Goal: Task Accomplishment & Management: Manage account settings

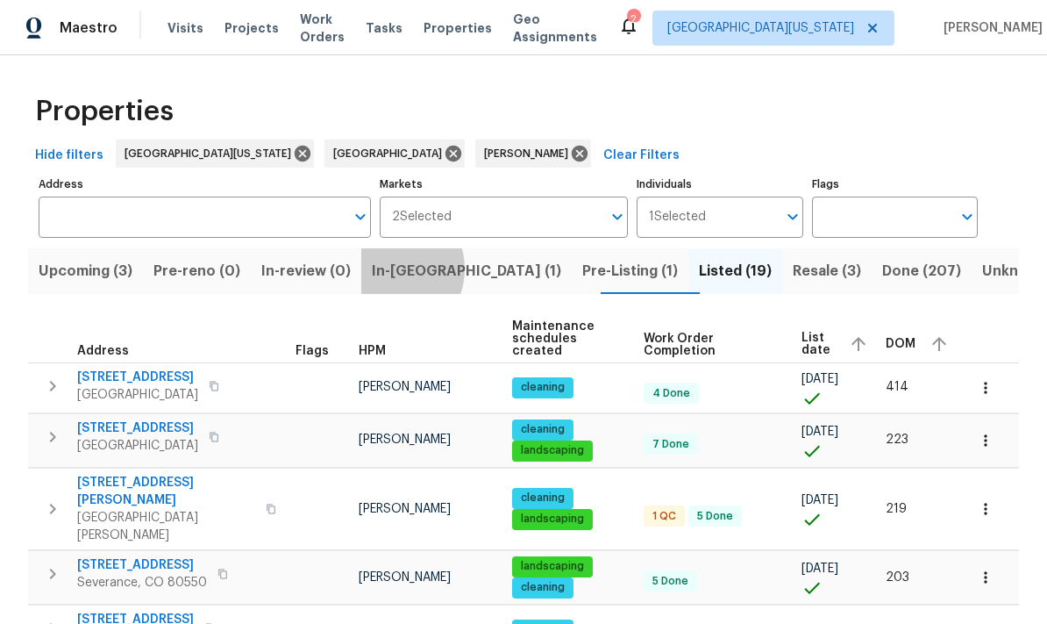
click at [406, 270] on span "In-[GEOGRAPHIC_DATA] (1)" at bounding box center [466, 271] width 189 height 25
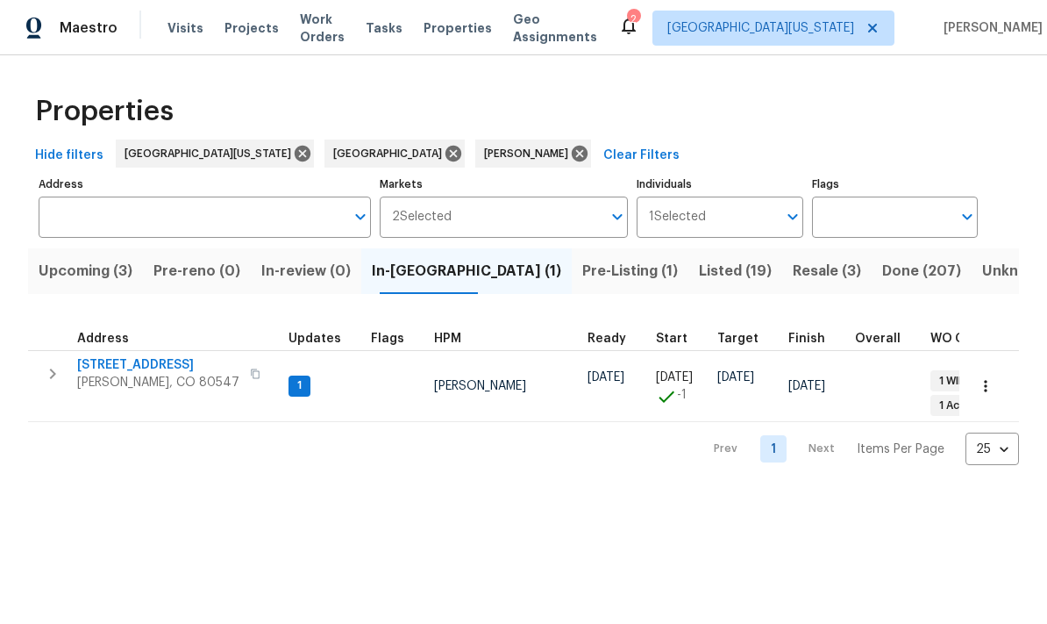
click at [148, 358] on span "5606 Calgary St" at bounding box center [158, 365] width 162 height 18
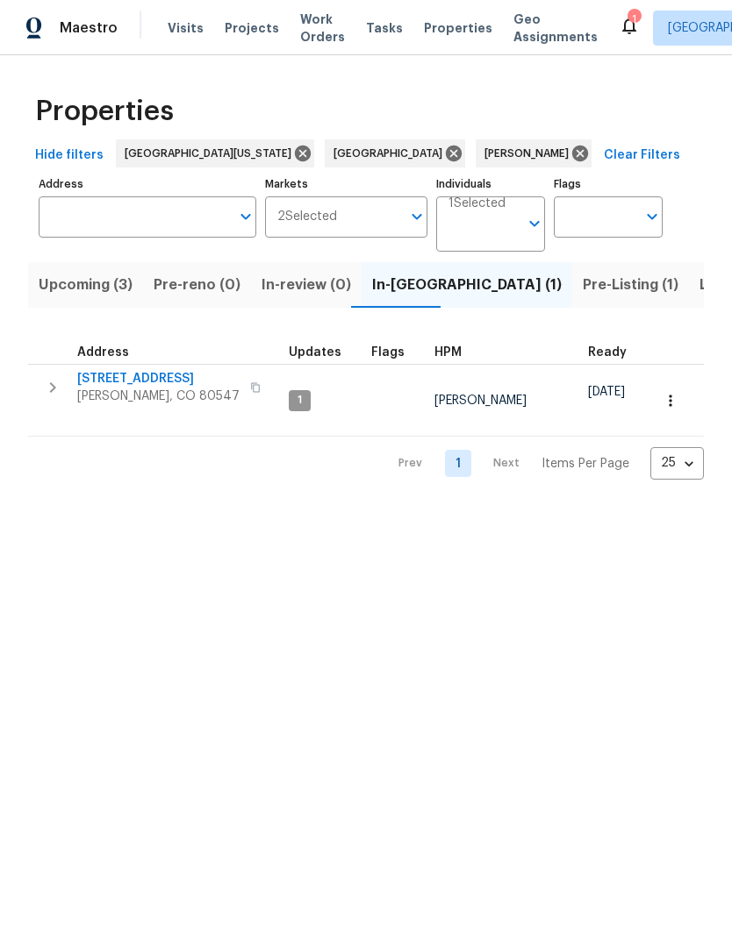
click at [93, 293] on span "Upcoming (3)" at bounding box center [86, 285] width 94 height 25
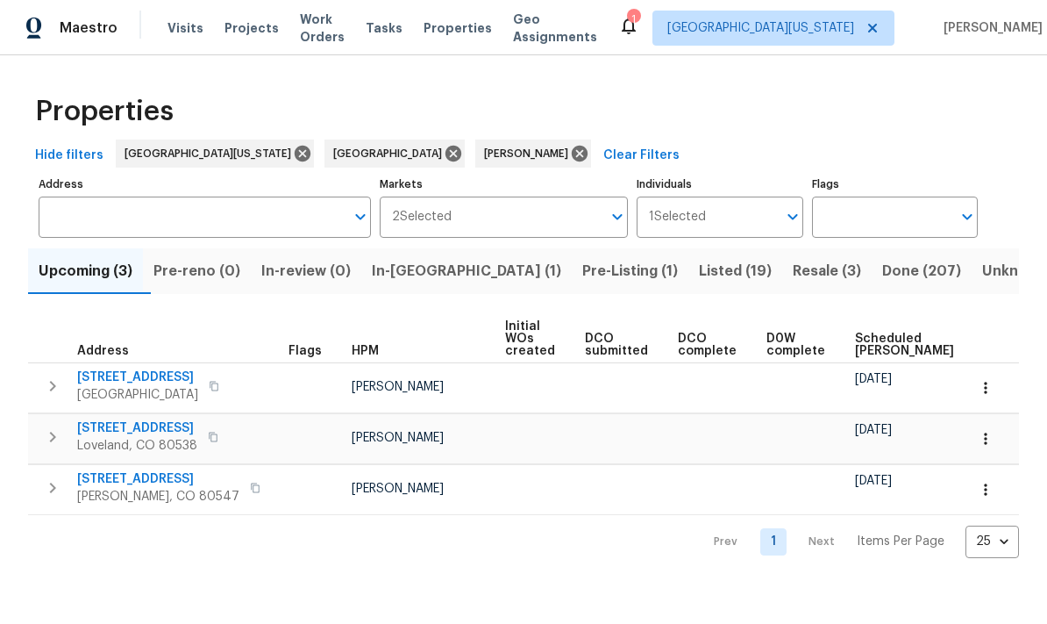
click at [731, 354] on span "Scheduled [PERSON_NAME]" at bounding box center [904, 344] width 99 height 25
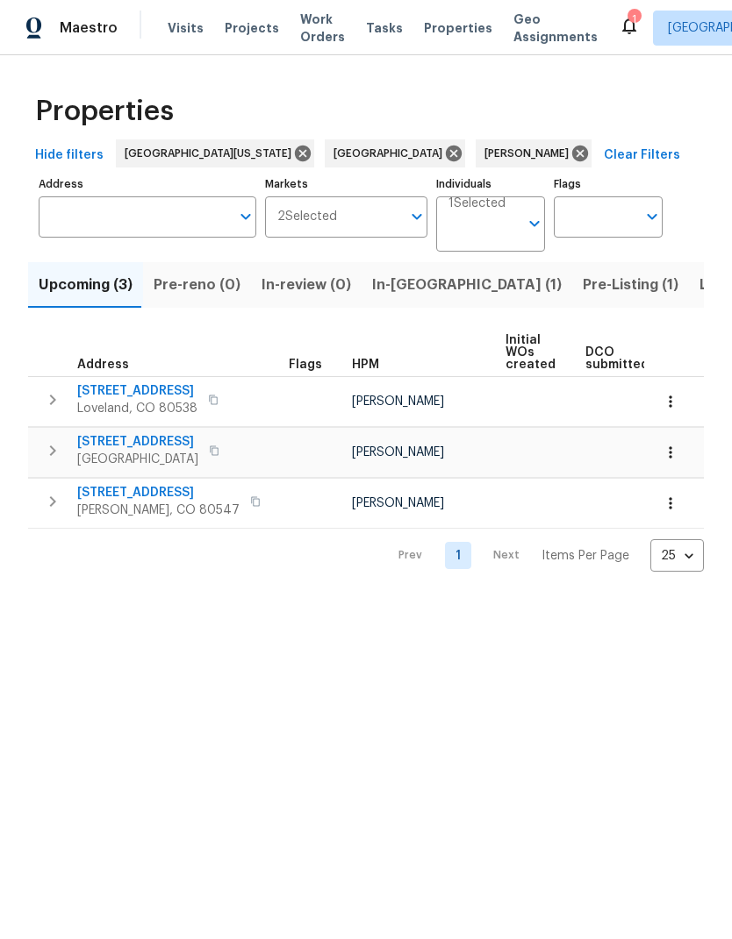
click at [302, 35] on span "Work Orders" at bounding box center [322, 28] width 45 height 35
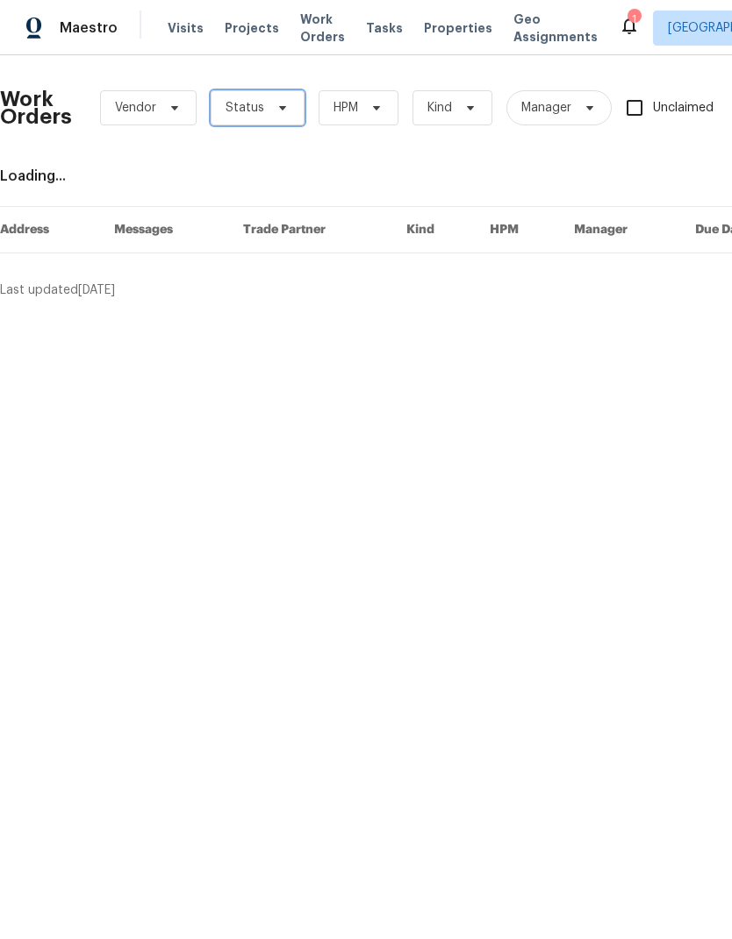
click at [245, 109] on span "Status" at bounding box center [244, 108] width 39 height 18
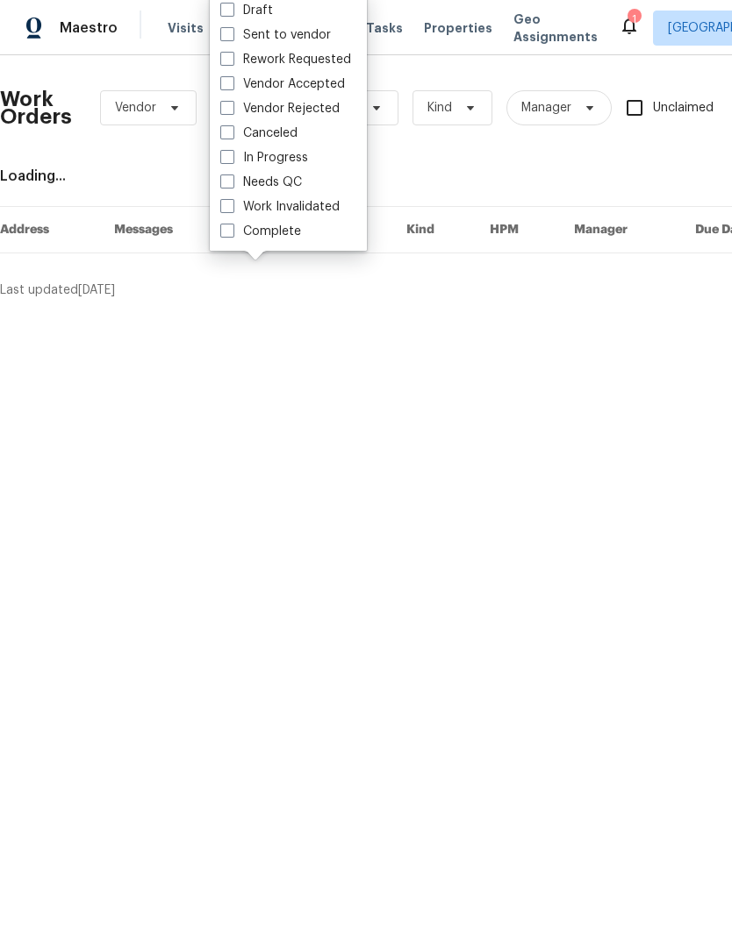
click at [230, 181] on span at bounding box center [227, 182] width 14 height 14
click at [230, 181] on input "Needs QC" at bounding box center [225, 179] width 11 height 11
checkbox input "true"
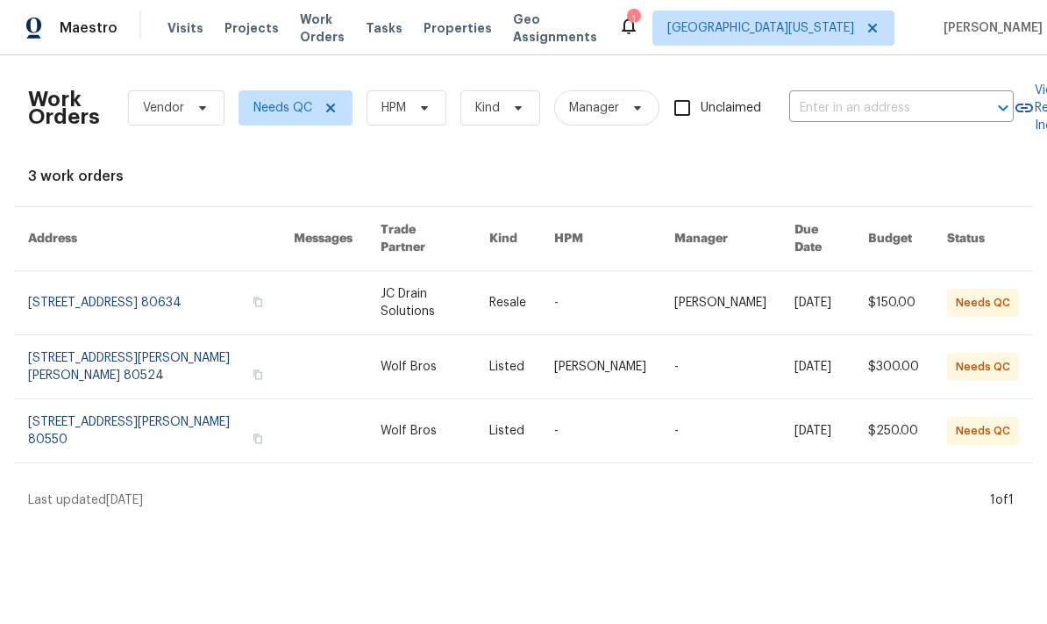
click at [178, 272] on link at bounding box center [161, 302] width 266 height 63
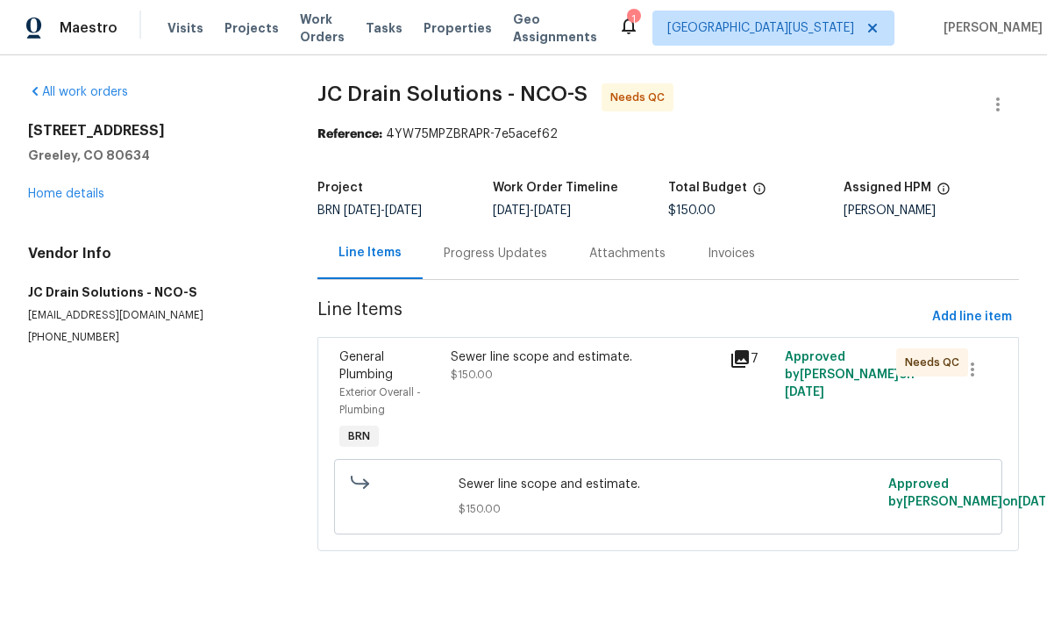
click at [86, 199] on link "Home details" at bounding box center [66, 194] width 76 height 12
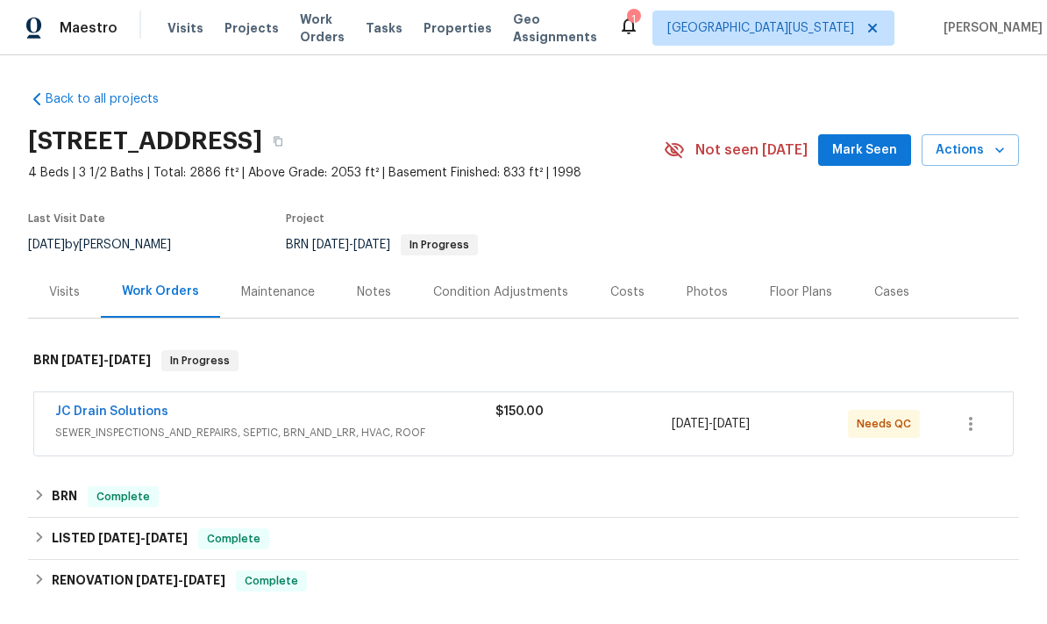
click at [731, 418] on span "8/29/2025" at bounding box center [731, 424] width 37 height 12
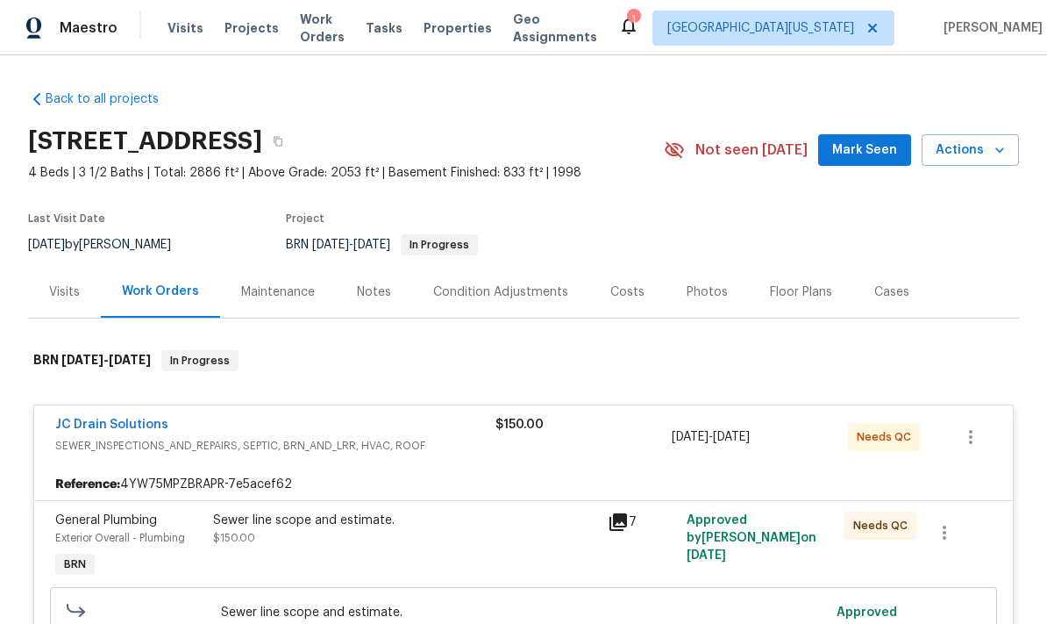
click at [155, 445] on span "SEWER_INSPECTIONS_AND_REPAIRS, SEPTIC, BRN_AND_LRR, HVAC, ROOF" at bounding box center [275, 446] width 440 height 18
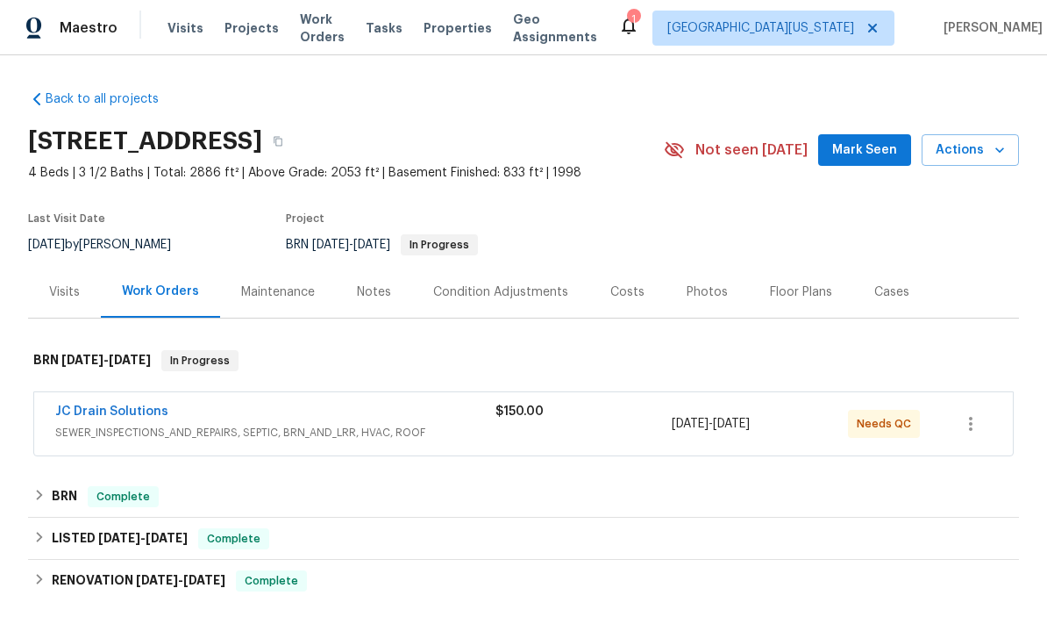
click at [121, 415] on link "JC Drain Solutions" at bounding box center [111, 411] width 113 height 12
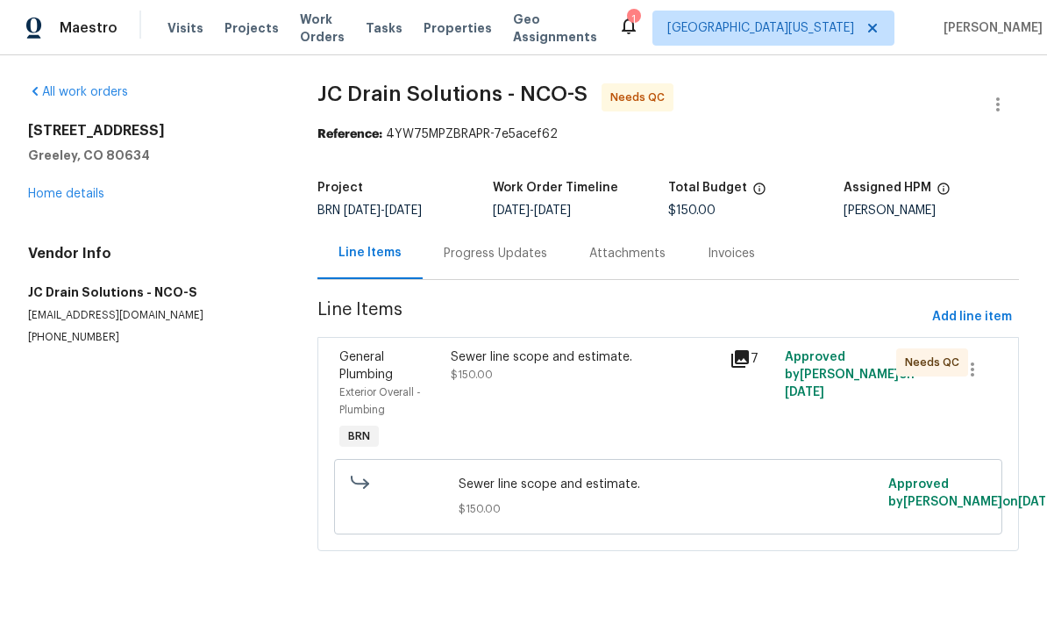
click at [674, 373] on div "Sewer line scope and estimate. $150.00" at bounding box center [585, 365] width 268 height 35
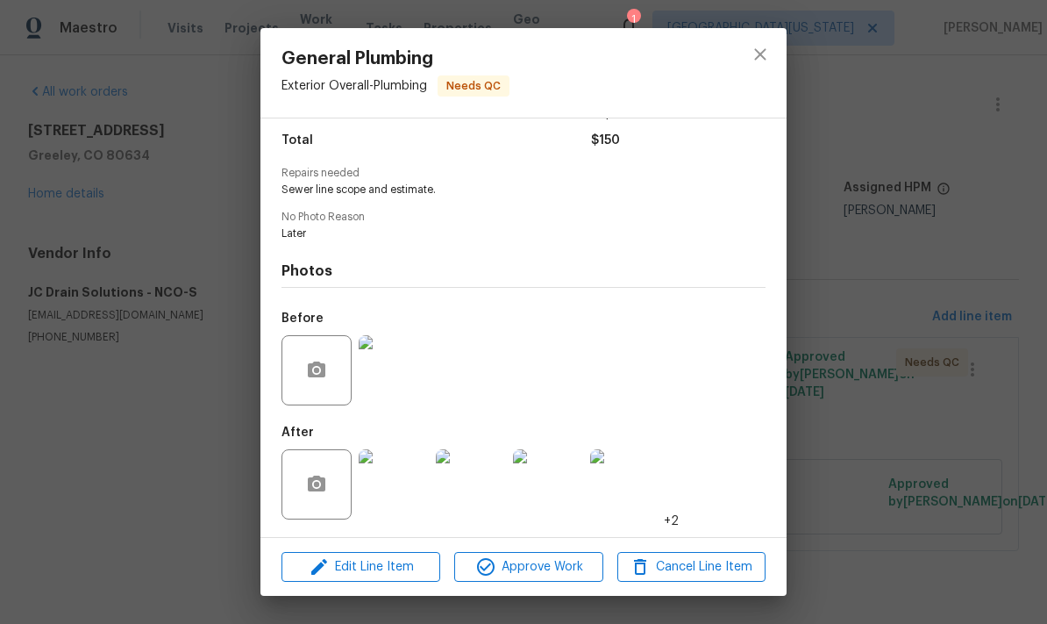
scroll to position [145, 0]
click at [509, 568] on span "Approve Work" at bounding box center [529, 567] width 138 height 22
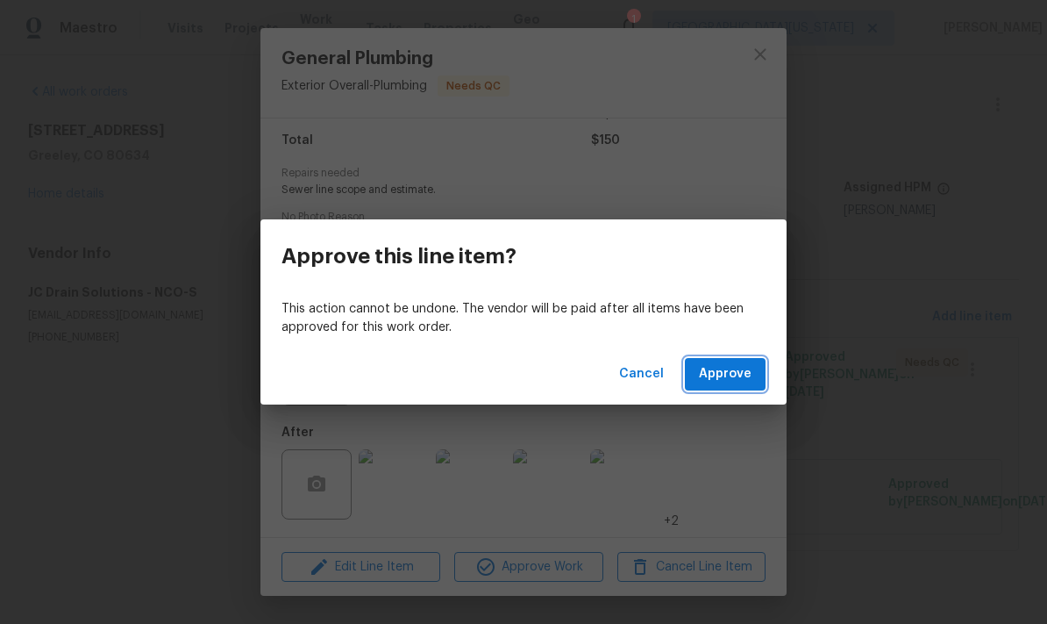
click at [731, 365] on button "Approve" at bounding box center [725, 374] width 81 height 32
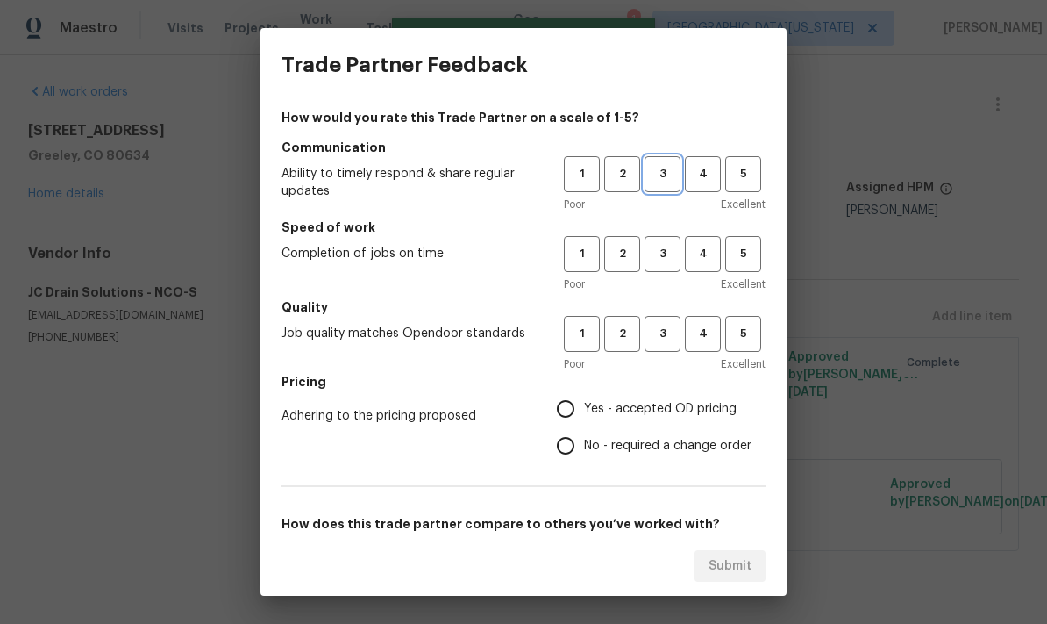
click at [659, 187] on button "3" at bounding box center [663, 174] width 36 height 36
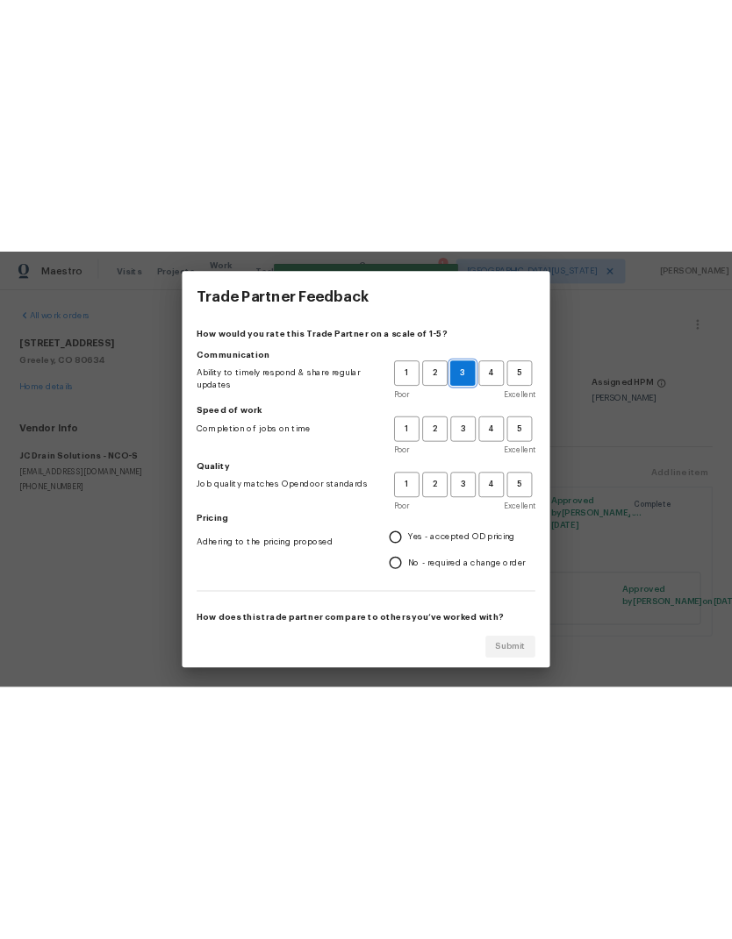
scroll to position [0, 0]
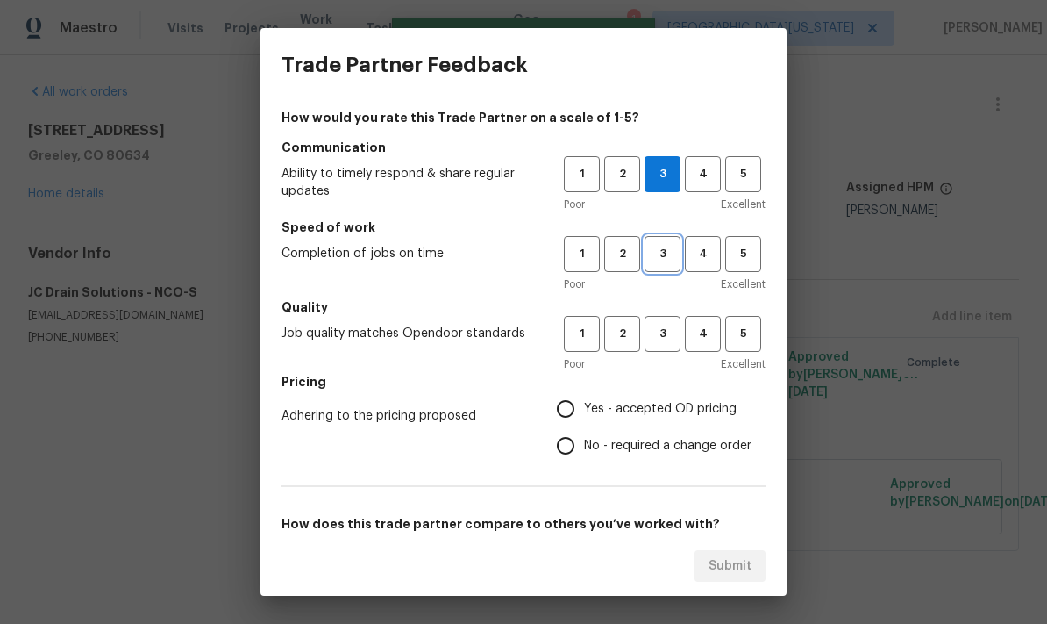
click at [650, 246] on span "3" at bounding box center [663, 254] width 32 height 20
click at [664, 333] on span "3" at bounding box center [663, 334] width 32 height 20
click at [570, 398] on input "Yes - accepted OD pricing" at bounding box center [565, 408] width 37 height 37
radio input "true"
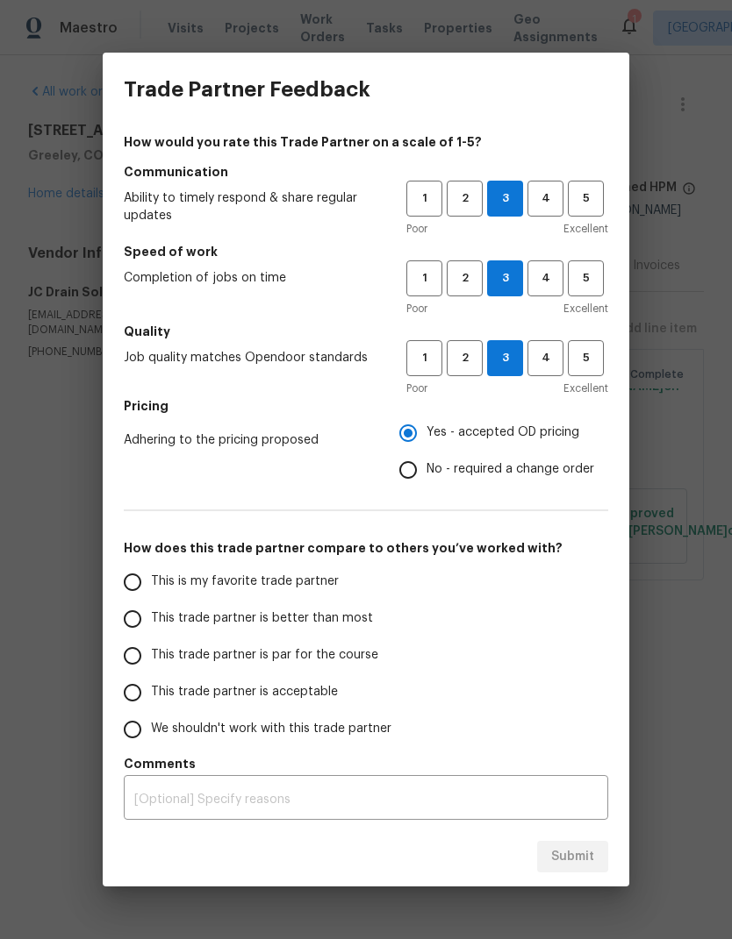
click at [142, 650] on input "This trade partner is par for the course" at bounding box center [132, 656] width 37 height 37
click at [564, 857] on span "Submit" at bounding box center [572, 858] width 43 height 22
radio input "true"
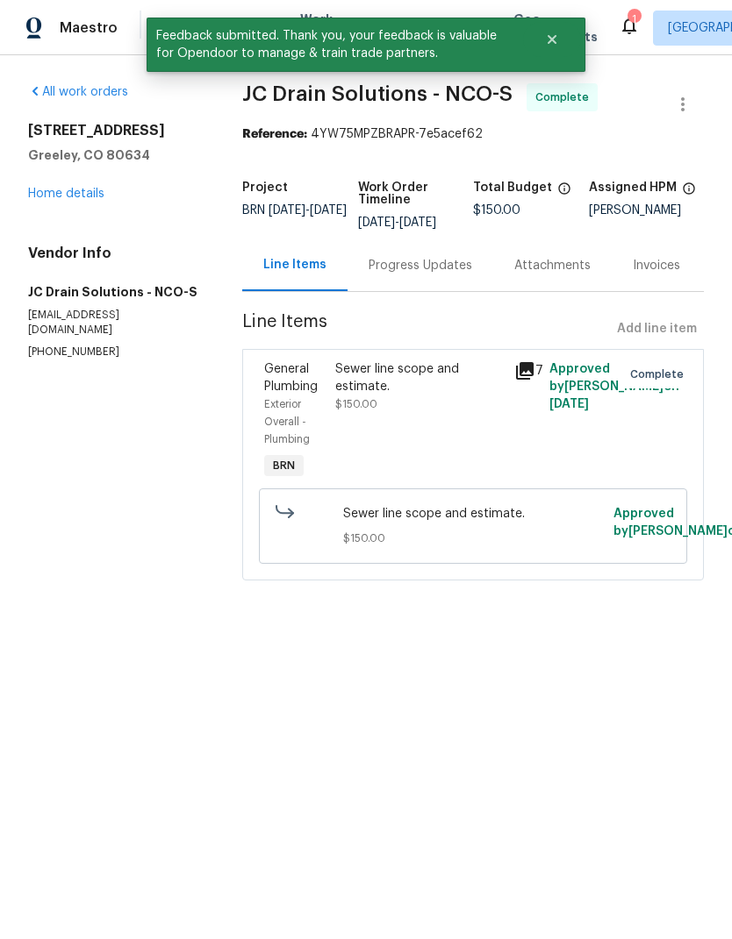
click at [161, 184] on div "642 52nd Ave Greeley, CO 80634 Home details" at bounding box center [114, 162] width 172 height 81
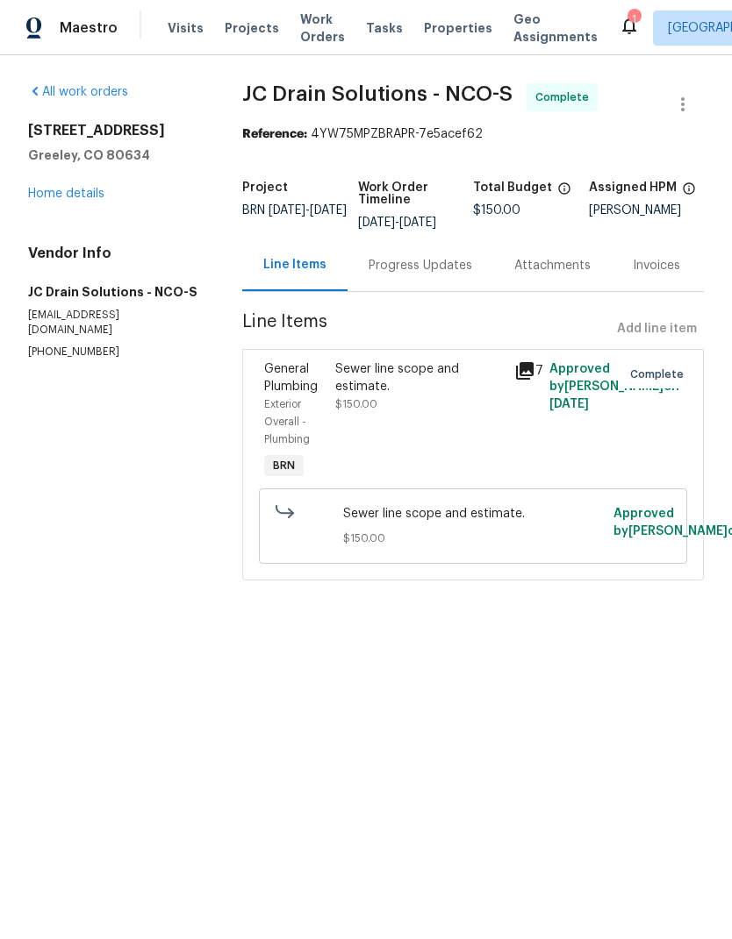
click at [304, 45] on span "Work Orders" at bounding box center [322, 28] width 45 height 35
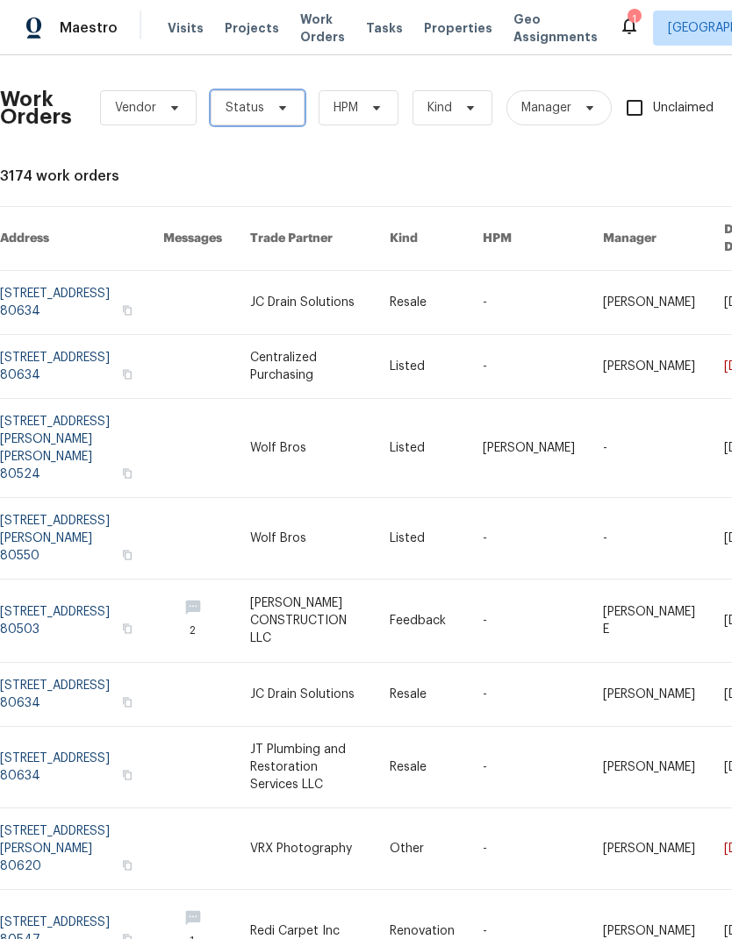
click at [244, 103] on span "Status" at bounding box center [244, 108] width 39 height 18
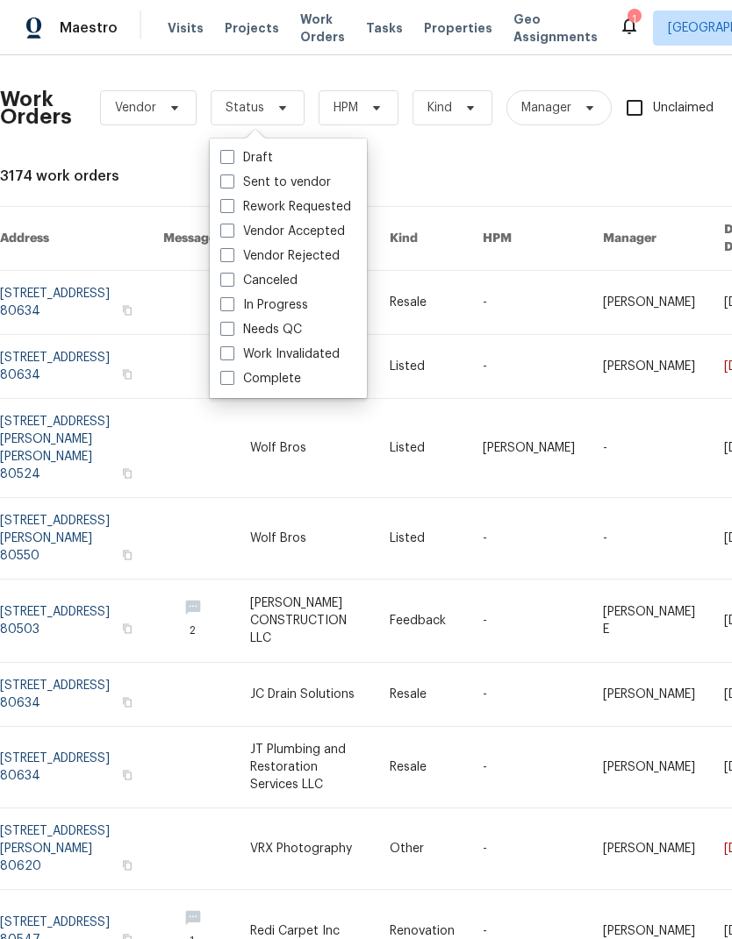
click at [223, 326] on span at bounding box center [227, 329] width 14 height 14
click at [223, 326] on input "Needs QC" at bounding box center [225, 326] width 11 height 11
checkbox input "true"
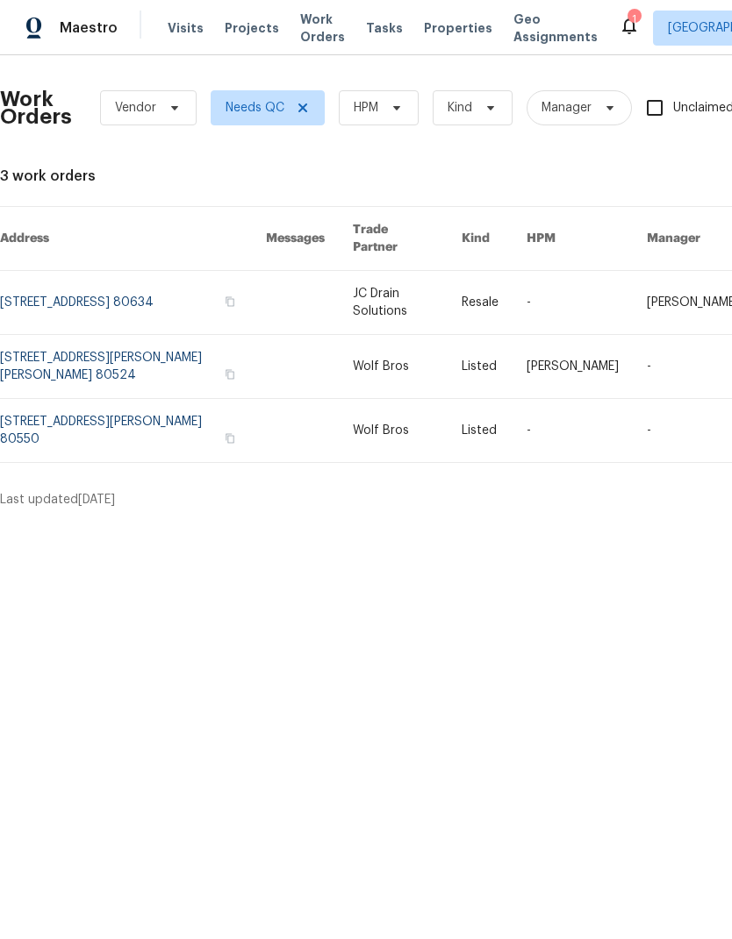
click at [127, 346] on link at bounding box center [133, 366] width 266 height 63
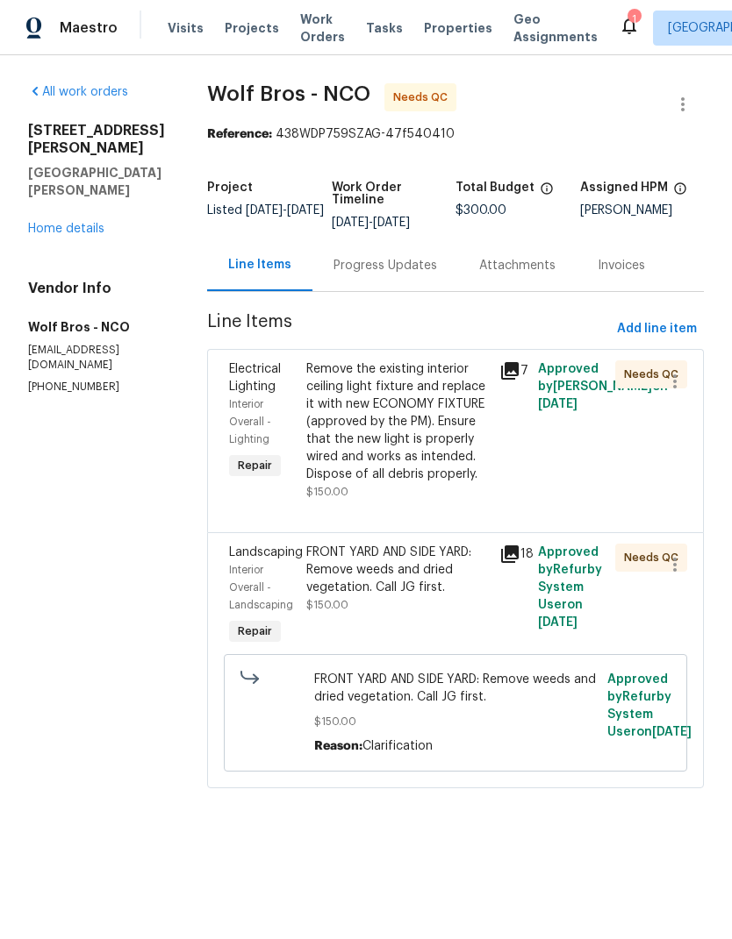
click at [392, 269] on div "Progress Updates" at bounding box center [385, 266] width 104 height 18
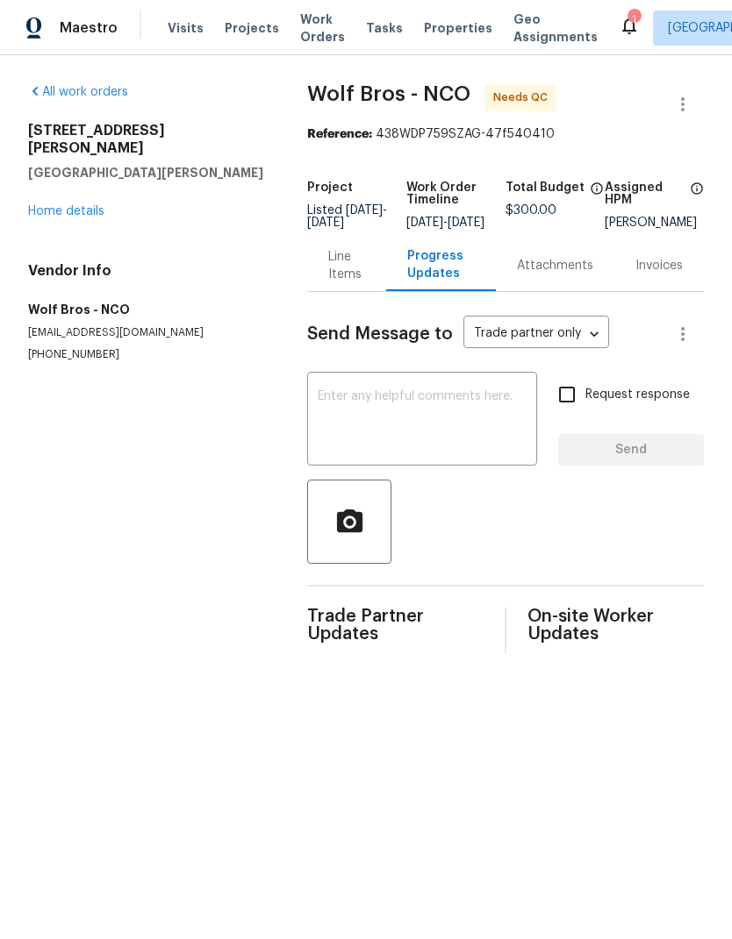
click at [339, 283] on div "Line Items" at bounding box center [346, 265] width 36 height 35
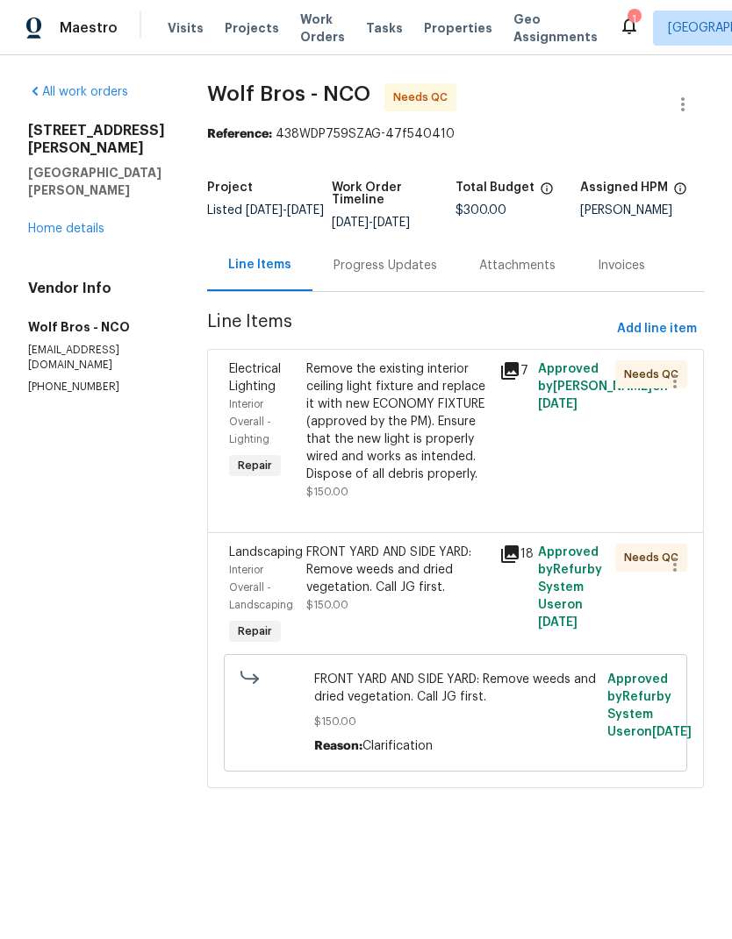
click at [427, 461] on div "Remove the existing interior ceiling light fixture and replace it with new ECON…" at bounding box center [397, 422] width 182 height 123
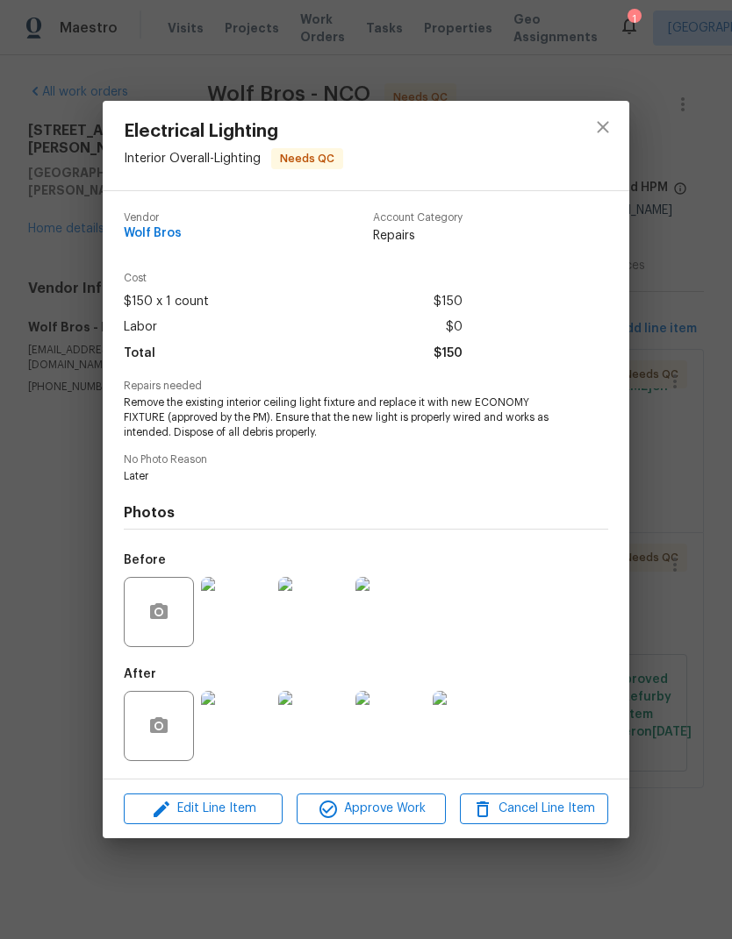
click at [410, 725] on img at bounding box center [390, 726] width 70 height 70
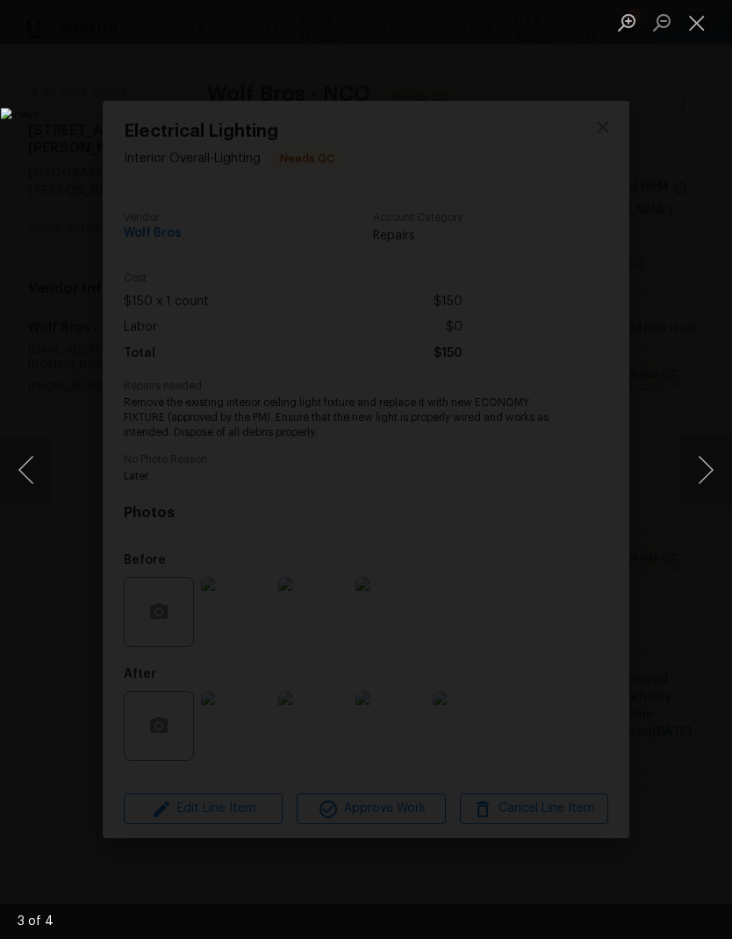
click at [708, 25] on button "Close lightbox" at bounding box center [696, 22] width 35 height 31
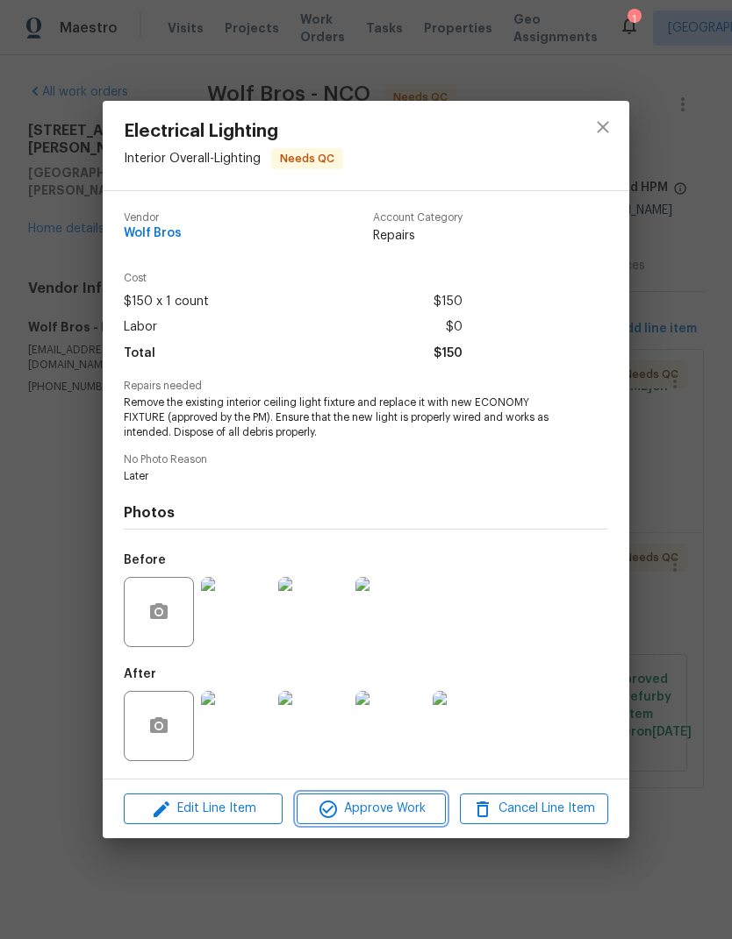
click at [436, 805] on span "Approve Work" at bounding box center [371, 809] width 138 height 22
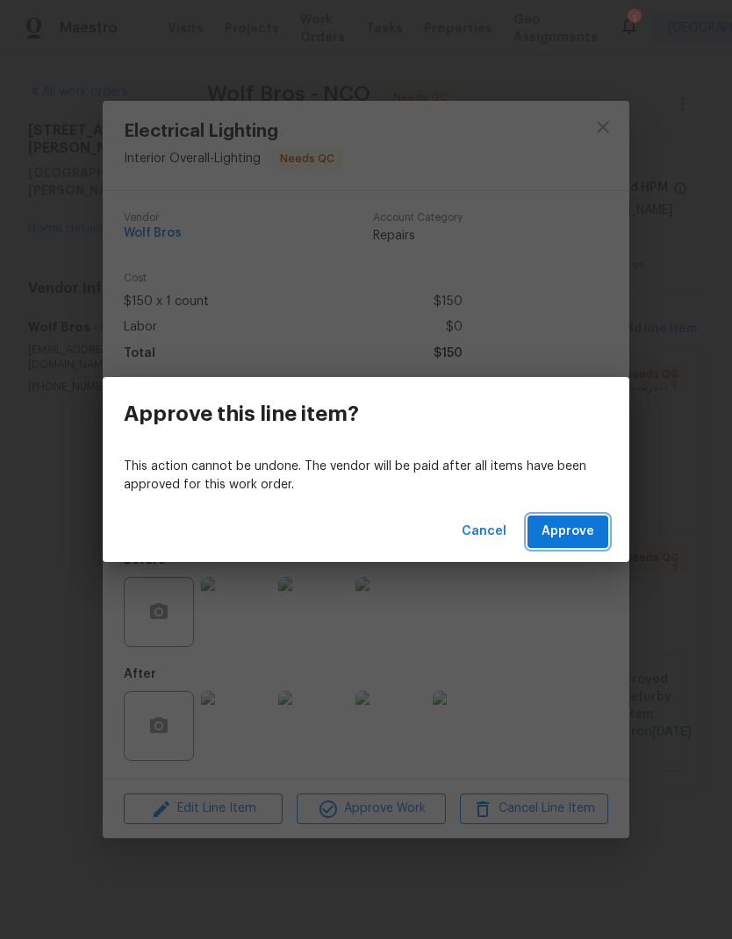
click at [603, 530] on button "Approve" at bounding box center [567, 532] width 81 height 32
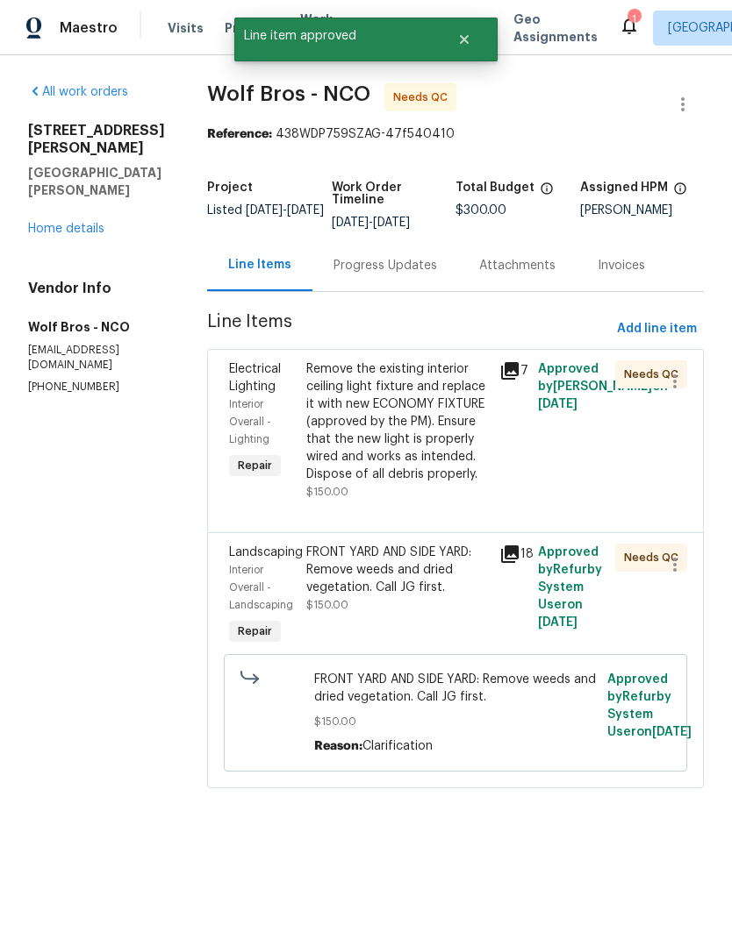
click at [595, 542] on div "Approved by Refurby System User on 8/27/2025" at bounding box center [570, 597] width 77 height 116
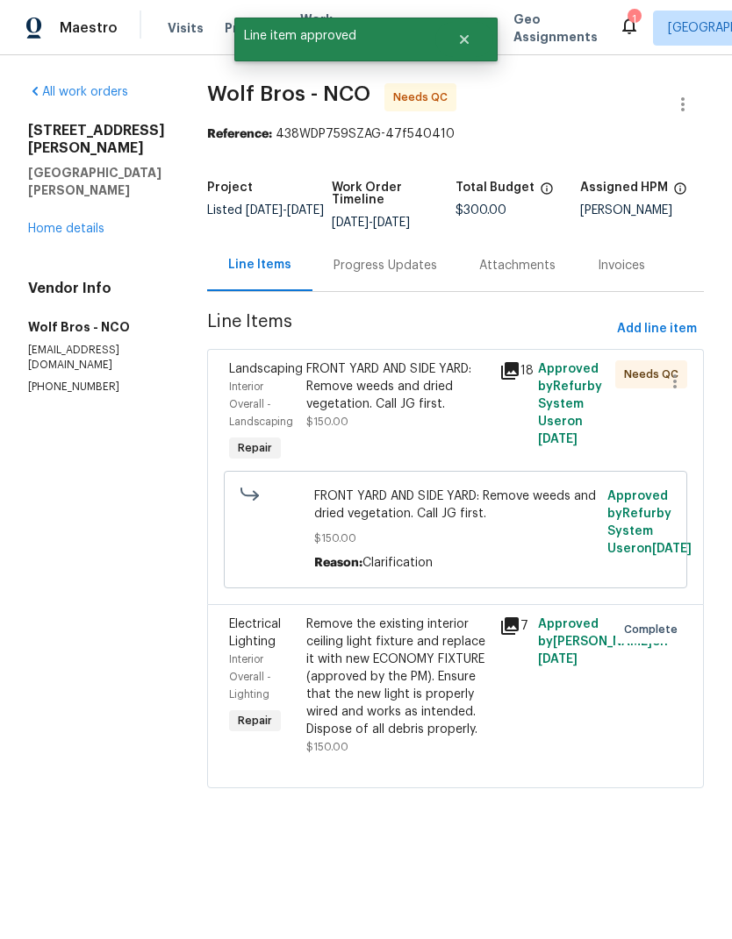
click at [306, 418] on span "$150.00" at bounding box center [327, 422] width 42 height 11
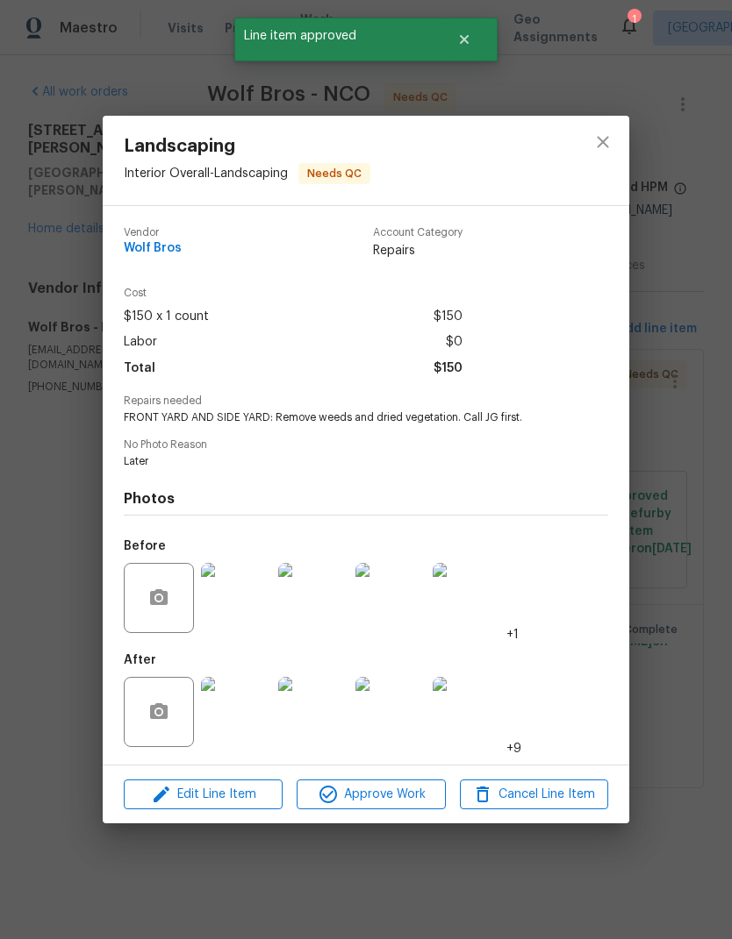
click at [230, 712] on img at bounding box center [236, 712] width 70 height 70
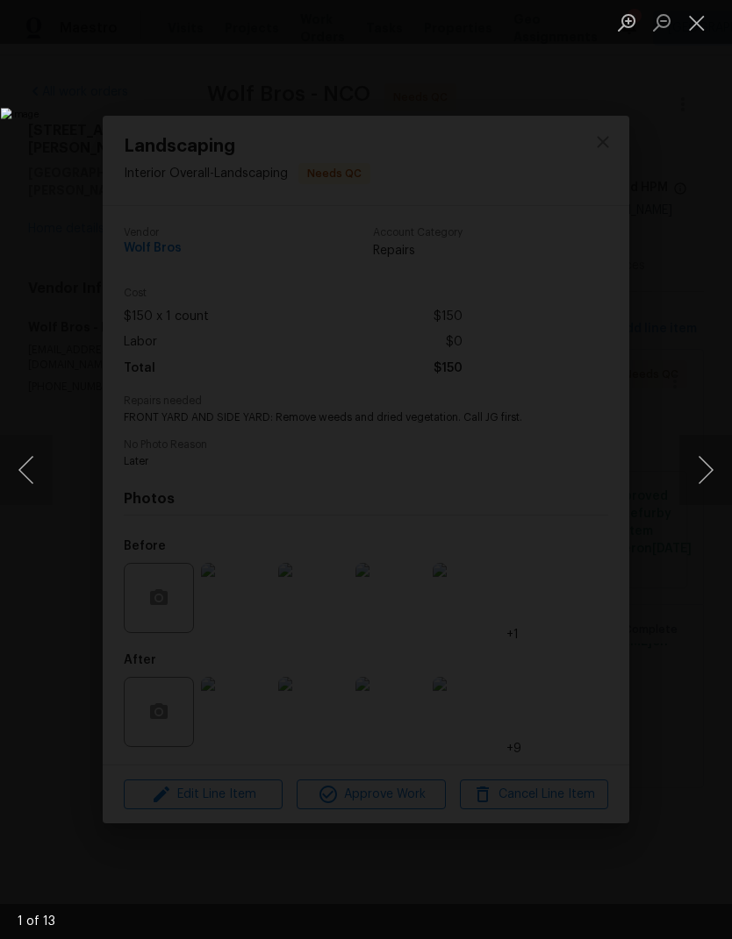
click at [708, 490] on button "Next image" at bounding box center [705, 470] width 53 height 70
click at [718, 488] on button "Next image" at bounding box center [705, 470] width 53 height 70
click at [694, 498] on button "Next image" at bounding box center [705, 470] width 53 height 70
click at [704, 499] on button "Next image" at bounding box center [705, 470] width 53 height 70
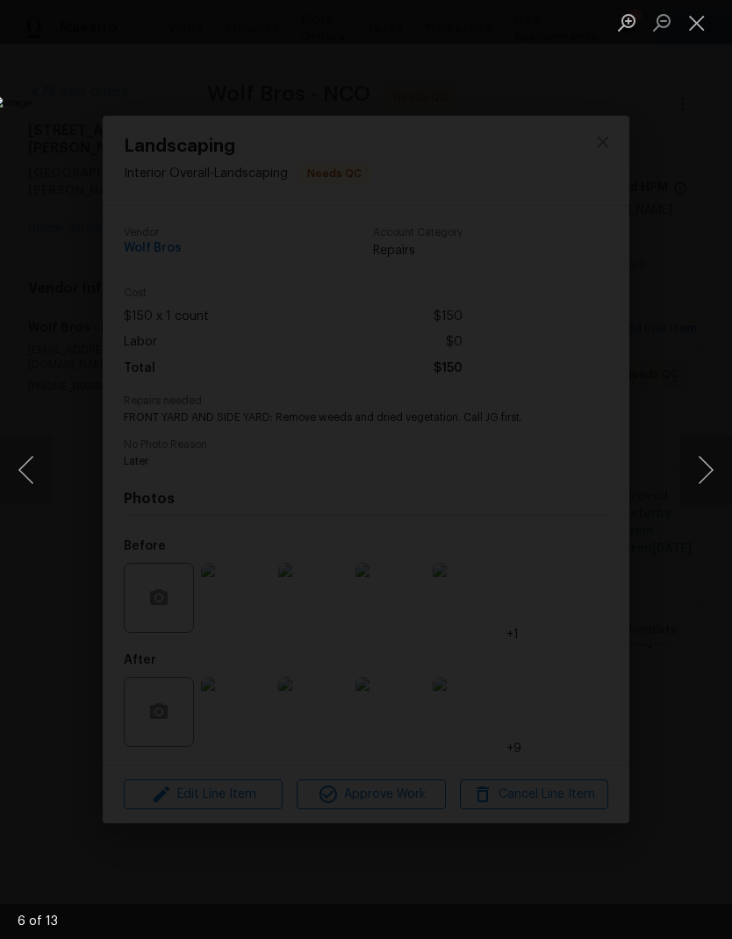
click at [707, 491] on button "Next image" at bounding box center [705, 470] width 53 height 70
click at [702, 491] on button "Next image" at bounding box center [705, 470] width 53 height 70
click at [704, 489] on button "Next image" at bounding box center [705, 470] width 53 height 70
click at [704, 491] on button "Next image" at bounding box center [705, 470] width 53 height 70
click at [712, 484] on button "Next image" at bounding box center [705, 470] width 53 height 70
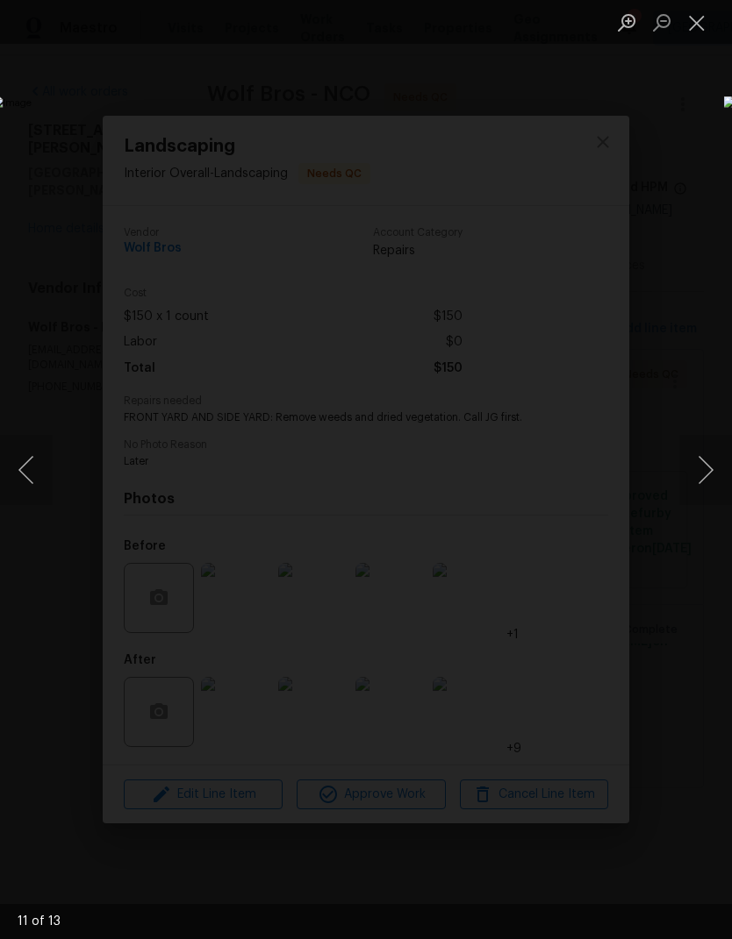
click at [717, 487] on button "Next image" at bounding box center [705, 470] width 53 height 70
click at [712, 489] on button "Next image" at bounding box center [705, 470] width 53 height 70
click at [712, 486] on button "Next image" at bounding box center [705, 470] width 53 height 70
click at [694, 35] on button "Close lightbox" at bounding box center [696, 22] width 35 height 31
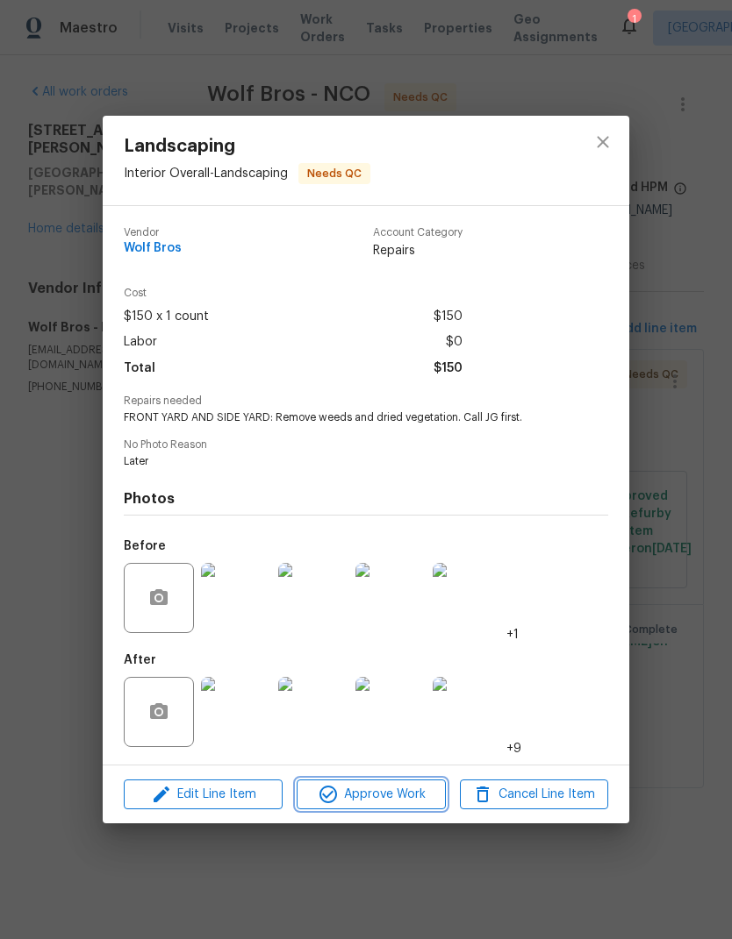
click at [325, 788] on icon "button" at bounding box center [328, 794] width 21 height 21
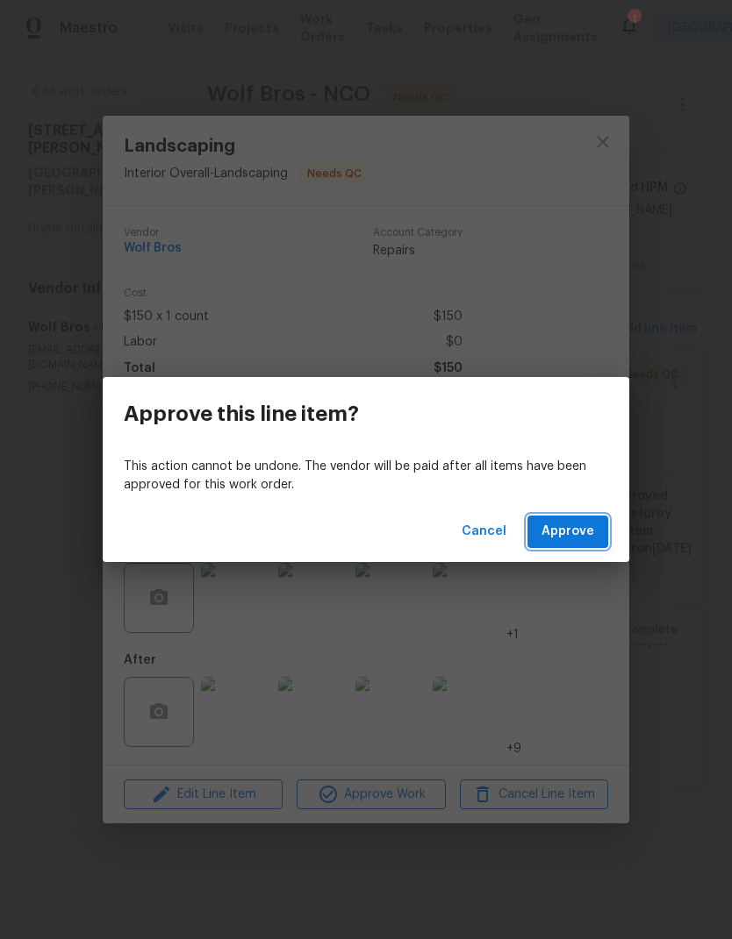
click at [566, 525] on span "Approve" at bounding box center [567, 532] width 53 height 22
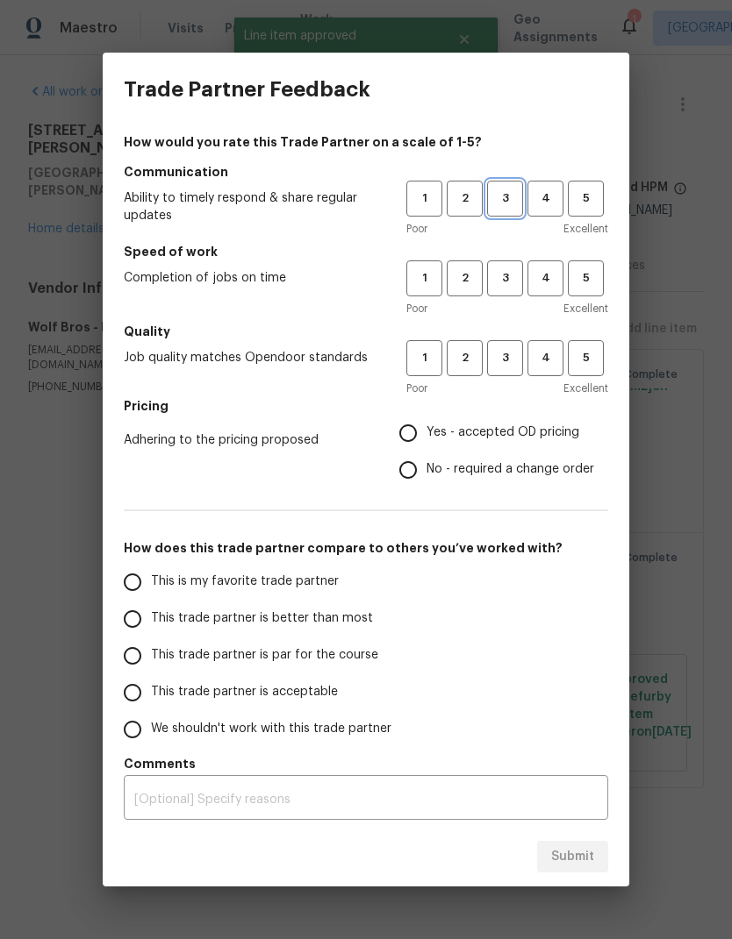
click at [522, 196] on button "3" at bounding box center [505, 199] width 36 height 36
click at [511, 281] on span "3" at bounding box center [505, 278] width 32 height 20
click at [522, 369] on button "3" at bounding box center [505, 358] width 36 height 36
click at [151, 572] on label "This is my favorite trade partner" at bounding box center [252, 582] width 277 height 37
click at [151, 572] on input "This is my favorite trade partner" at bounding box center [132, 582] width 37 height 37
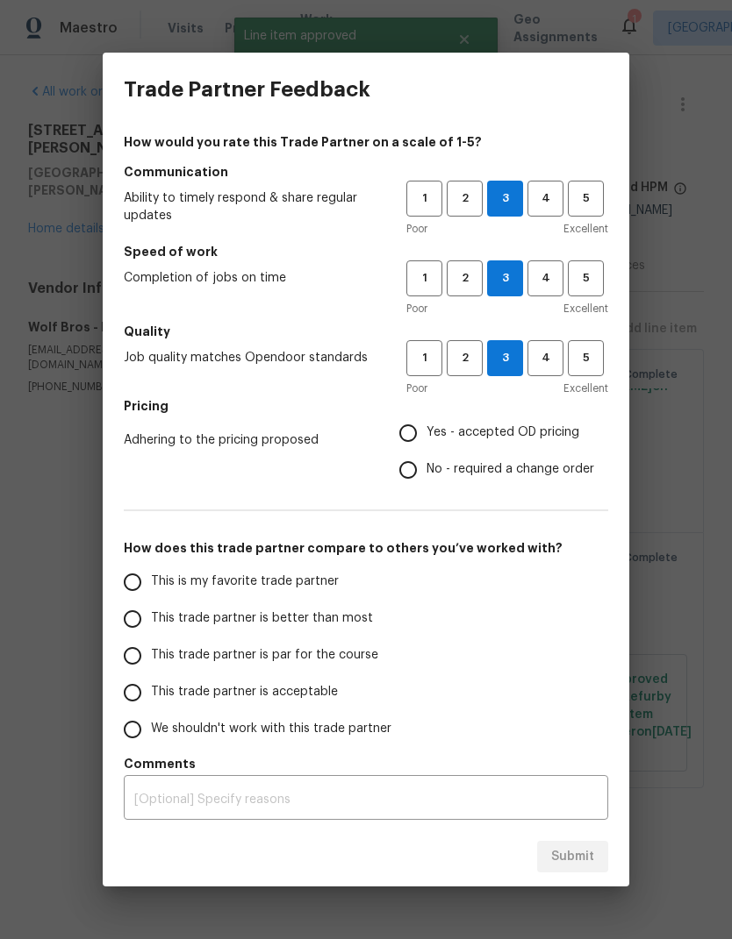
radio input "true"
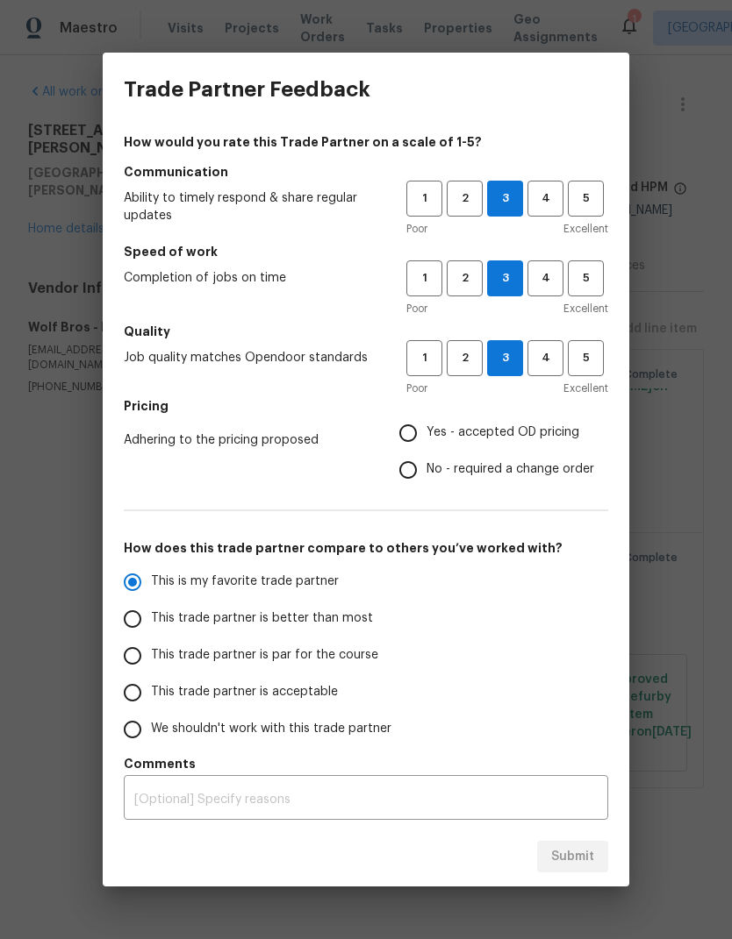
click at [411, 449] on input "Yes - accepted OD pricing" at bounding box center [407, 433] width 37 height 37
click at [582, 862] on span "Submit" at bounding box center [572, 858] width 43 height 22
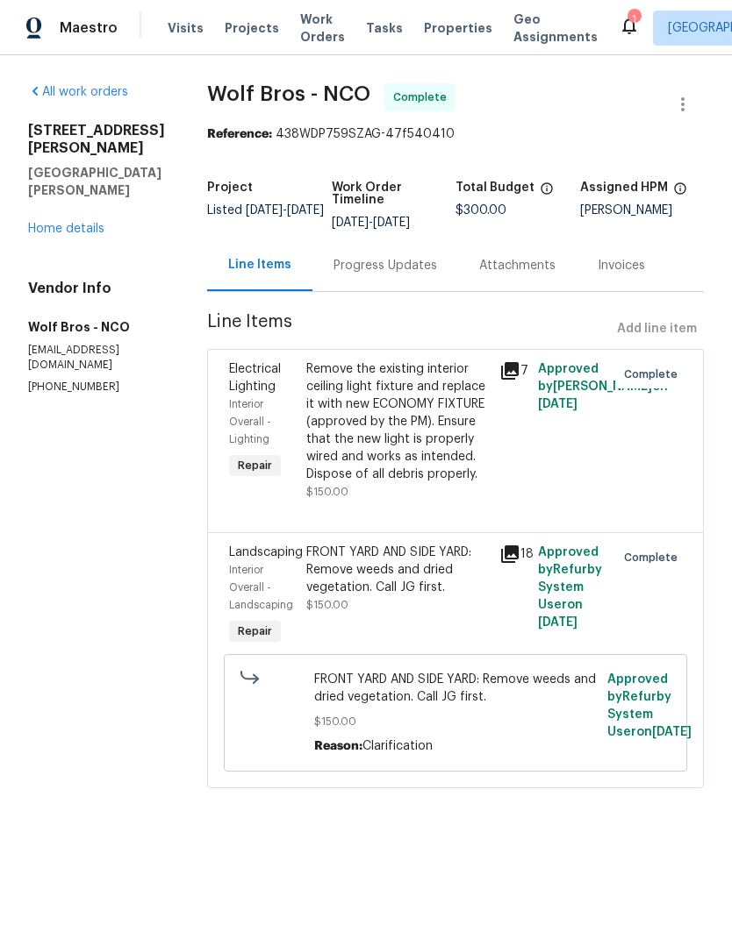
radio input "false"
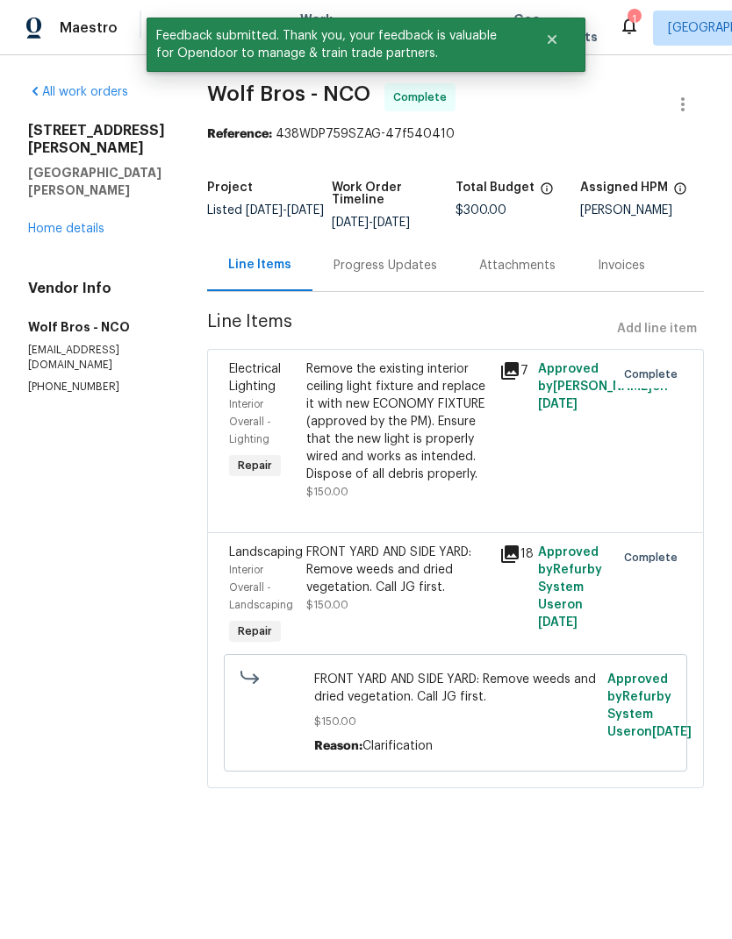
click at [611, 127] on div "Reference: 438WDP759SZAG-47f540410" at bounding box center [455, 134] width 497 height 18
click at [553, 46] on icon "Close" at bounding box center [552, 39] width 14 height 14
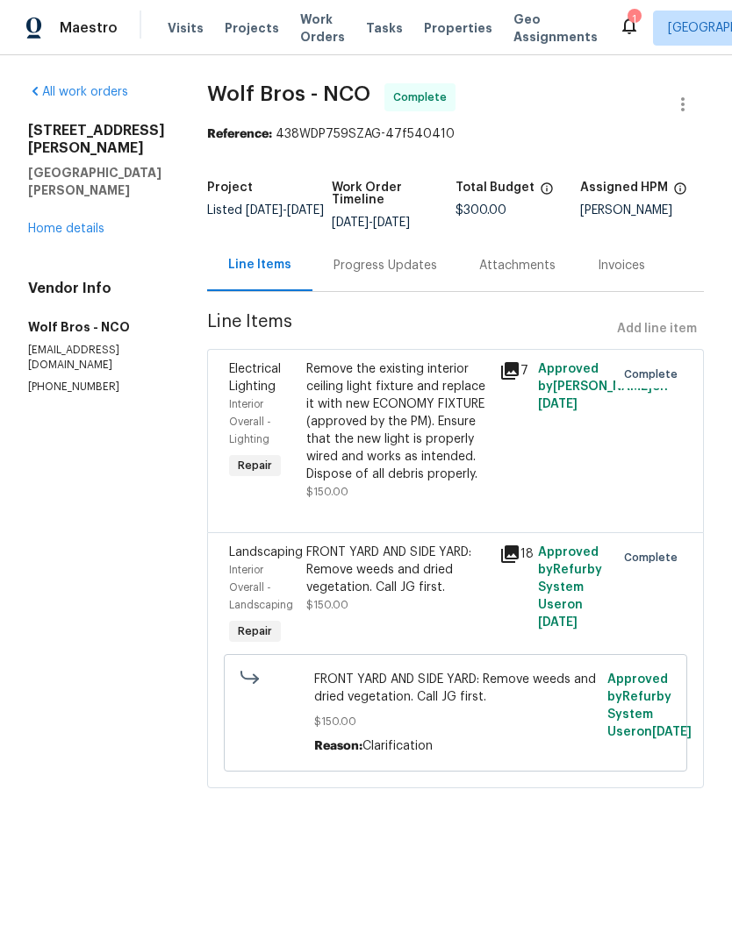
click at [304, 37] on span "Work Orders" at bounding box center [322, 28] width 45 height 35
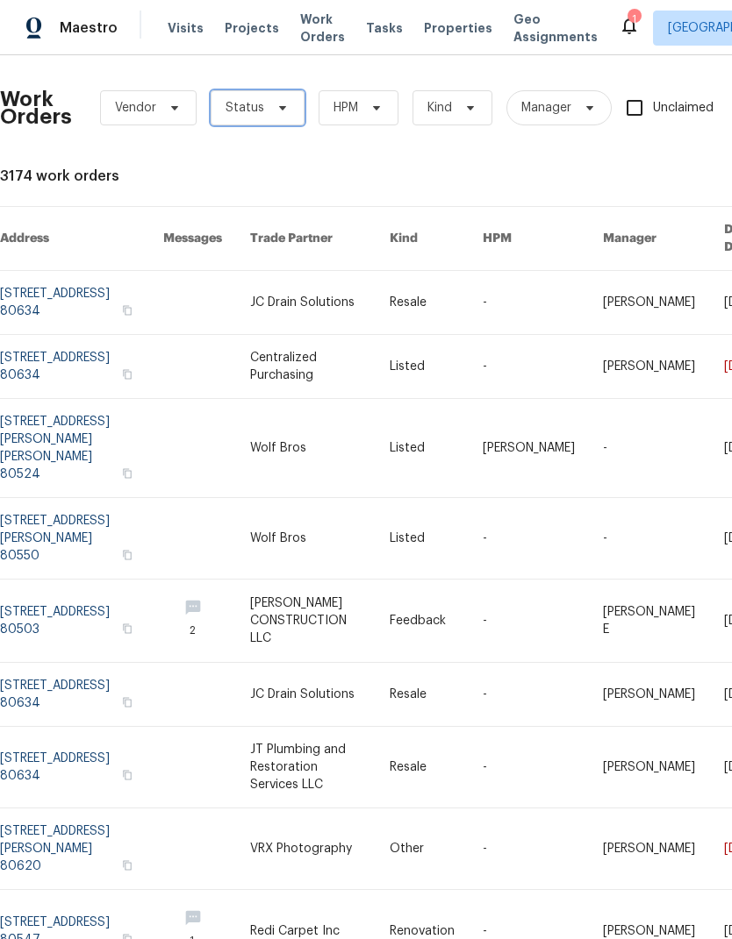
click at [250, 108] on span "Status" at bounding box center [244, 108] width 39 height 18
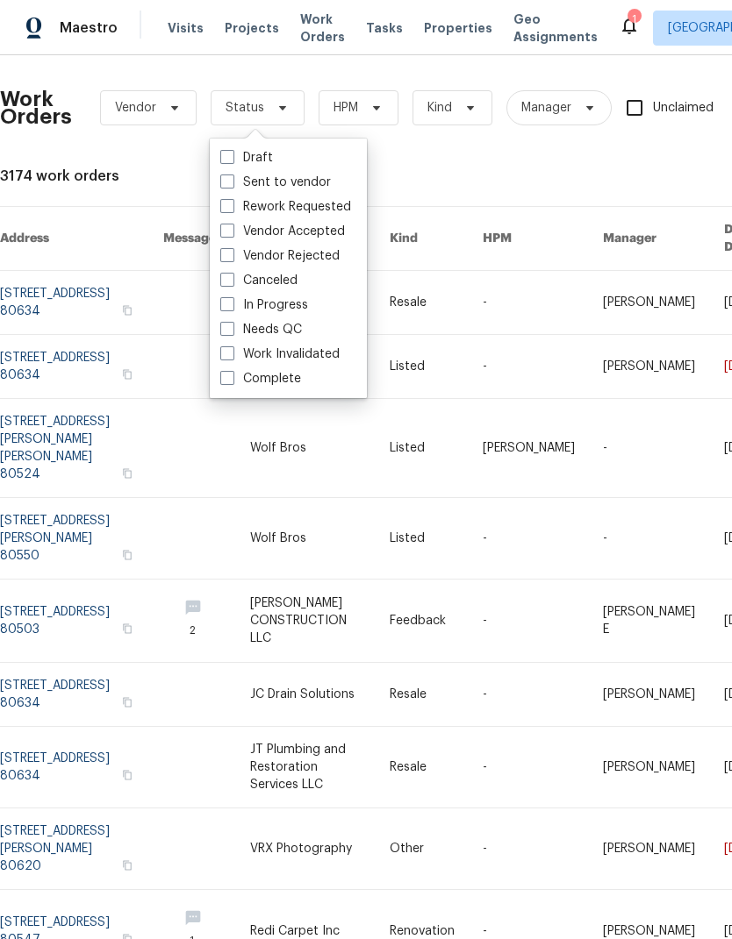
click at [225, 323] on span at bounding box center [227, 329] width 14 height 14
click at [225, 323] on input "Needs QC" at bounding box center [225, 326] width 11 height 11
checkbox input "true"
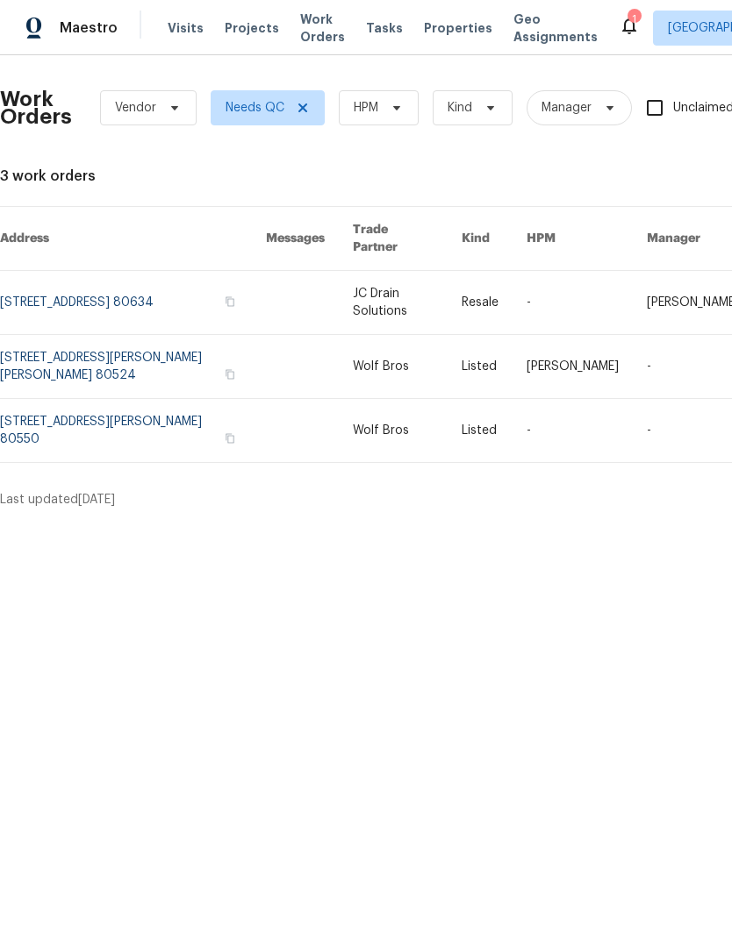
click at [81, 415] on link at bounding box center [133, 430] width 266 height 63
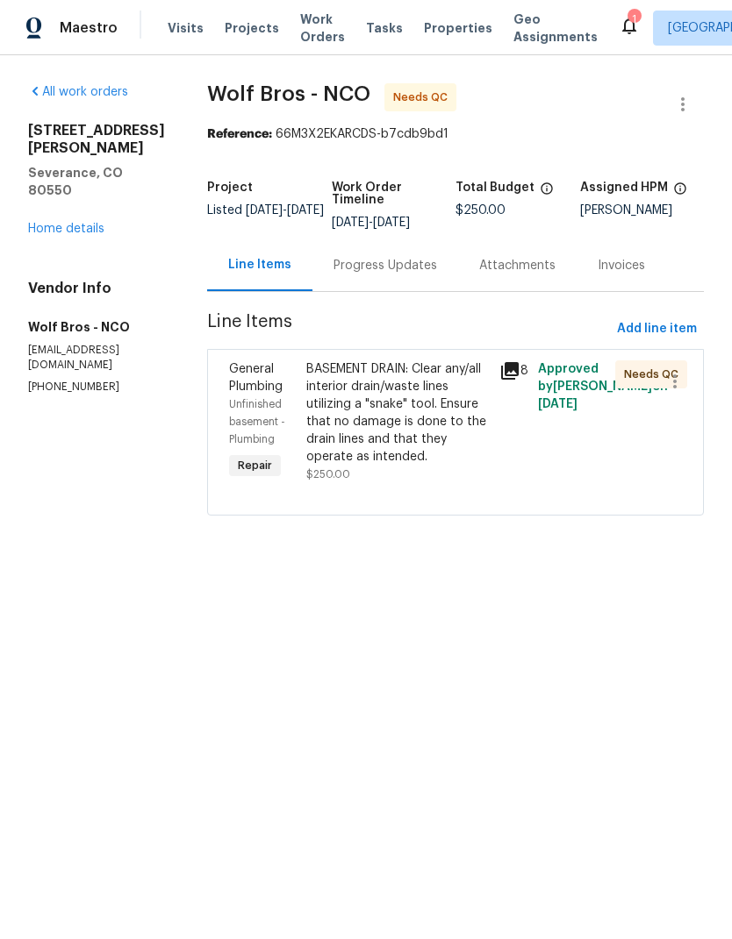
click at [312, 404] on div "BASEMENT DRAIN: Clear any/all interior drain/waste lines utilizing a "snake" to…" at bounding box center [397, 413] width 182 height 105
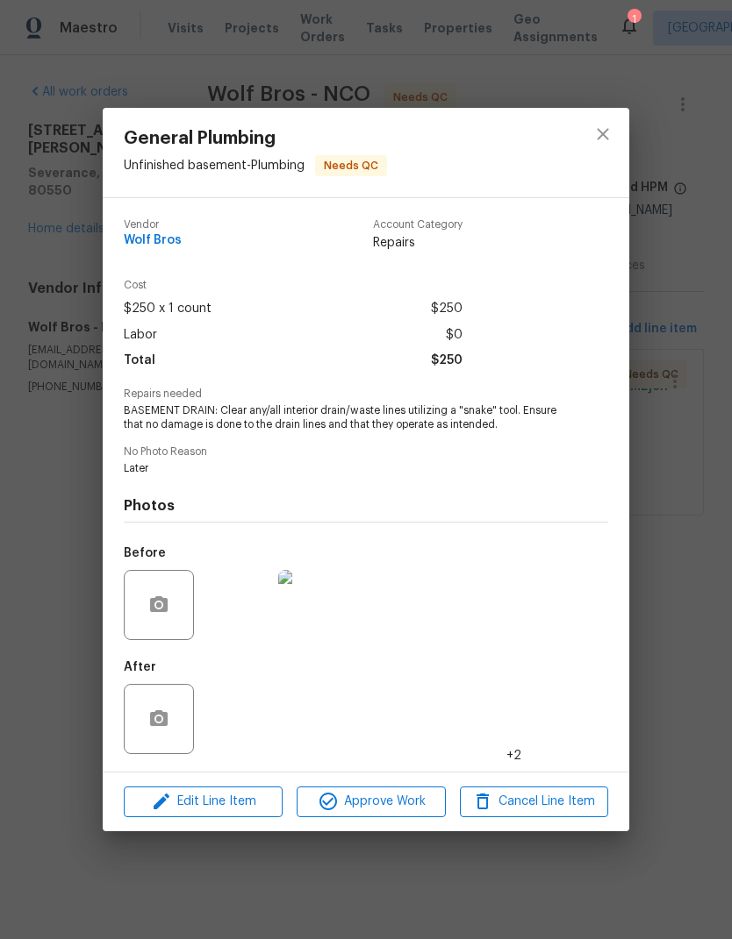
click at [237, 709] on img at bounding box center [236, 719] width 70 height 70
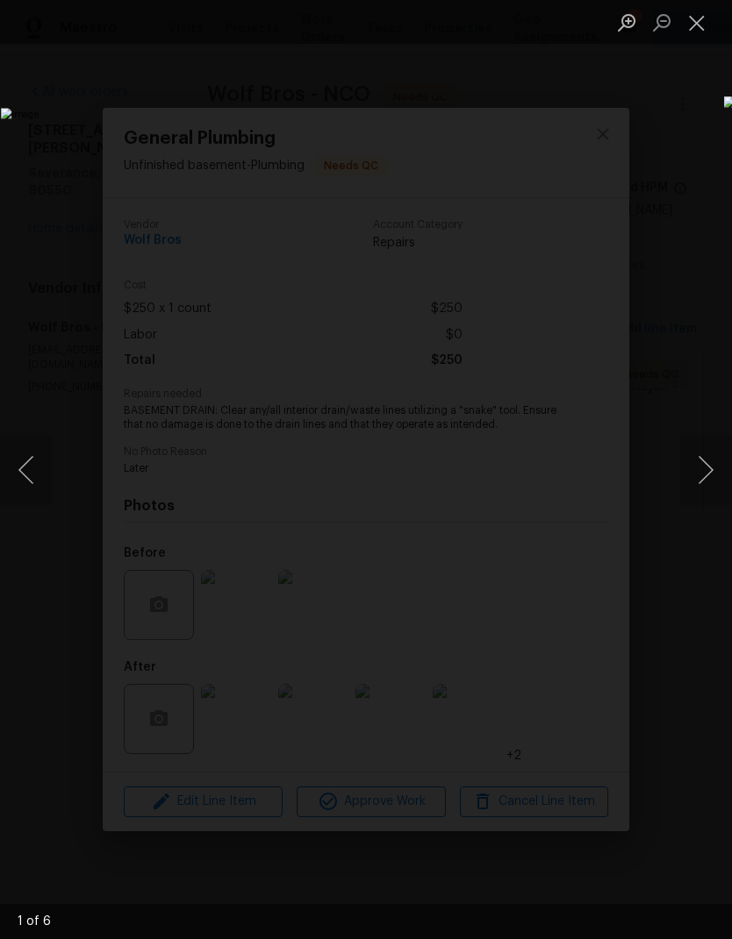
click at [684, 473] on button "Next image" at bounding box center [705, 470] width 53 height 70
click at [689, 482] on button "Next image" at bounding box center [705, 470] width 53 height 70
click at [564, 475] on img "Lightbox" at bounding box center [282, 470] width 563 height 724
click at [564, 473] on img "Lightbox" at bounding box center [282, 470] width 563 height 724
click at [564, 472] on img "Lightbox" at bounding box center [282, 470] width 563 height 724
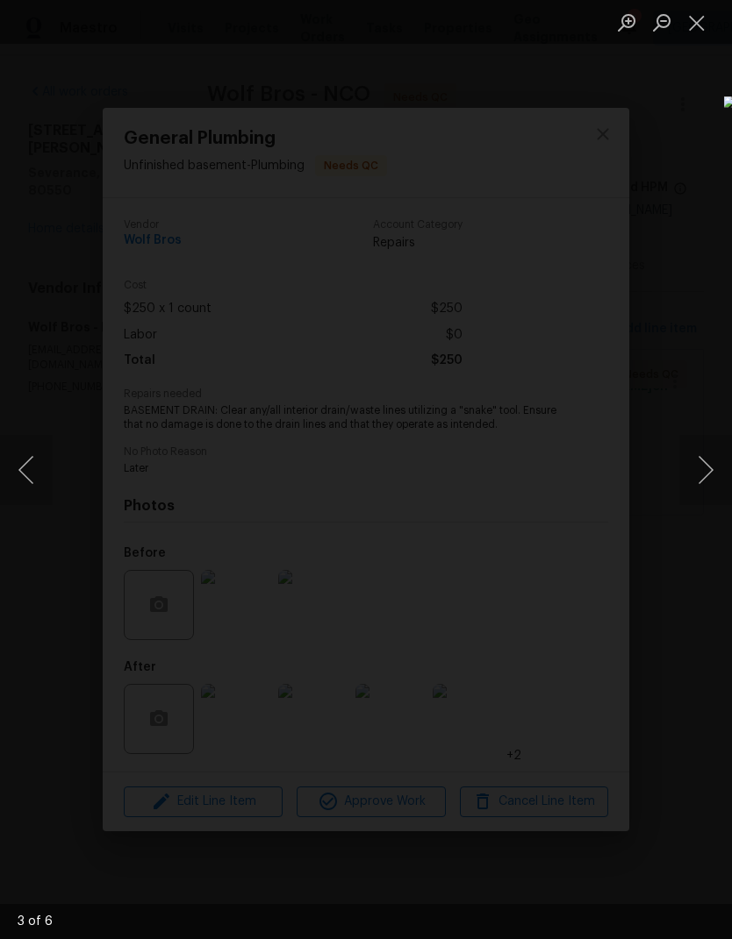
click at [704, 483] on button "Next image" at bounding box center [705, 470] width 53 height 70
click at [693, 478] on button "Next image" at bounding box center [705, 470] width 53 height 70
click at [693, 485] on button "Next image" at bounding box center [705, 470] width 53 height 70
click at [700, 478] on button "Next image" at bounding box center [705, 470] width 53 height 70
click at [689, 478] on button "Next image" at bounding box center [705, 470] width 53 height 70
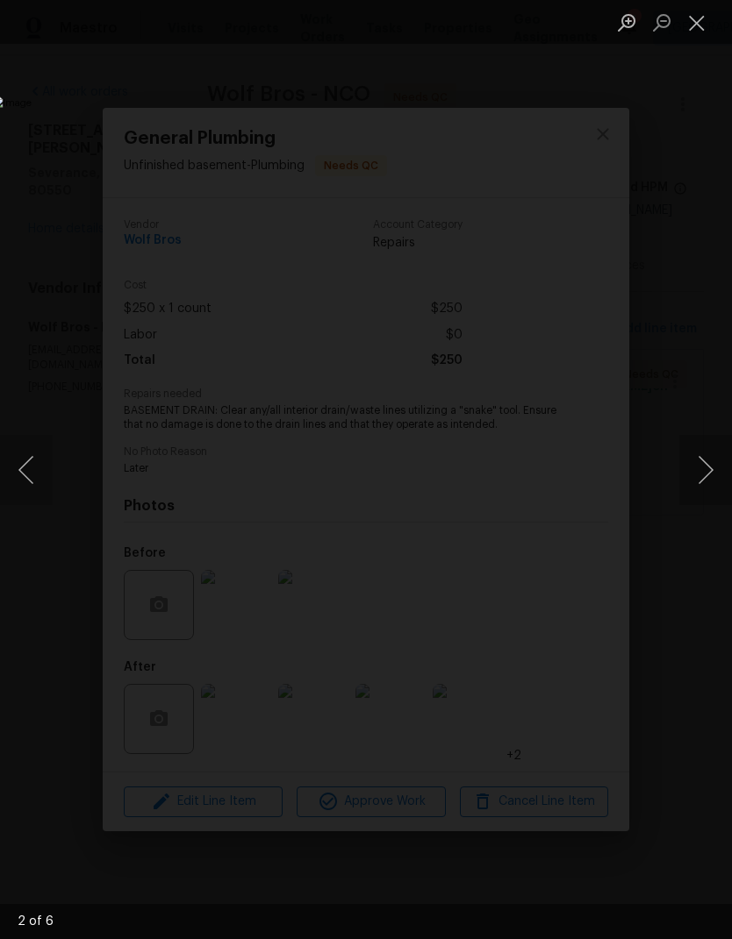
click at [692, 478] on button "Next image" at bounding box center [705, 470] width 53 height 70
click at [691, 477] on button "Next image" at bounding box center [705, 470] width 53 height 70
click at [574, 470] on img "Lightbox" at bounding box center [283, 469] width 582 height 747
click at [712, 474] on button "Next image" at bounding box center [705, 470] width 53 height 70
click at [721, 467] on button "Next image" at bounding box center [705, 470] width 53 height 70
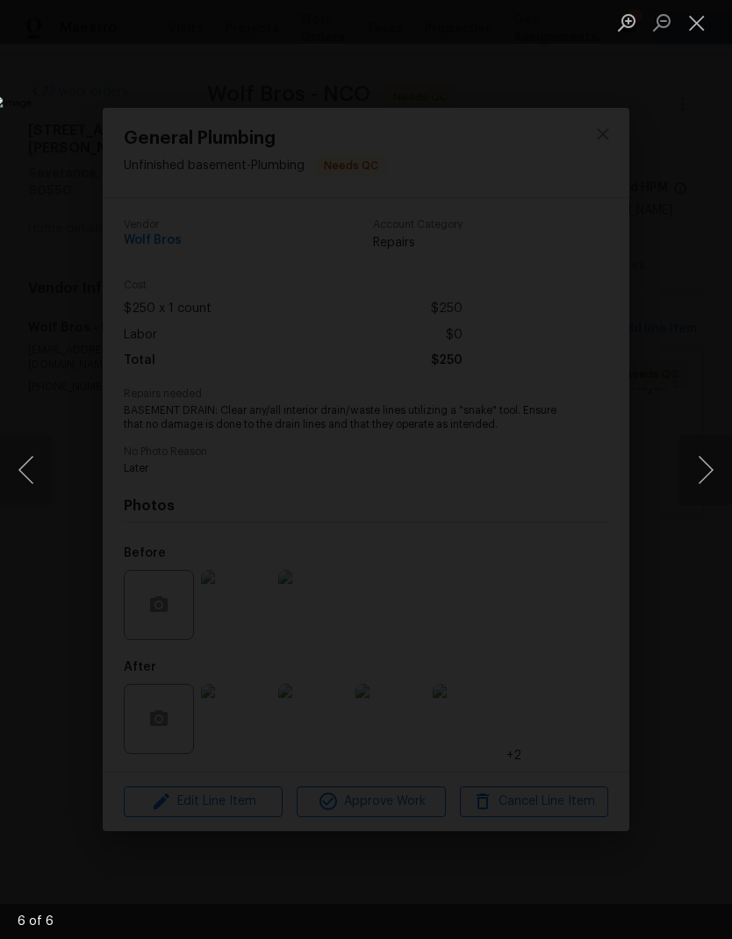
click at [698, 482] on button "Next image" at bounding box center [705, 470] width 53 height 70
click at [699, 475] on button "Next image" at bounding box center [705, 470] width 53 height 70
click at [696, 474] on button "Next image" at bounding box center [705, 470] width 53 height 70
click at [696, 477] on button "Next image" at bounding box center [705, 470] width 53 height 70
click at [53, 471] on img "Lightbox" at bounding box center [283, 469] width 582 height 747
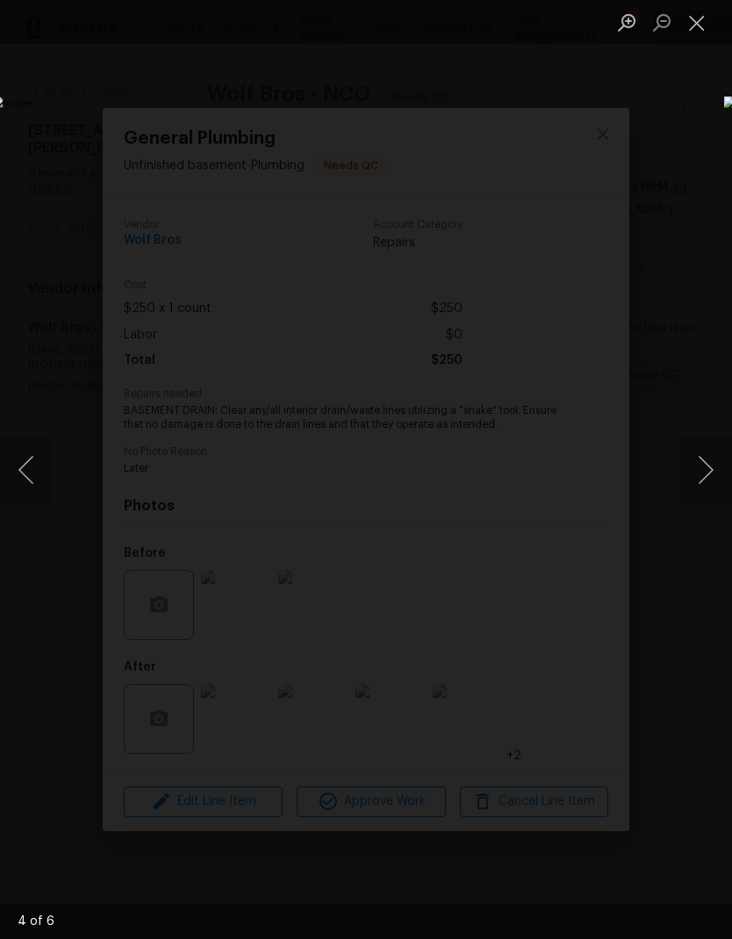
click at [25, 453] on button "Previous image" at bounding box center [26, 470] width 53 height 70
click at [699, 444] on button "Next image" at bounding box center [705, 470] width 53 height 70
click at [703, 444] on button "Next image" at bounding box center [705, 470] width 53 height 70
click at [696, 445] on button "Next image" at bounding box center [705, 470] width 53 height 70
click at [690, 448] on button "Next image" at bounding box center [705, 470] width 53 height 70
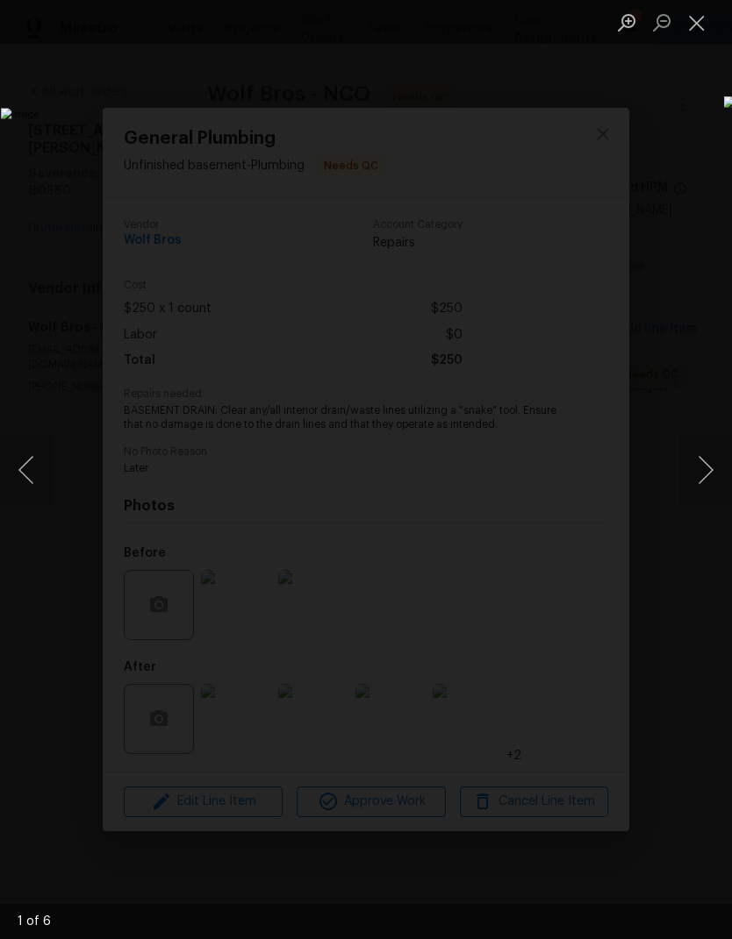
click at [701, 22] on button "Close lightbox" at bounding box center [696, 22] width 35 height 31
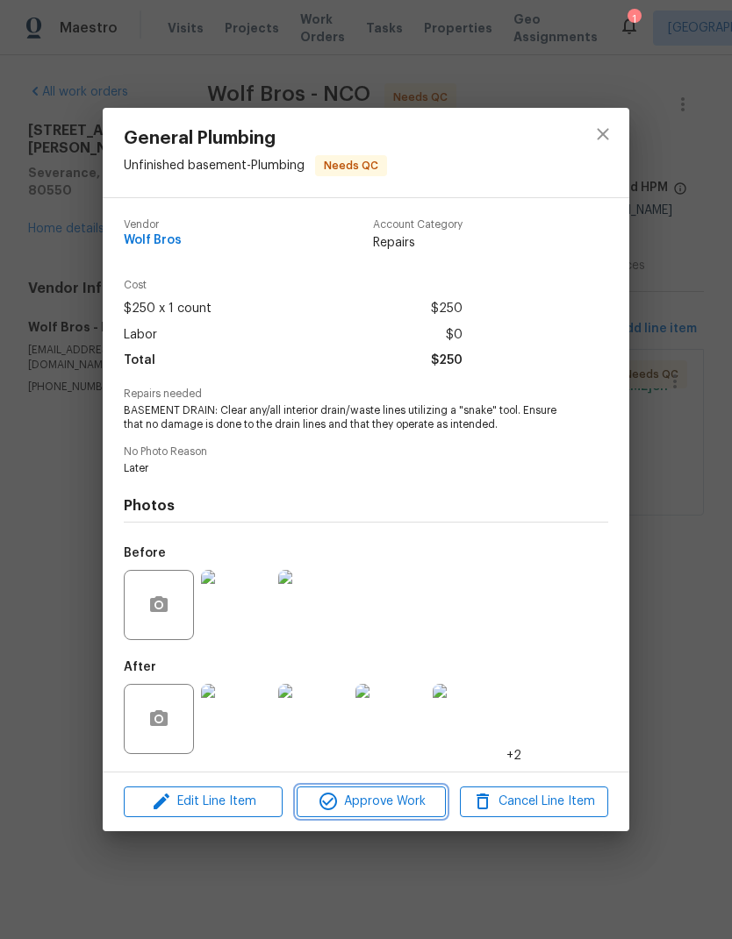
click at [413, 808] on span "Approve Work" at bounding box center [371, 802] width 138 height 22
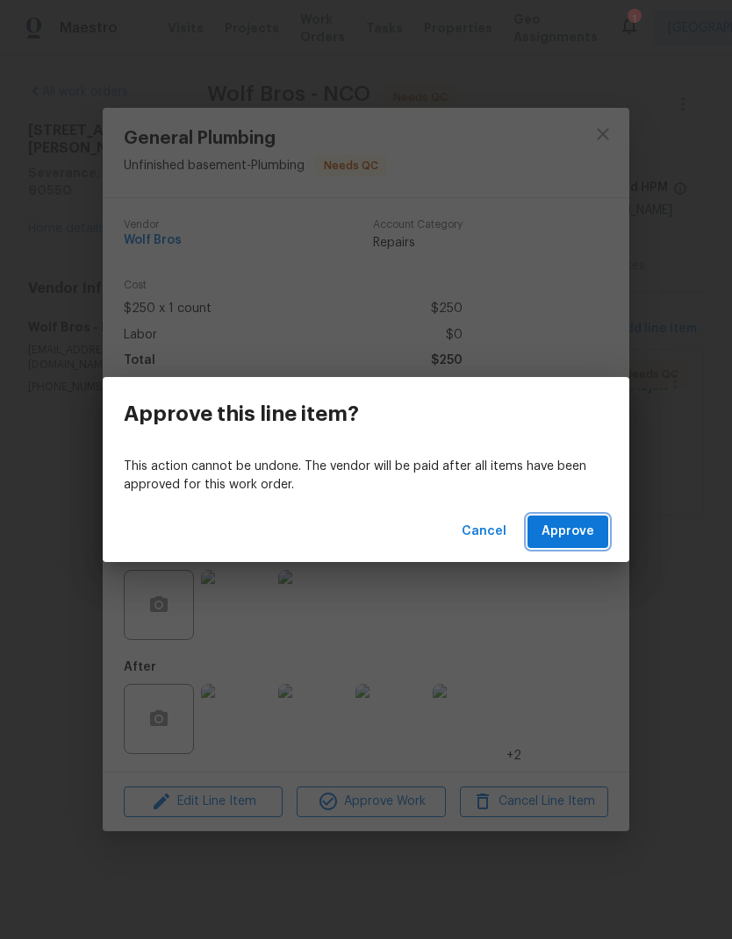
click at [597, 541] on button "Approve" at bounding box center [567, 532] width 81 height 32
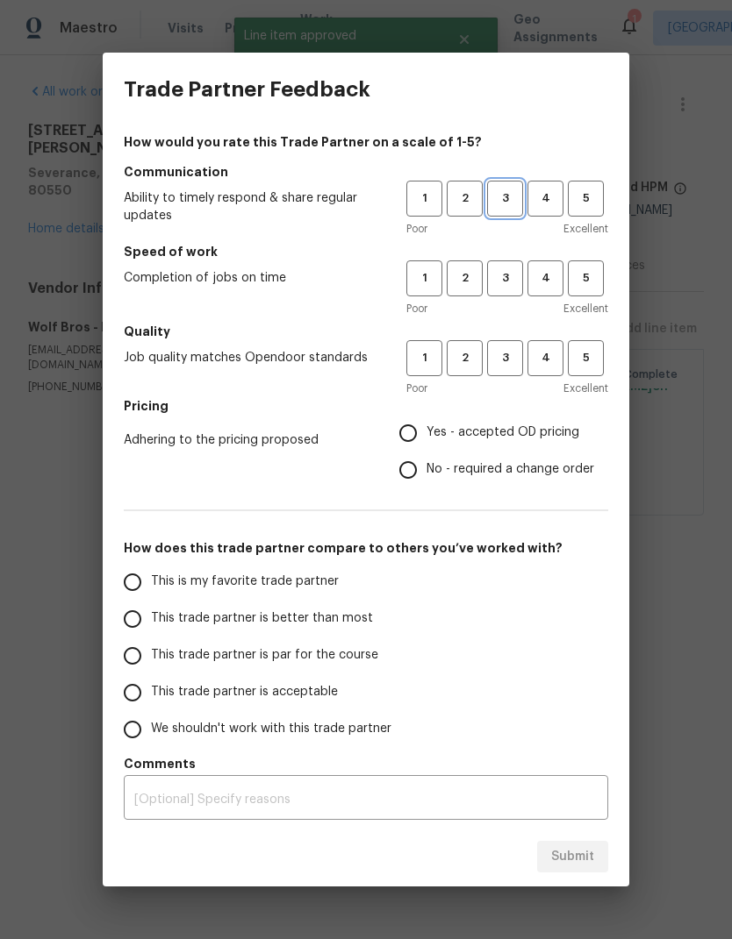
click at [517, 192] on span "3" at bounding box center [505, 199] width 32 height 20
click at [512, 262] on button "3" at bounding box center [505, 279] width 36 height 36
click at [515, 367] on span "3" at bounding box center [505, 358] width 32 height 20
click at [140, 571] on input "This is my favorite trade partner" at bounding box center [132, 582] width 37 height 37
radio input "true"
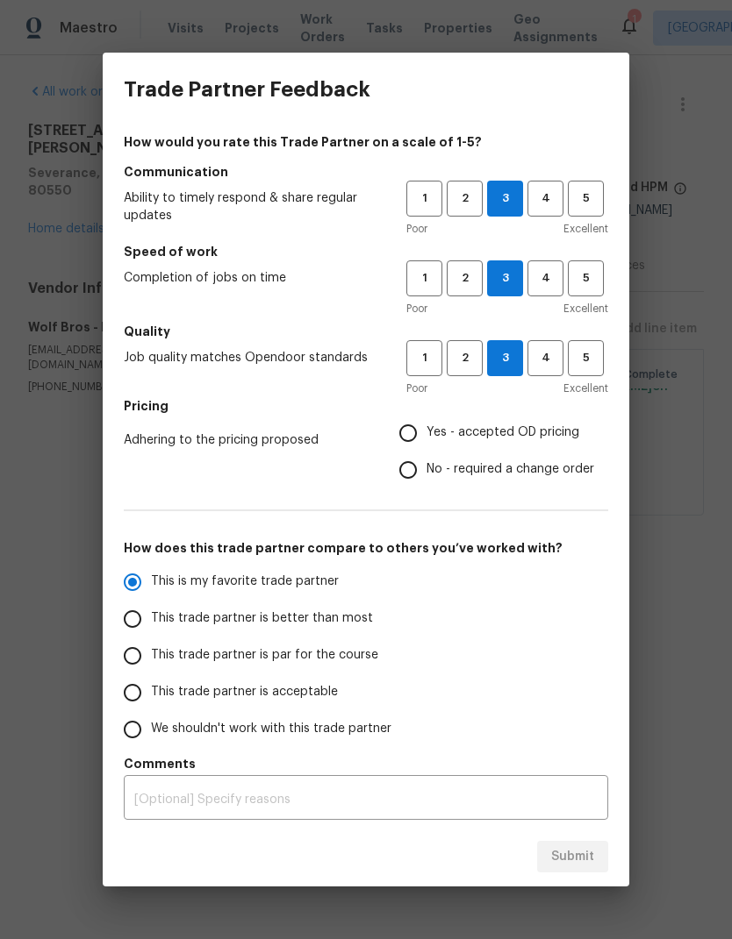
click at [511, 438] on span "Yes - accepted OD pricing" at bounding box center [502, 433] width 153 height 18
click at [426, 438] on input "Yes - accepted OD pricing" at bounding box center [407, 433] width 37 height 37
click at [584, 847] on span "Submit" at bounding box center [572, 858] width 43 height 22
radio input "false"
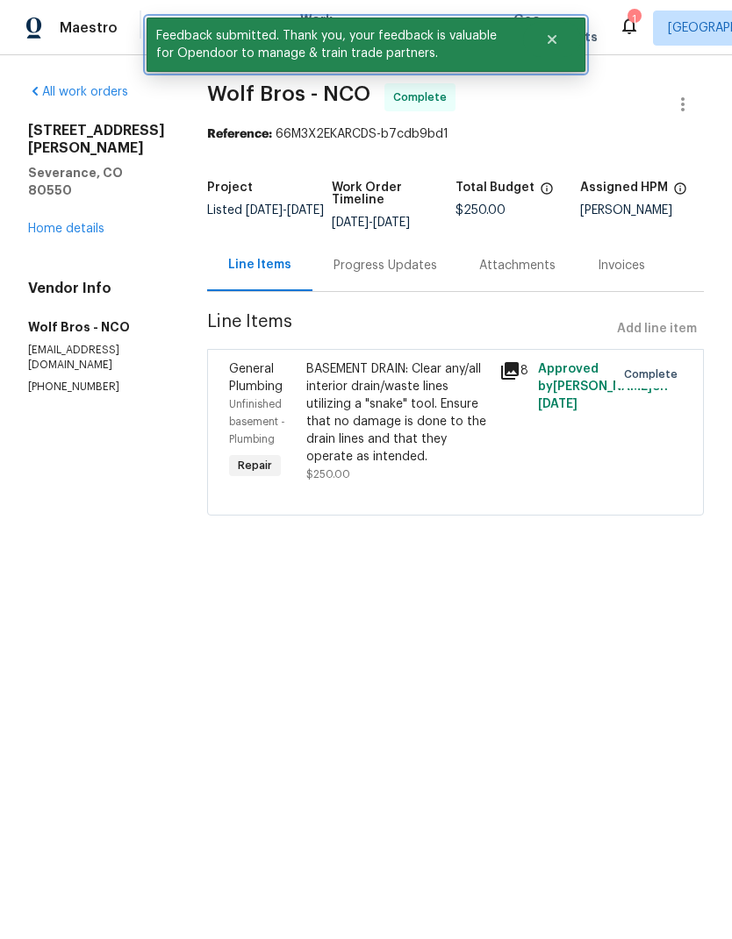
click at [566, 38] on button "Close" at bounding box center [552, 39] width 58 height 35
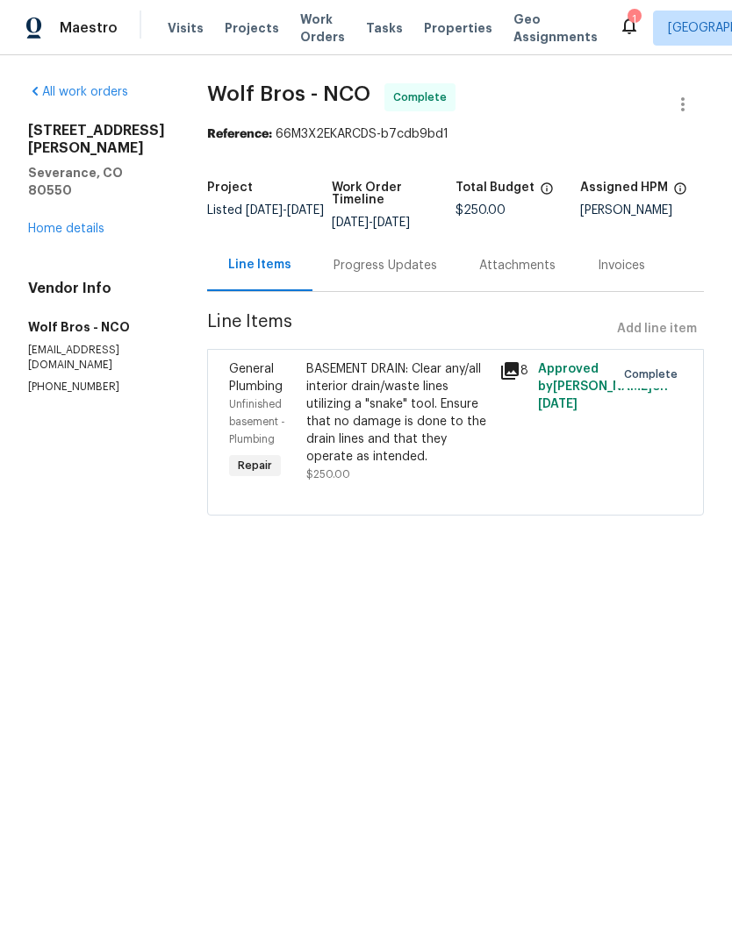
click at [305, 43] on span "Work Orders" at bounding box center [322, 28] width 45 height 35
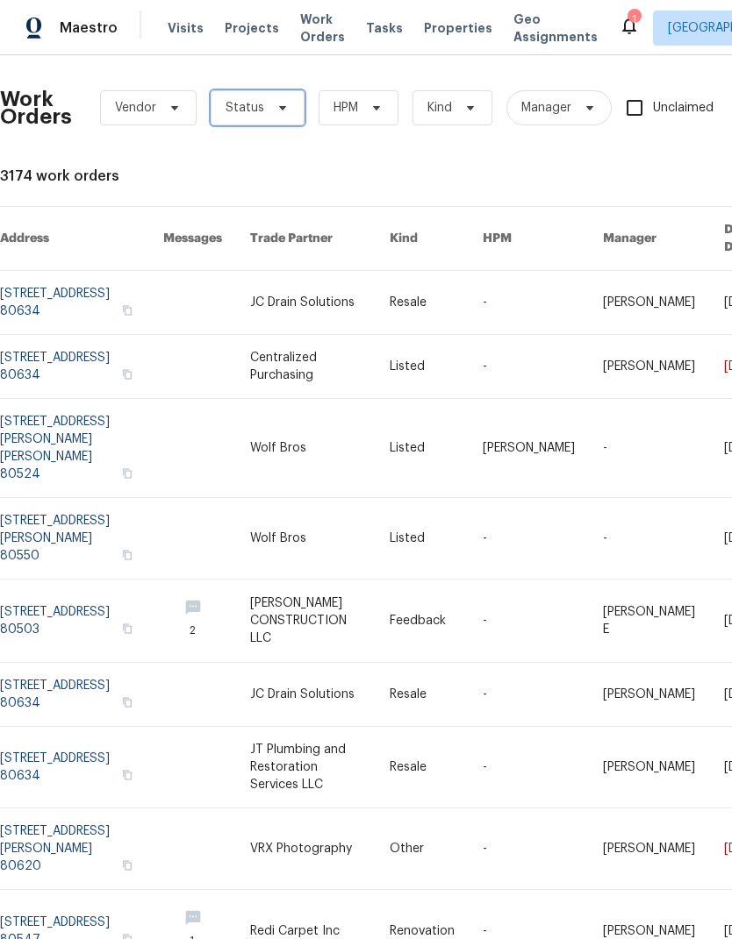
click at [235, 113] on span "Status" at bounding box center [244, 108] width 39 height 18
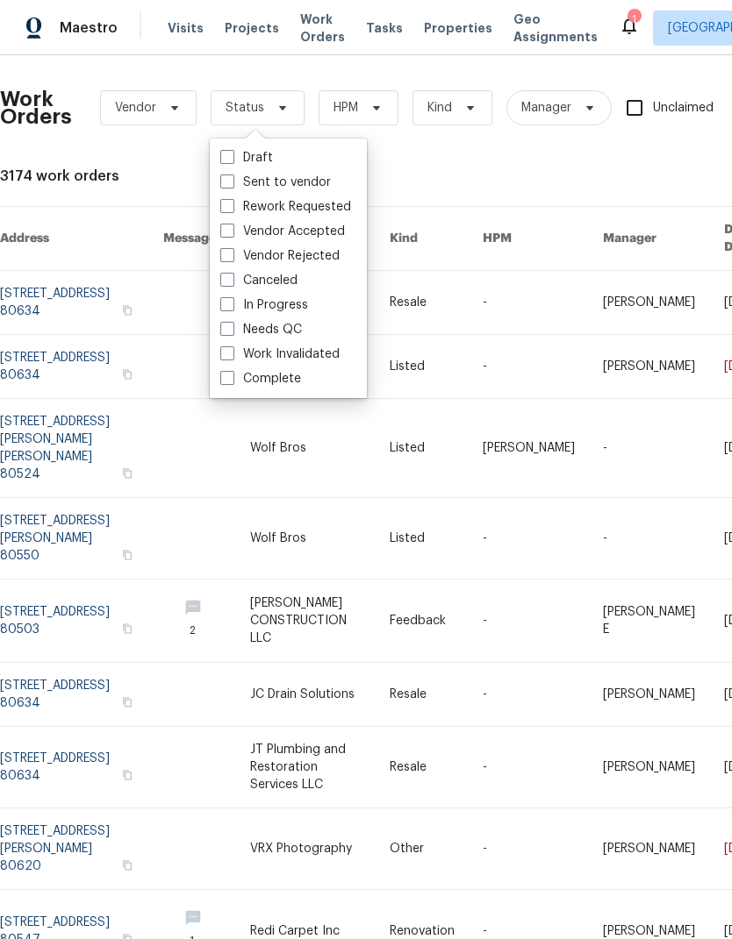
click at [217, 332] on div "Needs QC" at bounding box center [288, 330] width 146 height 25
click at [229, 336] on label "Needs QC" at bounding box center [261, 330] width 82 height 18
click at [229, 332] on input "Needs QC" at bounding box center [225, 326] width 11 height 11
checkbox input "true"
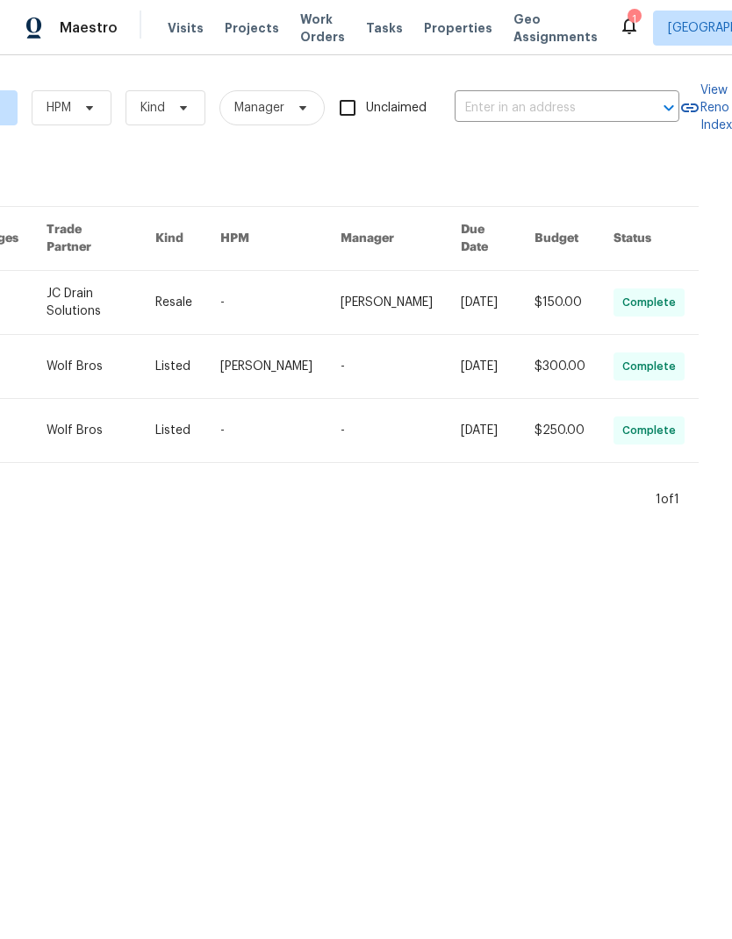
scroll to position [0, 316]
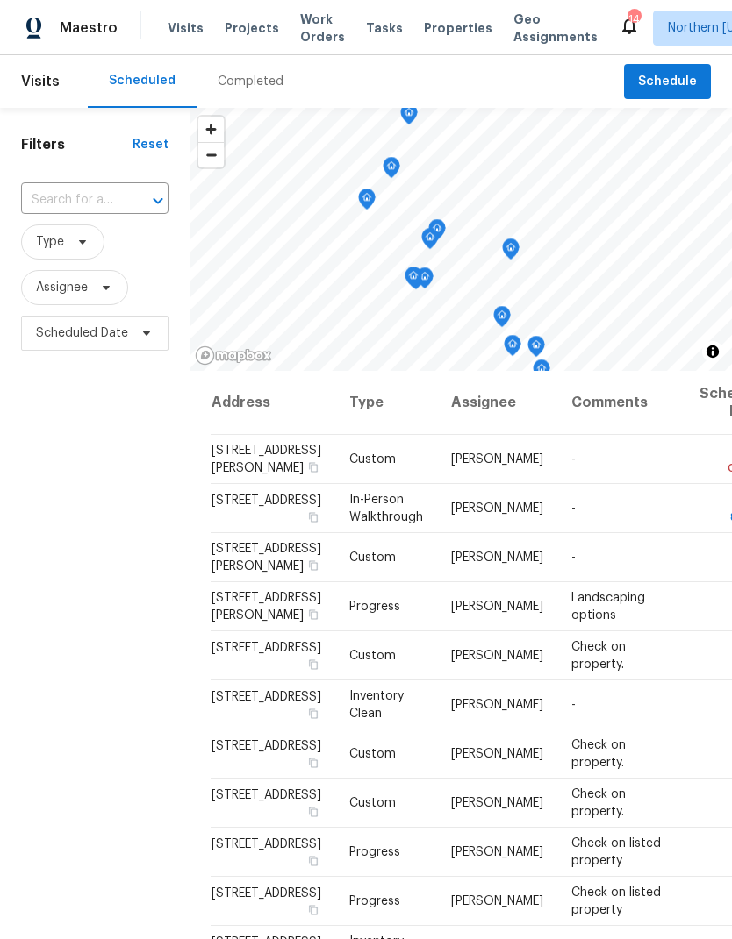
scroll to position [68, 0]
click at [41, 187] on input "text" at bounding box center [70, 200] width 98 height 27
type input "2258"
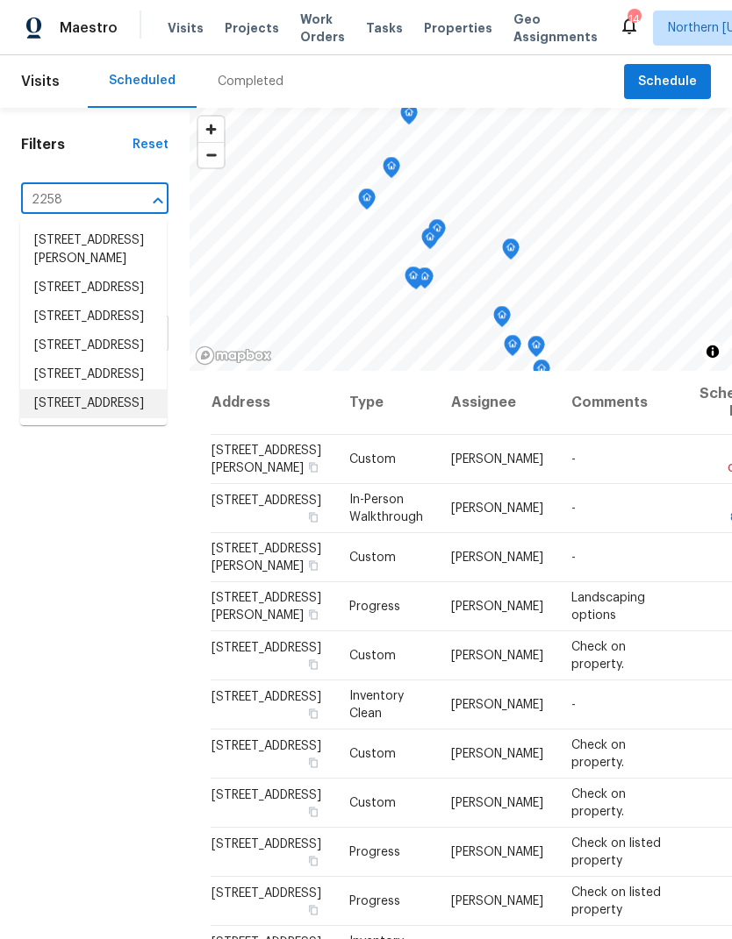
click at [82, 418] on li "2258 Whistler Dr, Longmont, CO 80504" at bounding box center [93, 403] width 146 height 29
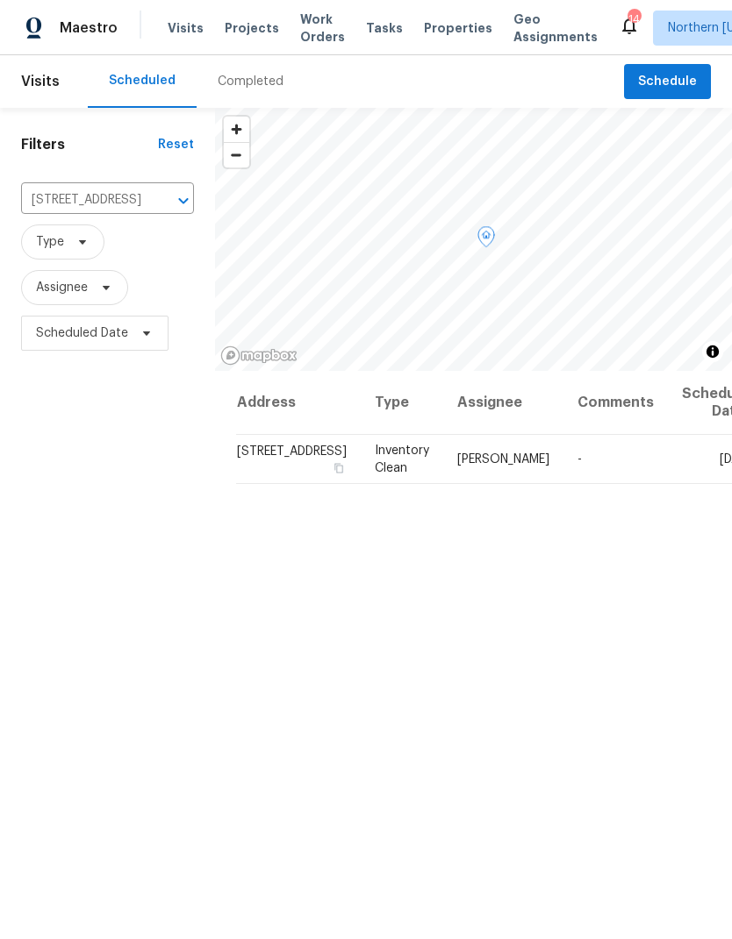
click at [0, 0] on span at bounding box center [0, 0] width 0 height 0
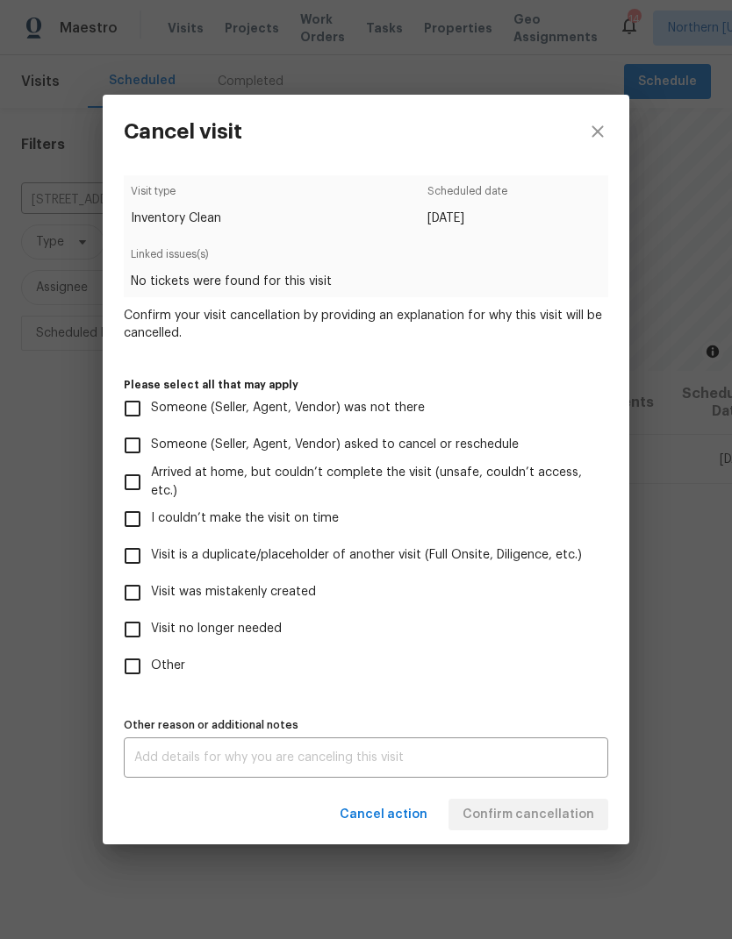
click at [142, 547] on input "Visit is a duplicate/placeholder of another visit (Full Onsite, Diligence, etc.)" at bounding box center [132, 556] width 37 height 37
checkbox input "true"
click at [175, 747] on div "x Other reason or additional notes" at bounding box center [366, 758] width 484 height 40
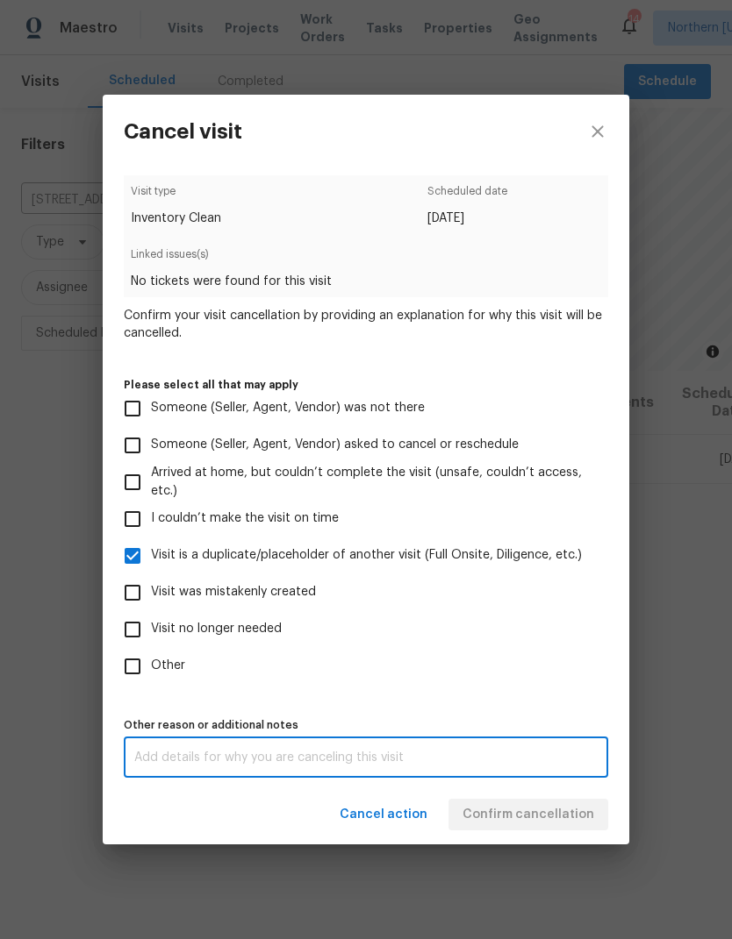
scroll to position [68, 0]
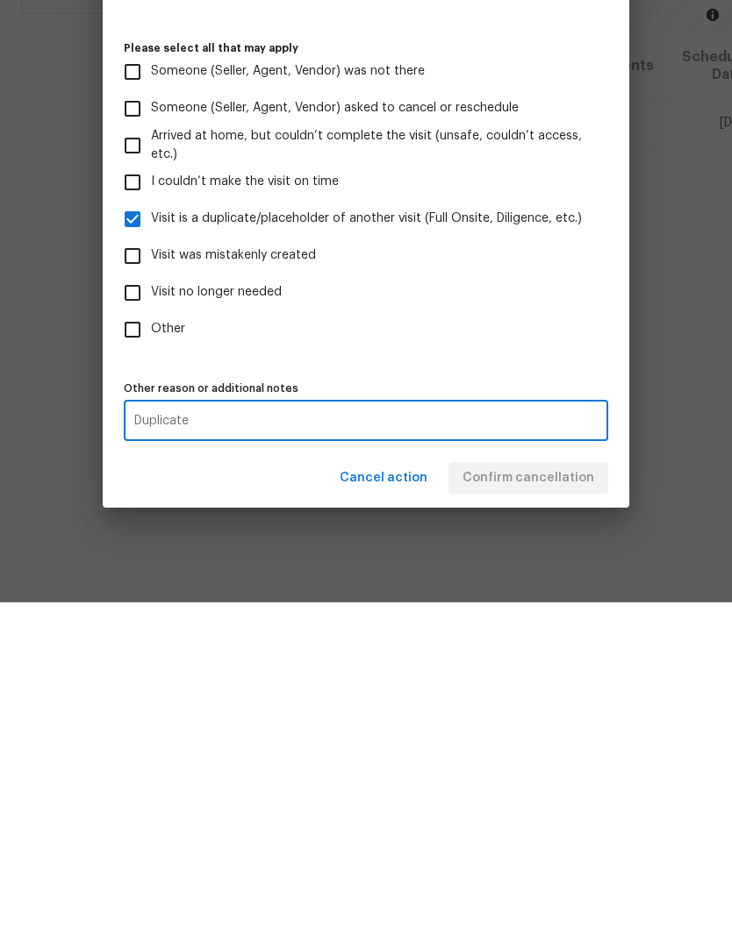
type textarea "Duplicate"
click at [579, 785] on div "Cancel action Confirm cancellation" at bounding box center [366, 815] width 526 height 61
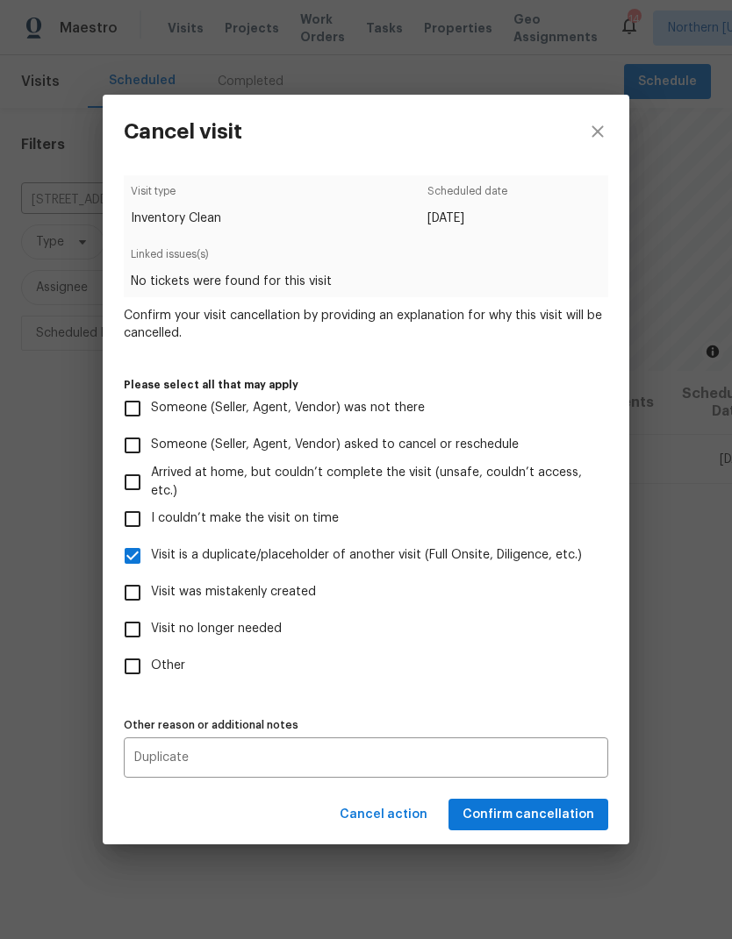
click at [570, 504] on label "I couldn’t make the visit on time" at bounding box center [354, 519] width 480 height 37
click at [151, 504] on input "I couldn’t make the visit on time" at bounding box center [132, 519] width 37 height 37
checkbox input "true"
click at [551, 811] on span "Confirm cancellation" at bounding box center [528, 815] width 132 height 22
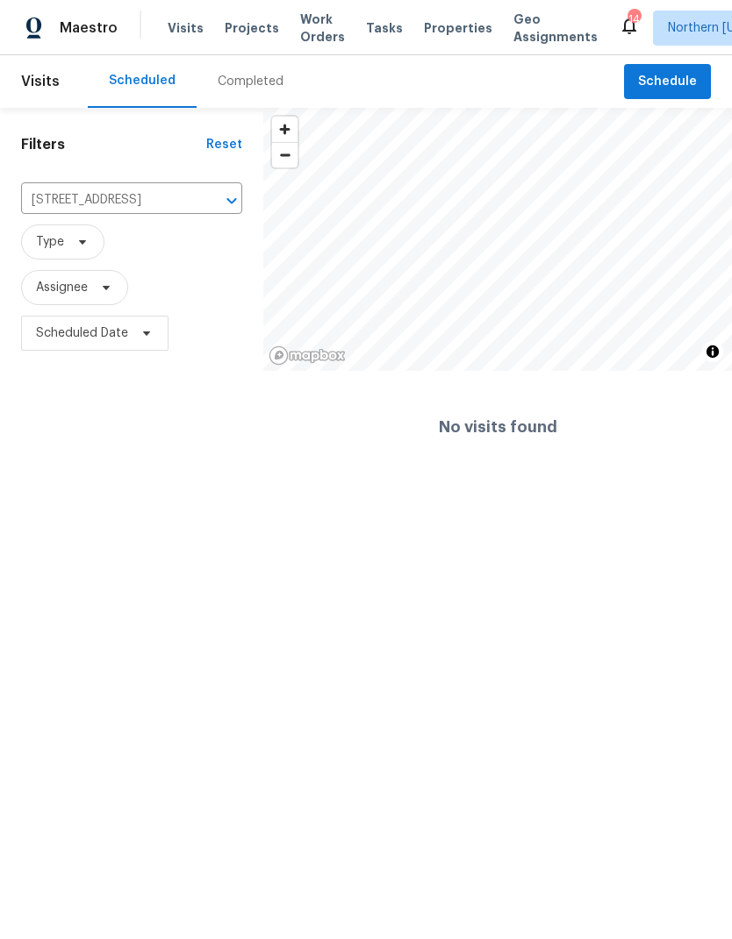
click at [204, 207] on icon "Clear" at bounding box center [209, 201] width 18 height 18
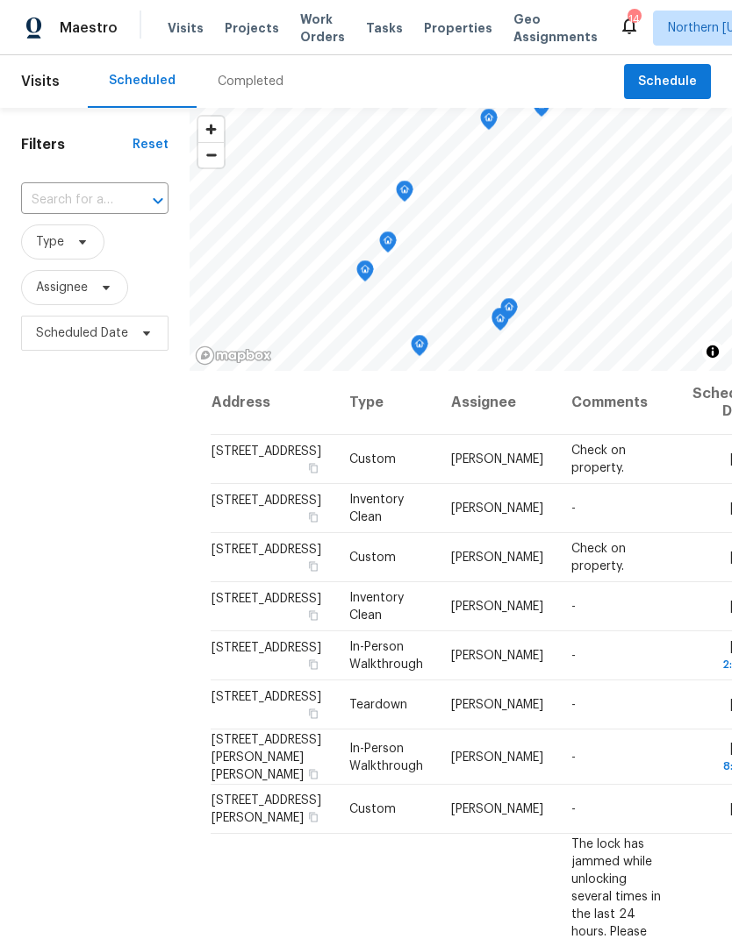
click at [432, 23] on span "Properties" at bounding box center [458, 28] width 68 height 18
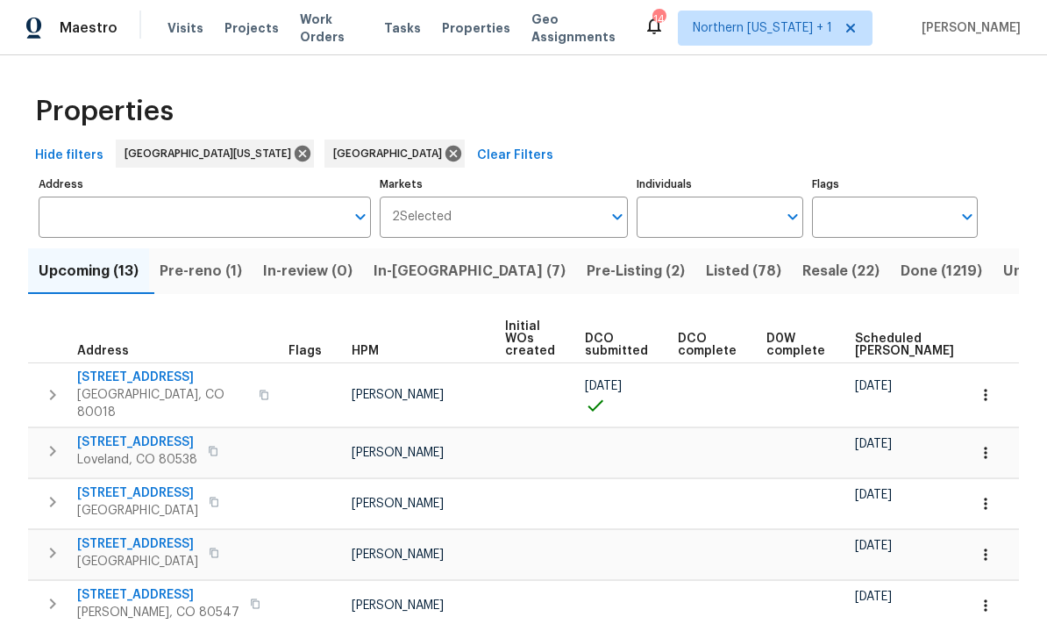
click at [178, 22] on span "Visits" at bounding box center [186, 28] width 36 height 18
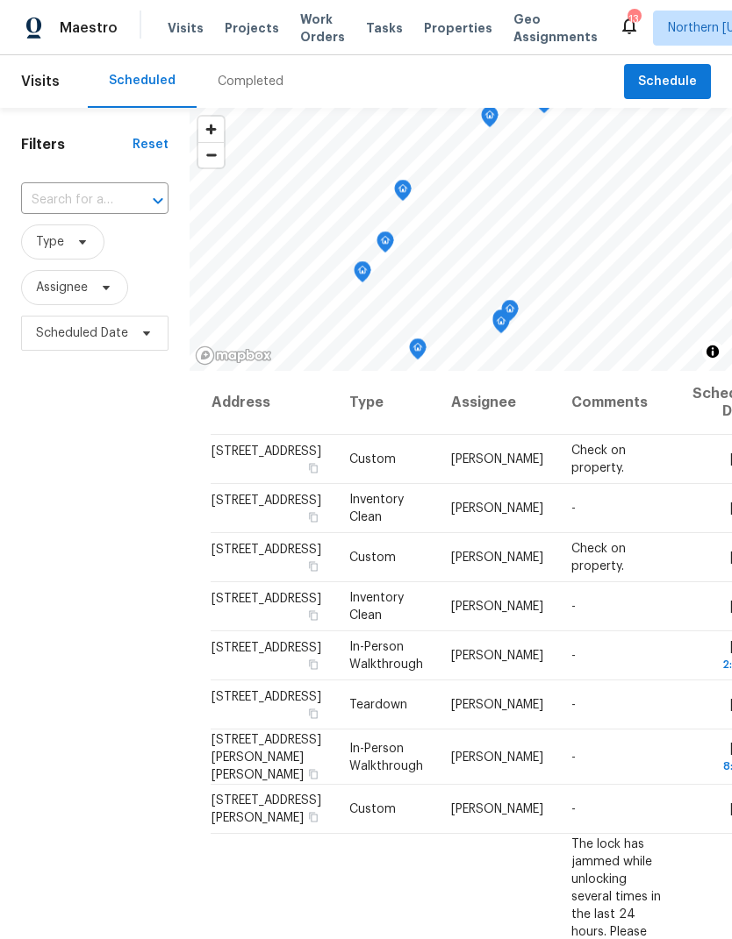
click at [67, 191] on input "text" at bounding box center [70, 200] width 98 height 27
type input "4106"
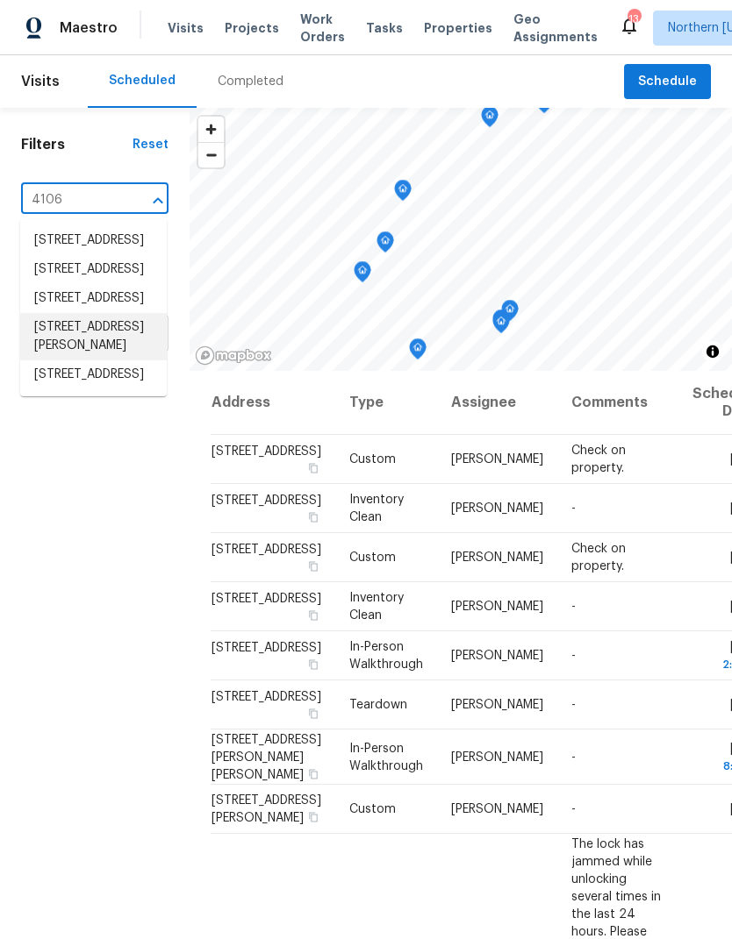
click at [54, 361] on li "4106 Cripple Creek Dr, Loveland, CO 80538" at bounding box center [93, 336] width 146 height 47
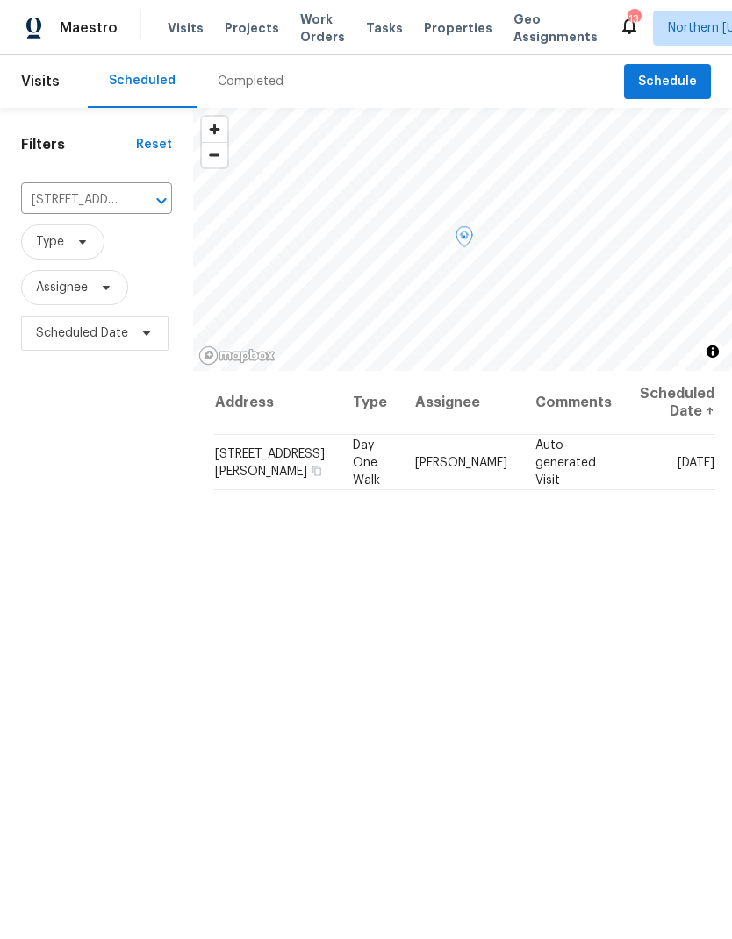
click at [0, 0] on icon at bounding box center [0, 0] width 0 height 0
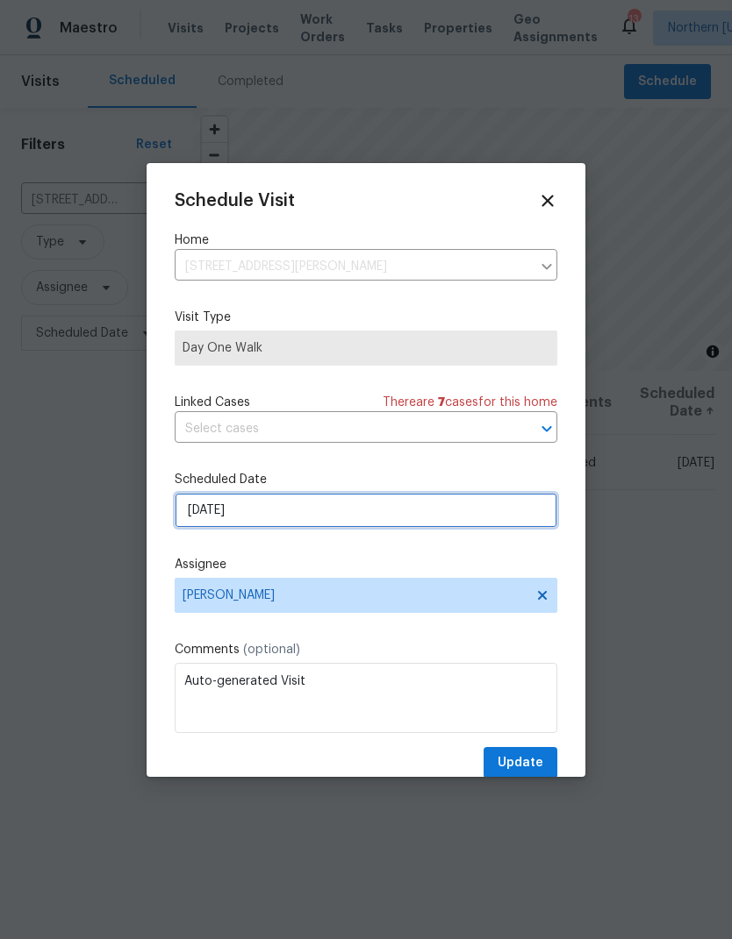
click at [212, 525] on input "9/2/2025" at bounding box center [366, 510] width 382 height 35
select select "8"
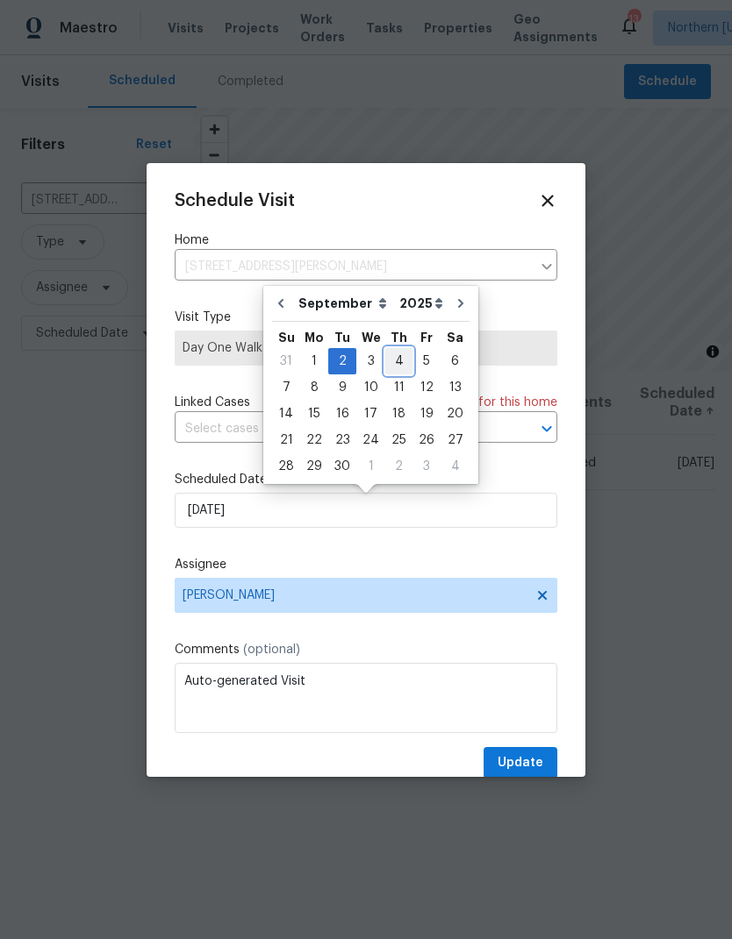
click at [404, 373] on div "4" at bounding box center [398, 361] width 27 height 25
type input "9/4/2025"
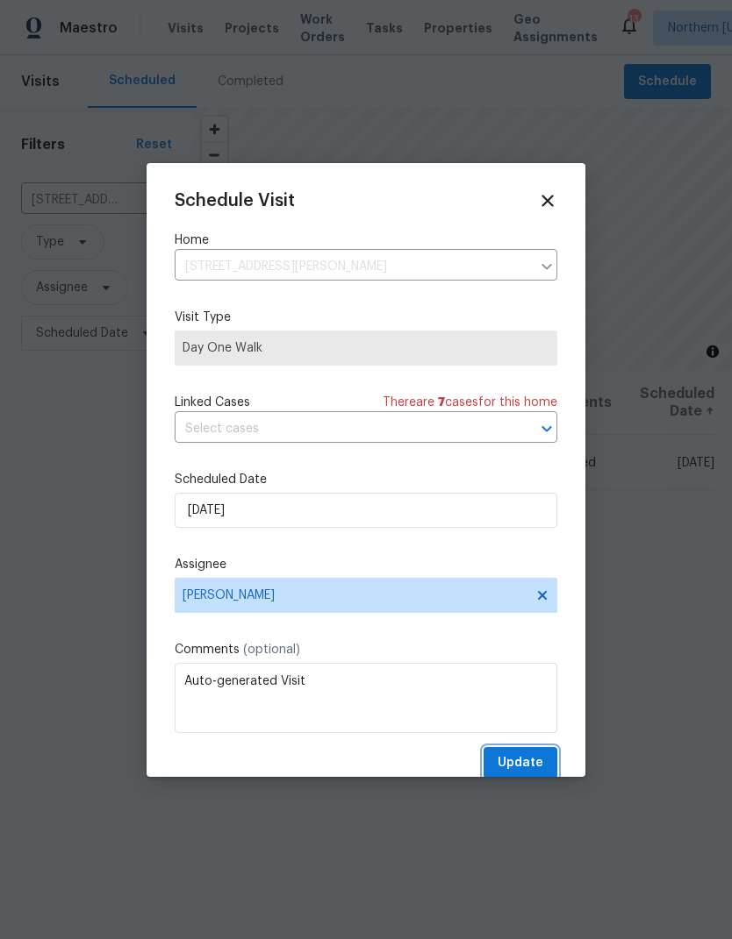
click at [536, 771] on span "Update" at bounding box center [520, 764] width 46 height 22
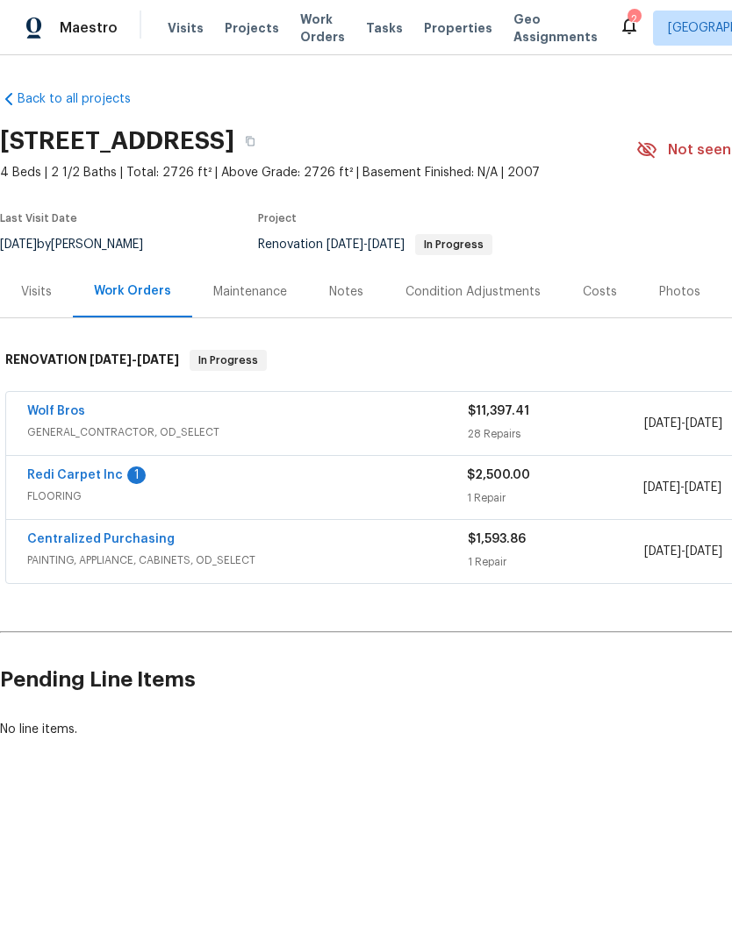
click at [88, 472] on link "Redi Carpet Inc" at bounding box center [75, 475] width 96 height 12
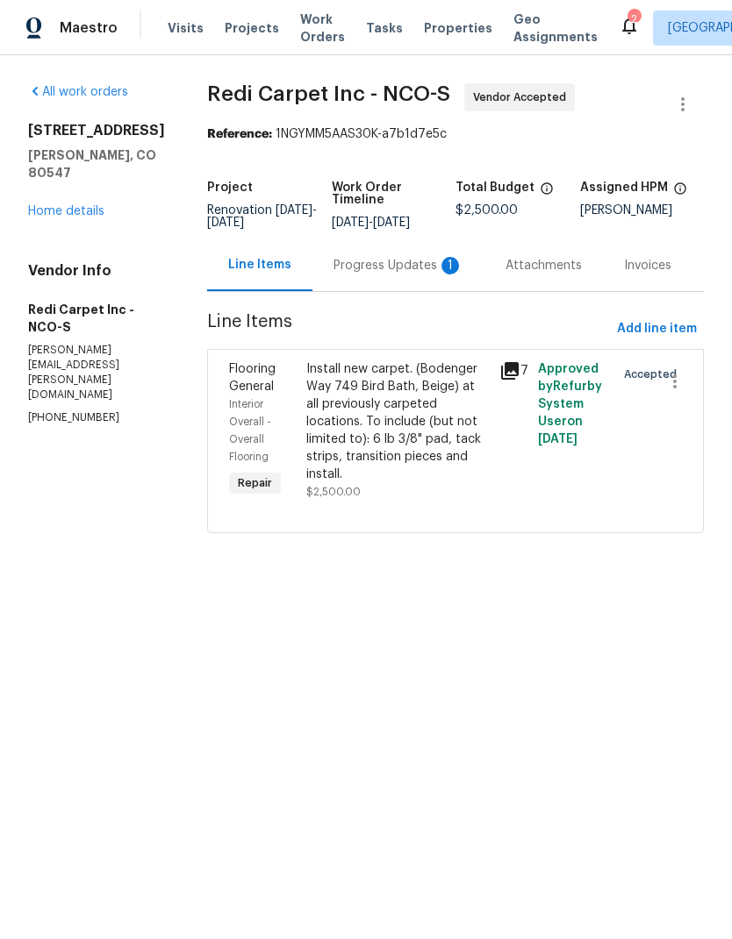
click at [380, 275] on div "Progress Updates 1" at bounding box center [398, 266] width 130 height 18
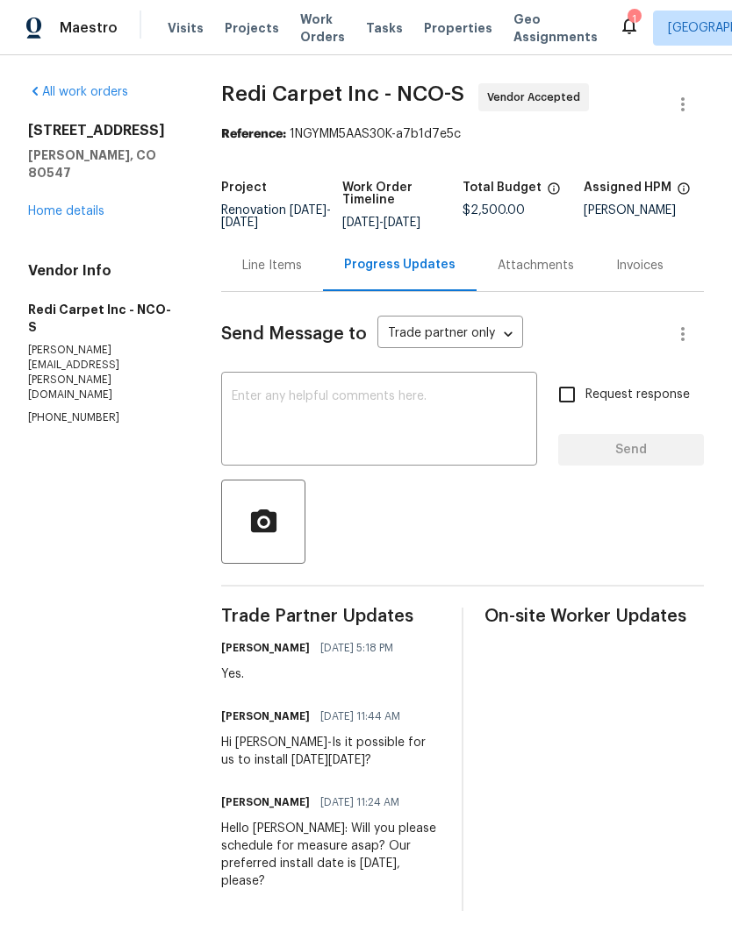
click at [56, 205] on link "Home details" at bounding box center [66, 211] width 76 height 12
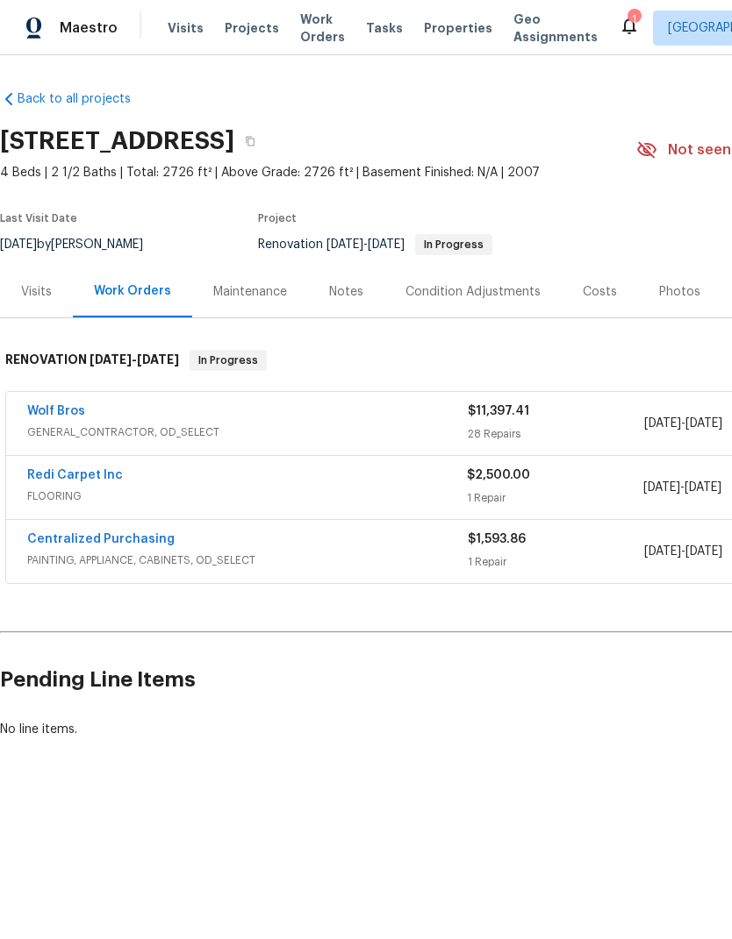
click at [346, 280] on div "Notes" at bounding box center [346, 292] width 76 height 52
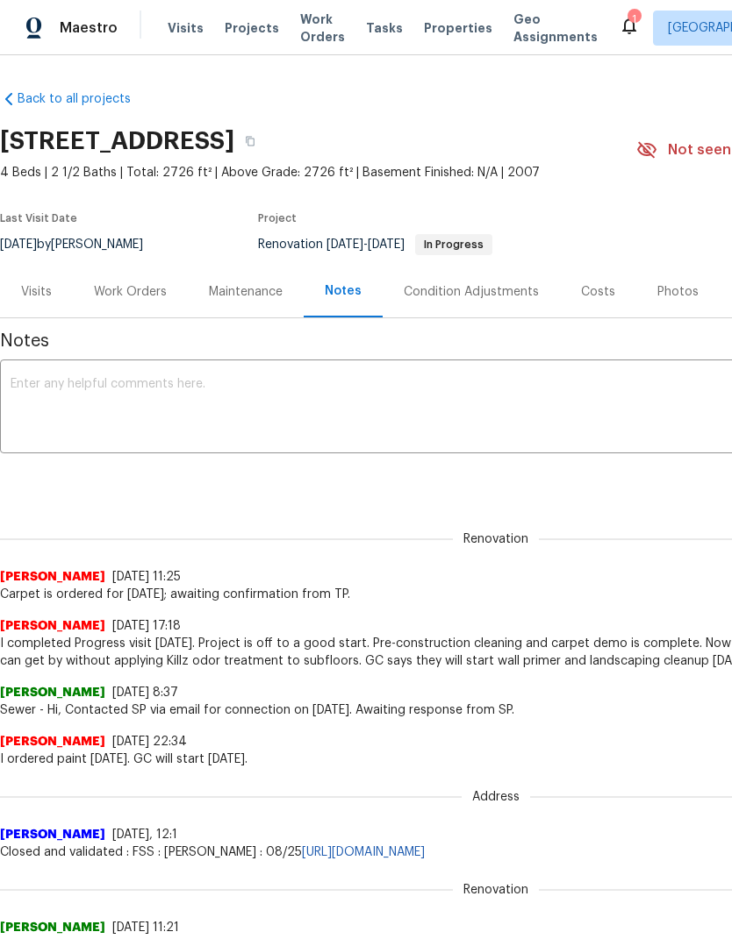
click at [74, 380] on textarea at bounding box center [496, 408] width 970 height 61
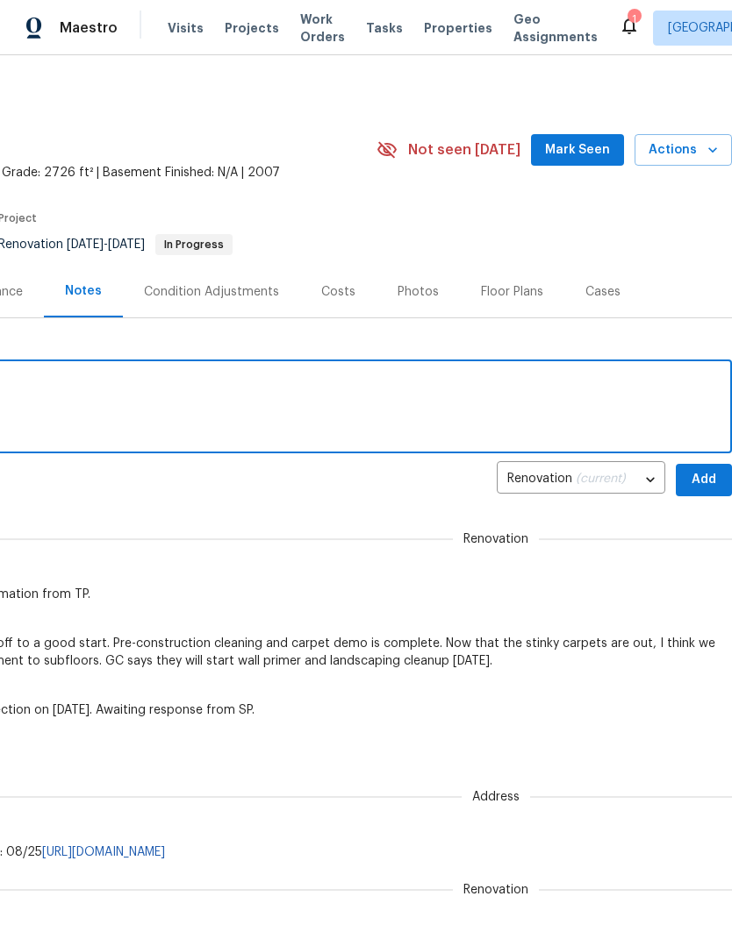
scroll to position [0, 260]
type textarea "TP confirmed carpet for Friday 9/5."
click at [708, 481] on span "Add" at bounding box center [703, 480] width 28 height 22
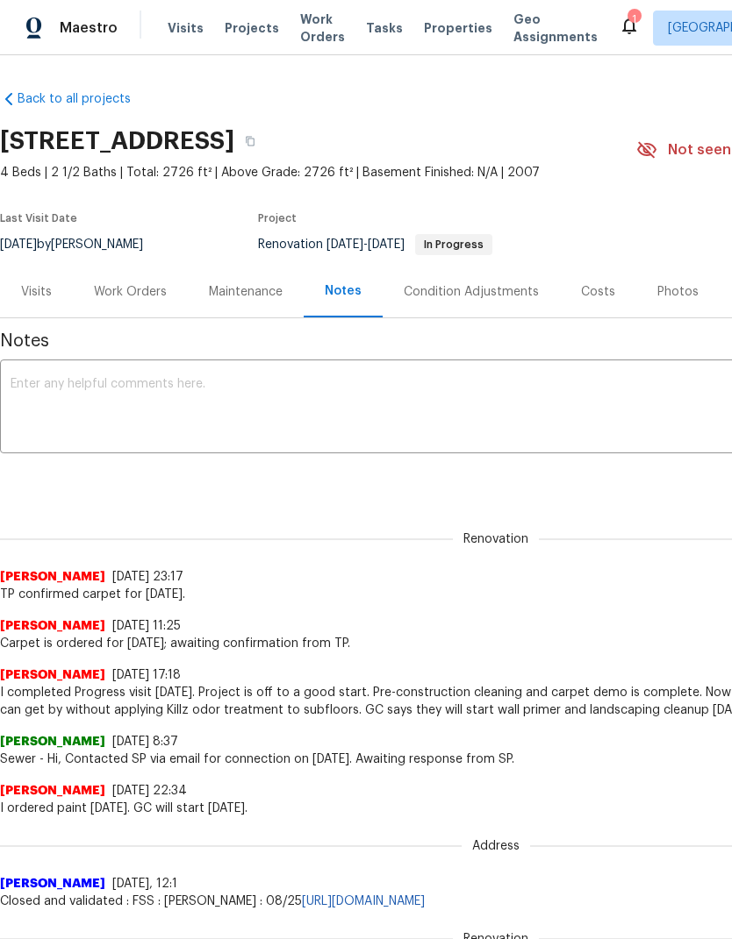
scroll to position [0, 0]
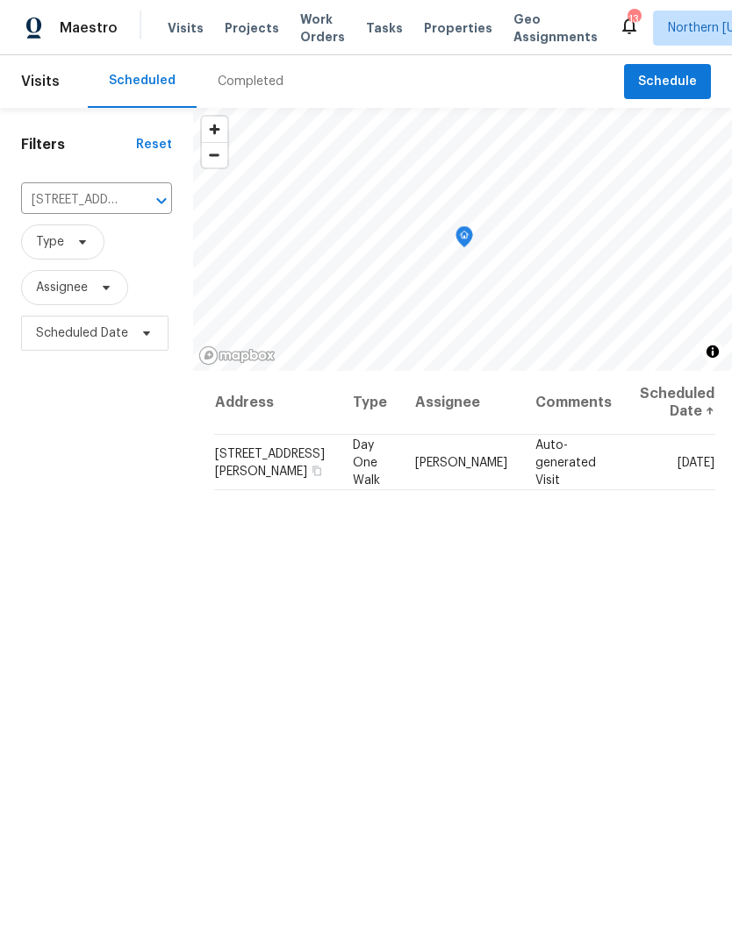
click at [133, 203] on icon "Clear" at bounding box center [138, 201] width 11 height 11
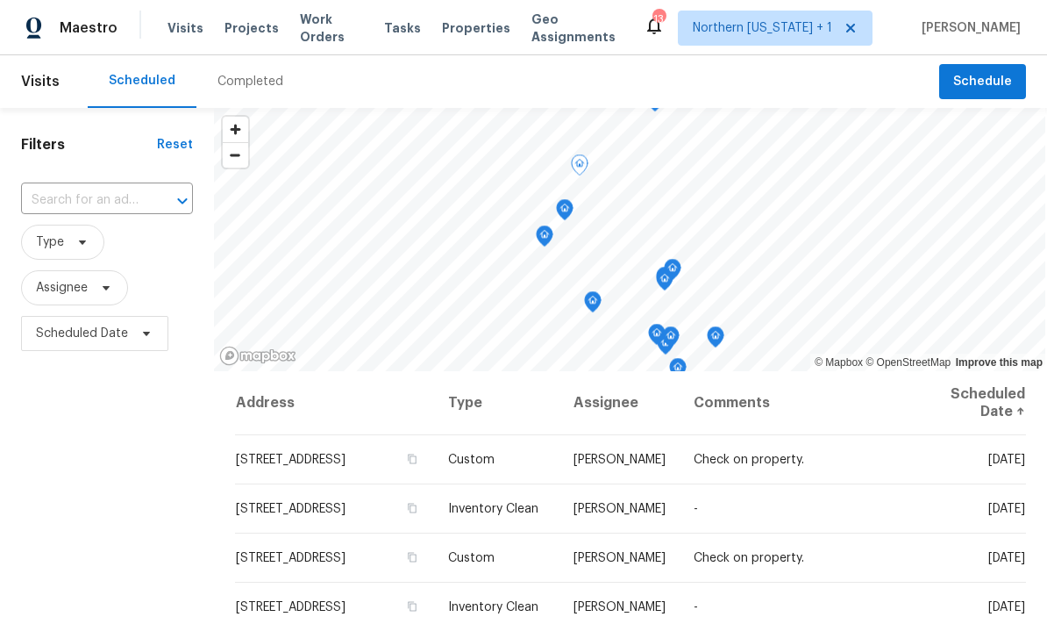
click at [0, 0] on icon at bounding box center [0, 0] width 0 height 0
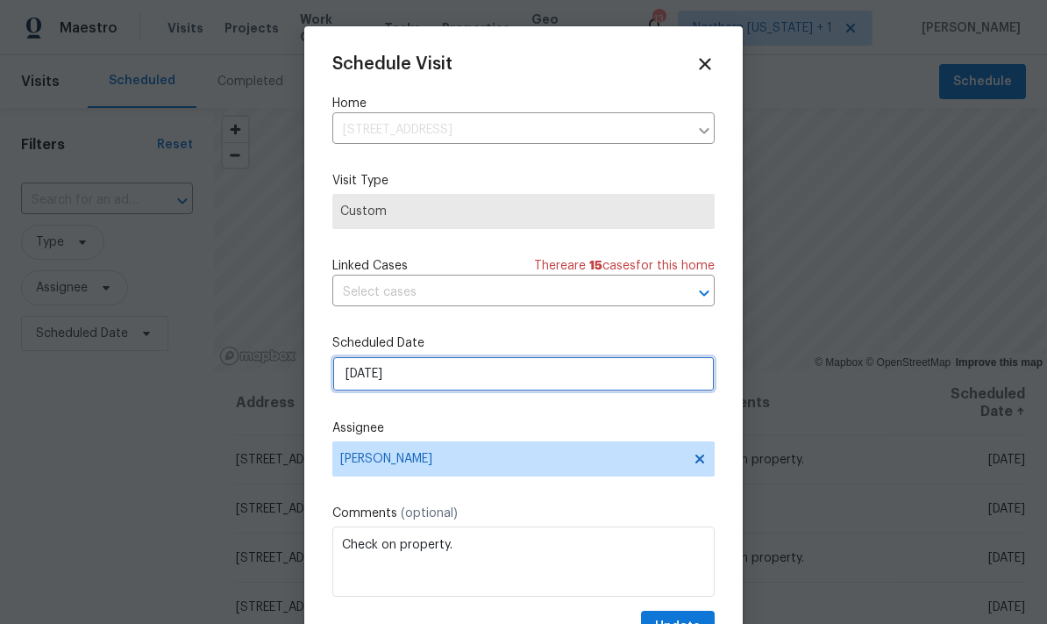
click at [351, 391] on input "[DATE]" at bounding box center [523, 373] width 382 height 35
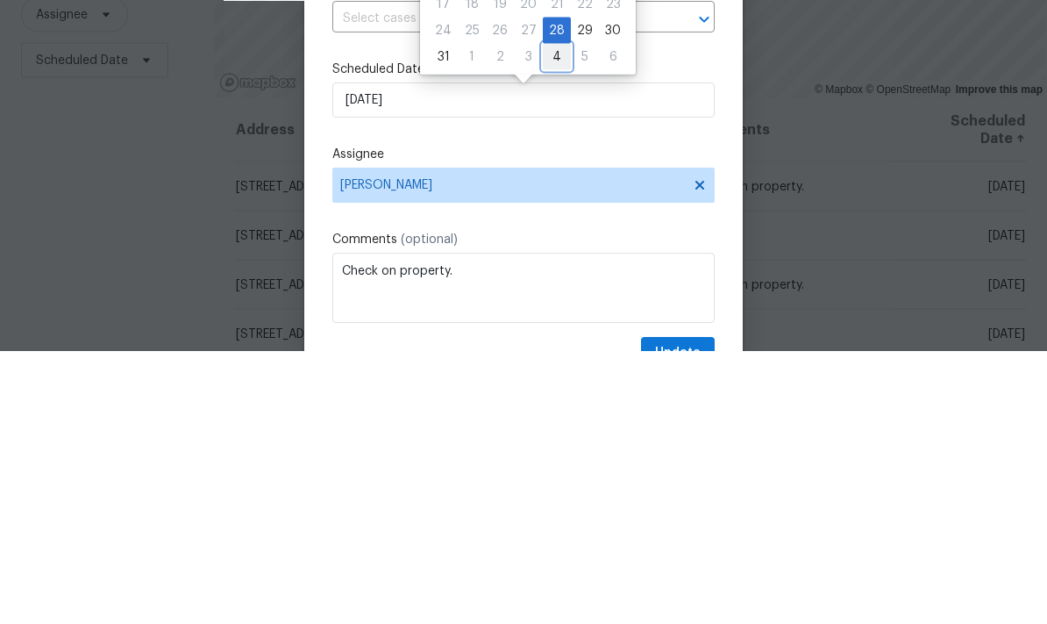
click at [547, 318] on div "4" at bounding box center [557, 330] width 28 height 25
type input "[DATE]"
select select "8"
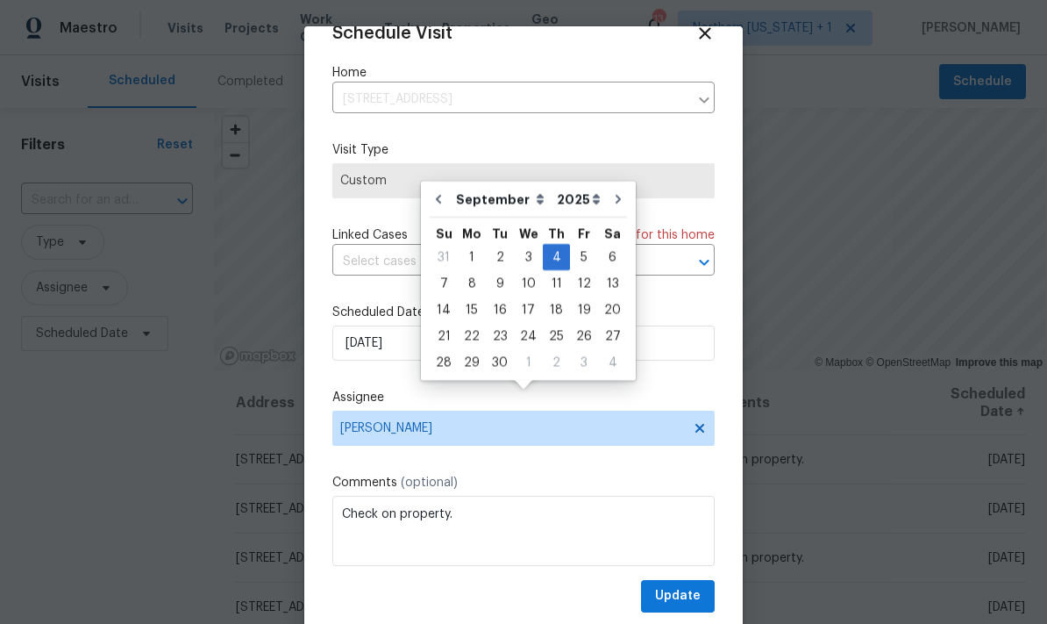
scroll to position [34, 0]
click at [554, 246] on div "4" at bounding box center [556, 258] width 27 height 25
click at [702, 309] on label "Scheduled Date" at bounding box center [523, 313] width 382 height 18
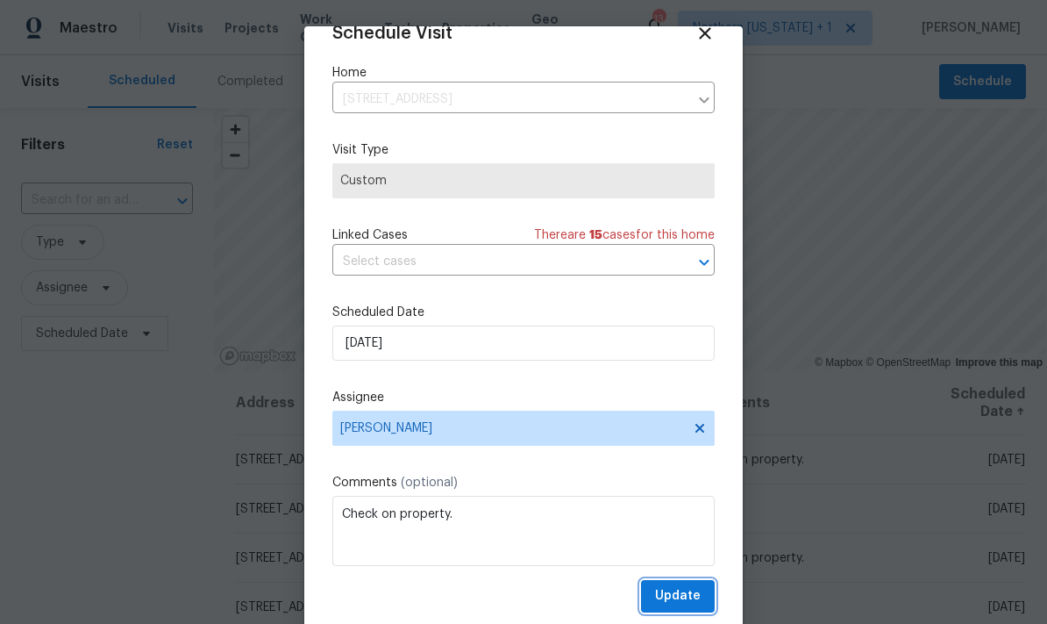
click at [701, 595] on button "Update" at bounding box center [678, 596] width 74 height 32
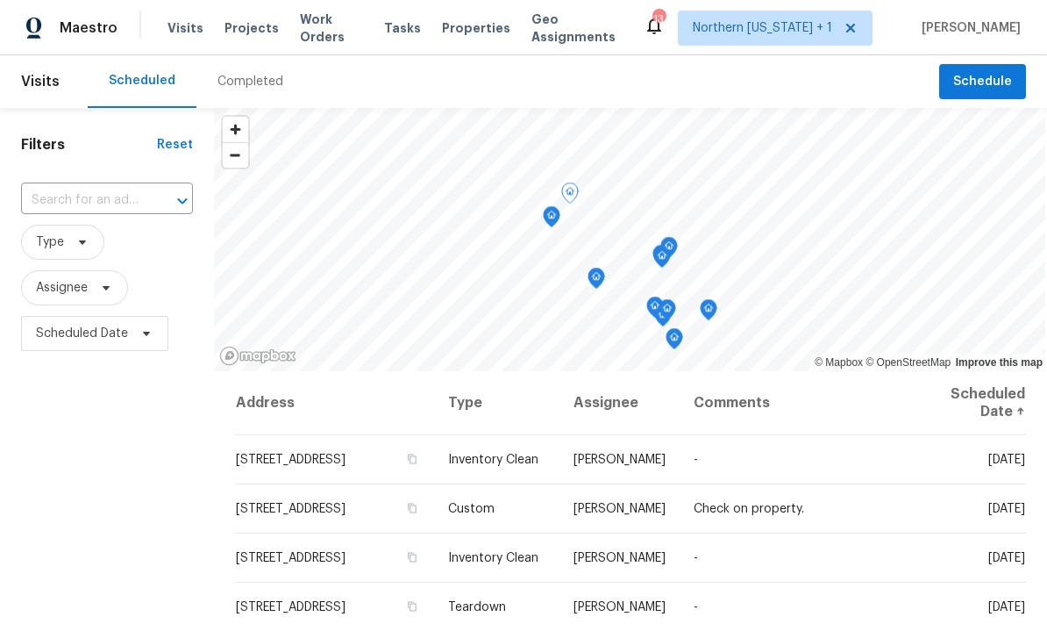
click at [0, 0] on icon at bounding box center [0, 0] width 0 height 0
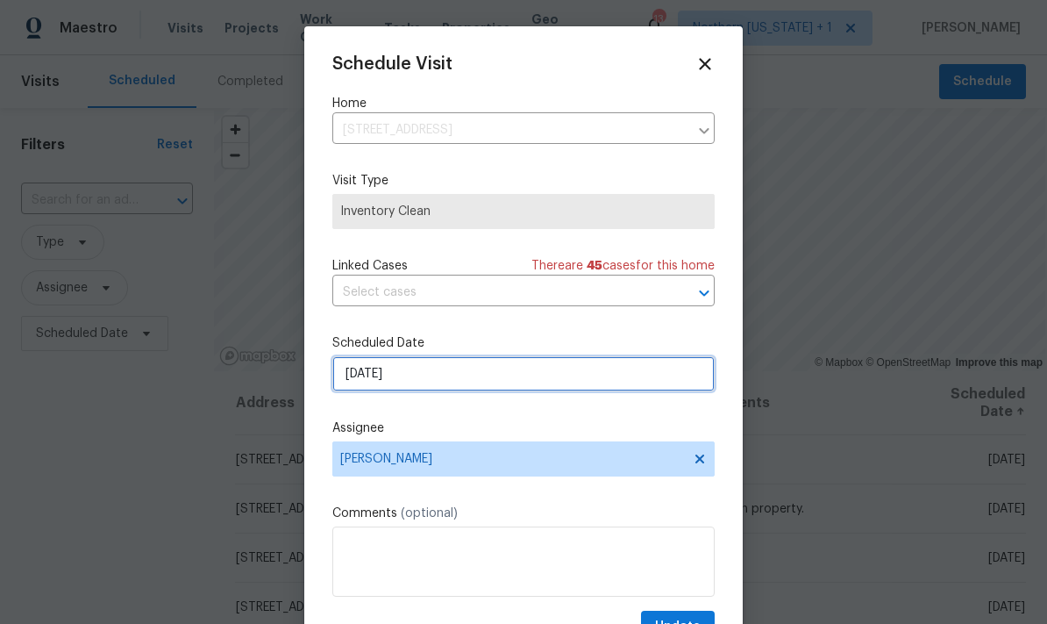
click at [361, 384] on input "8/28/2025" at bounding box center [523, 373] width 382 height 35
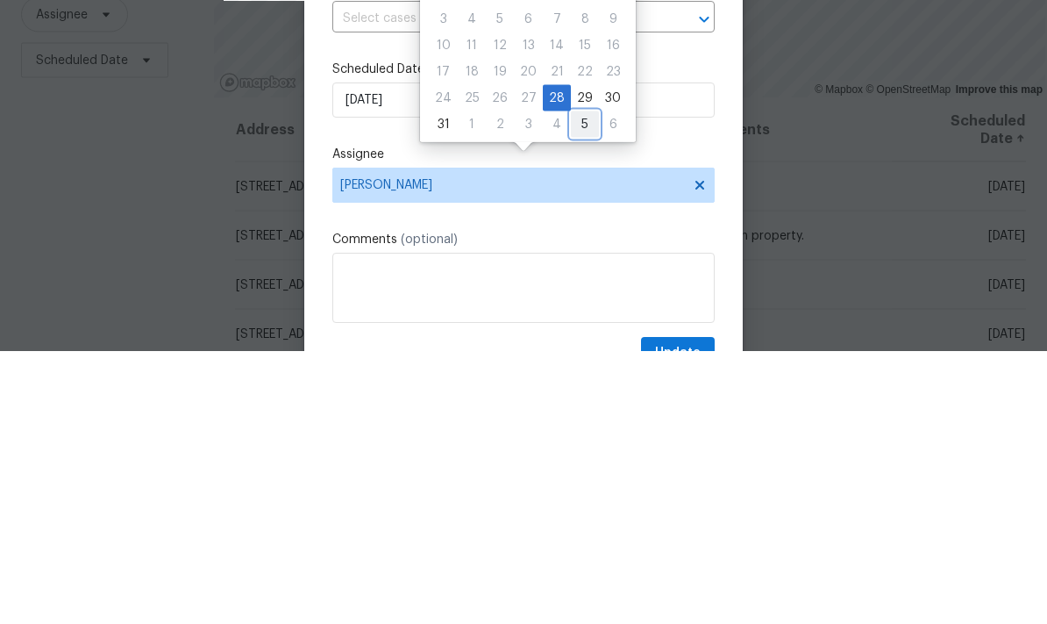
click at [571, 385] on div "5" at bounding box center [585, 397] width 28 height 25
type input "9/5/2025"
select select "8"
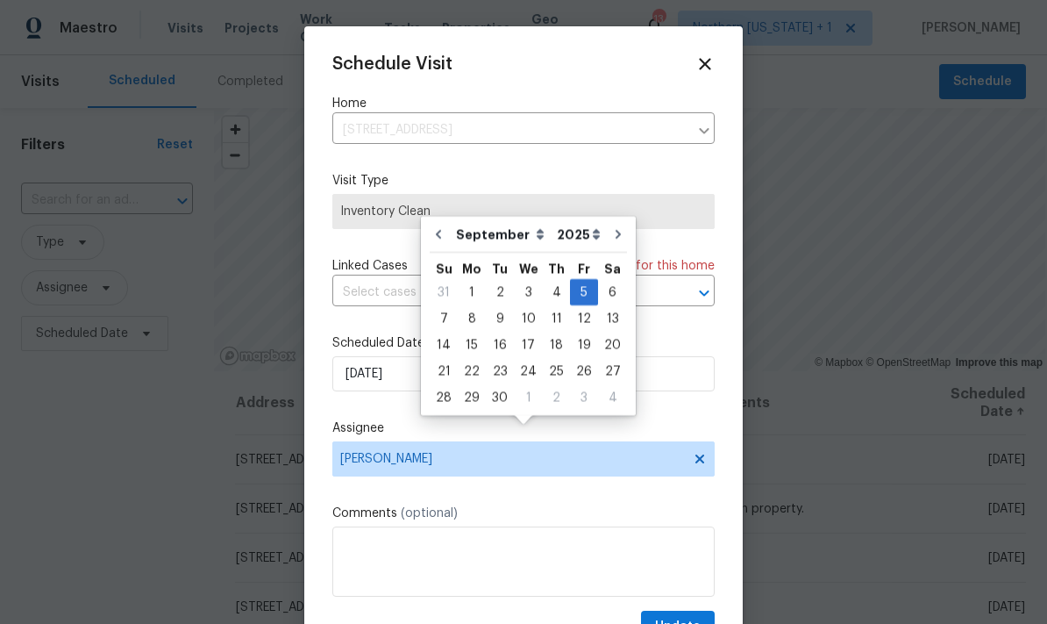
click at [715, 415] on div "Schedule Visit Home 7264 Siena Way Unit C, Boulder, CO 80301 ​ Visit Type Inven…" at bounding box center [523, 333] width 439 height 614
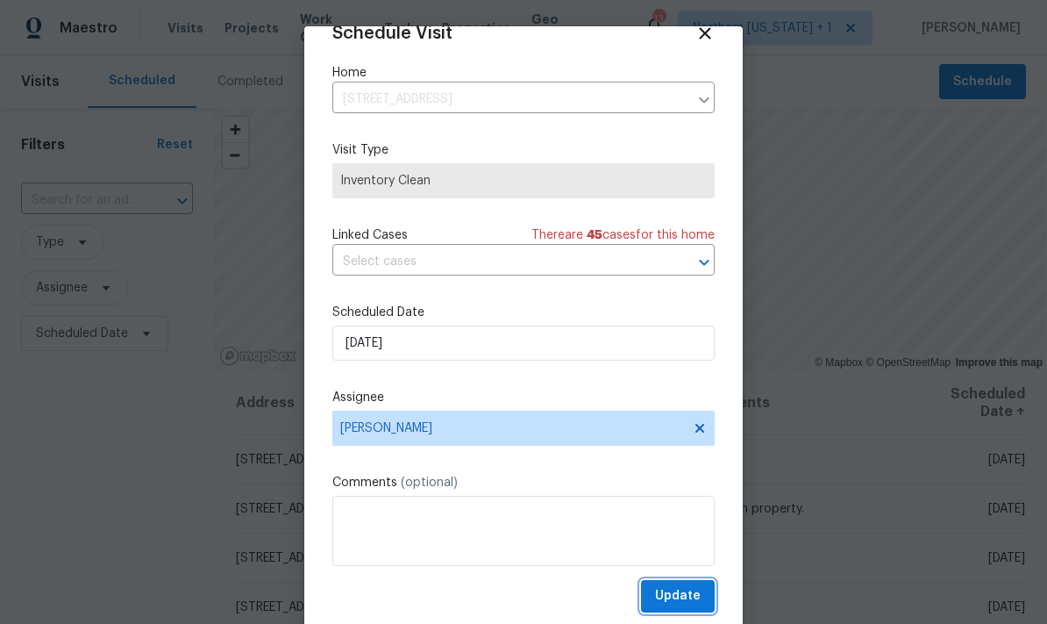
click at [694, 604] on span "Update" at bounding box center [678, 596] width 46 height 22
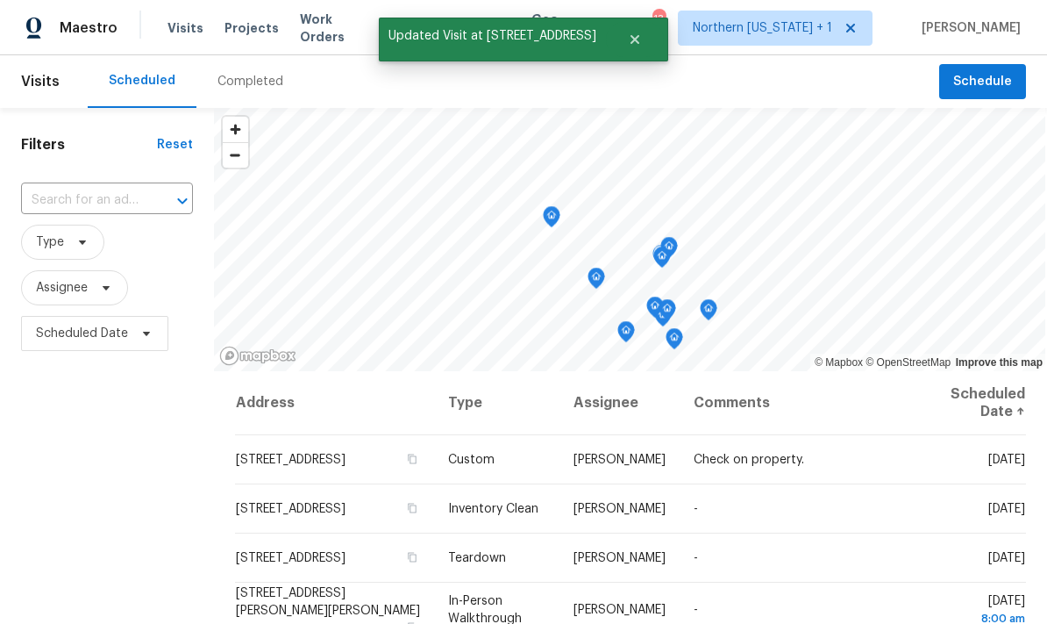
click at [0, 0] on icon at bounding box center [0, 0] width 0 height 0
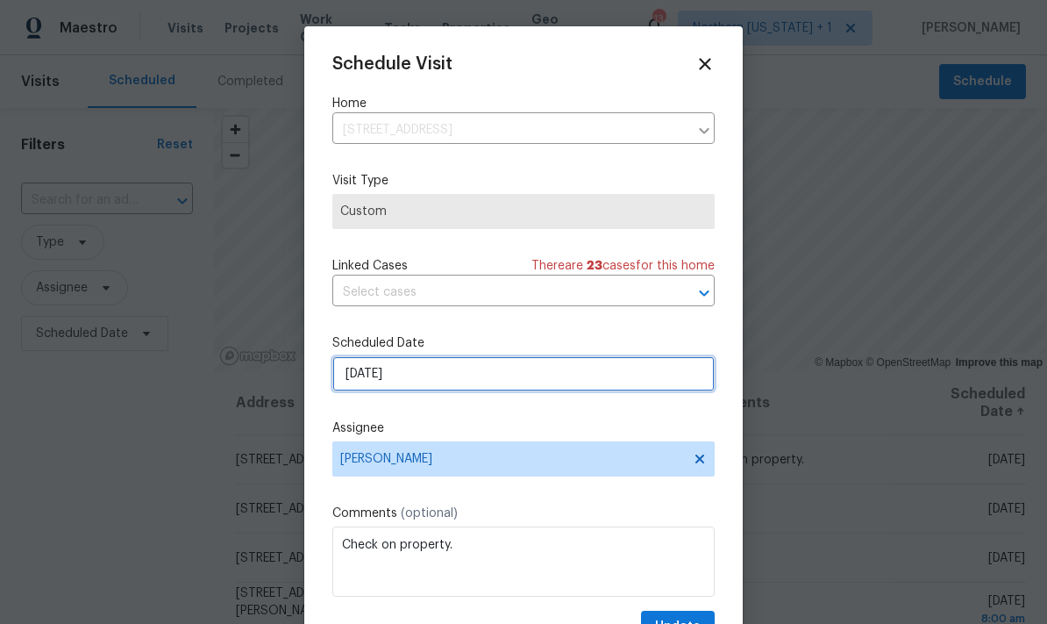
click at [357, 382] on input "8/28/2025" at bounding box center [523, 373] width 382 height 35
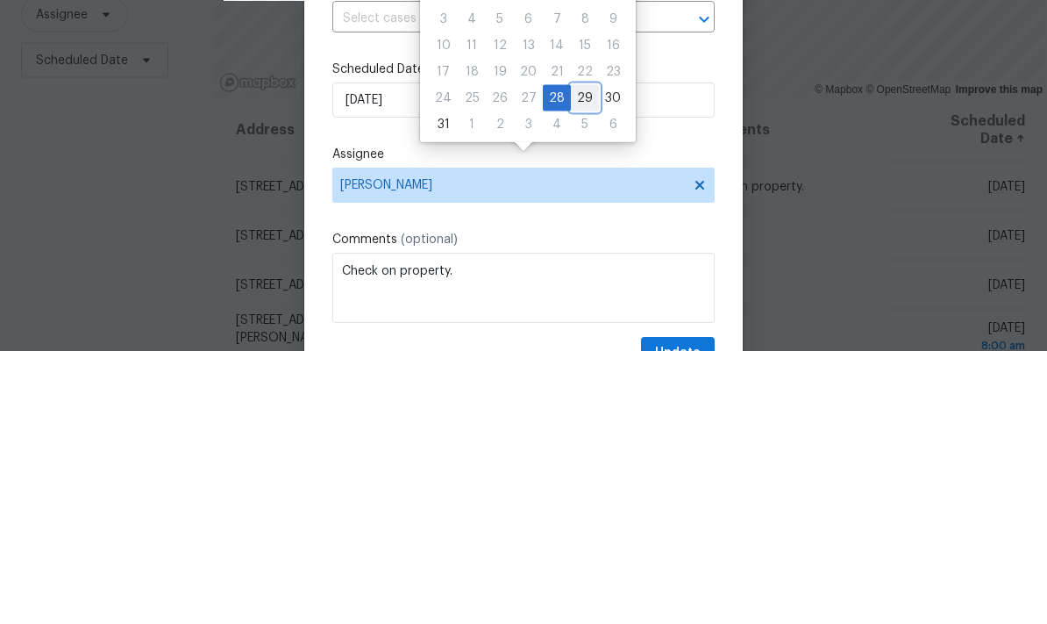
click at [576, 359] on div "29" at bounding box center [585, 371] width 28 height 25
type input "8/29/2025"
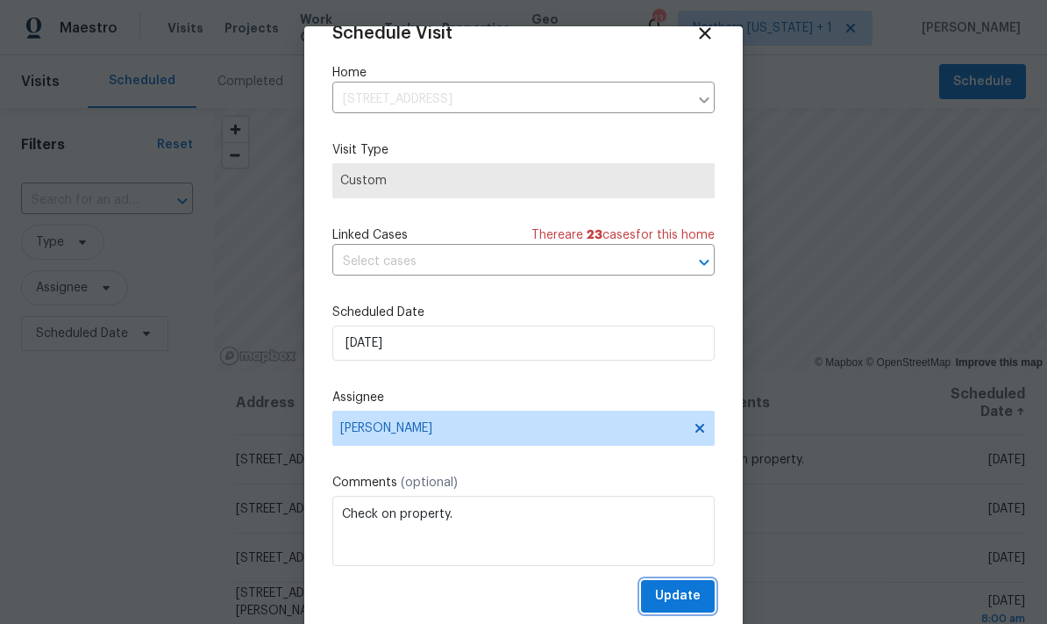
click at [705, 593] on button "Update" at bounding box center [678, 596] width 74 height 32
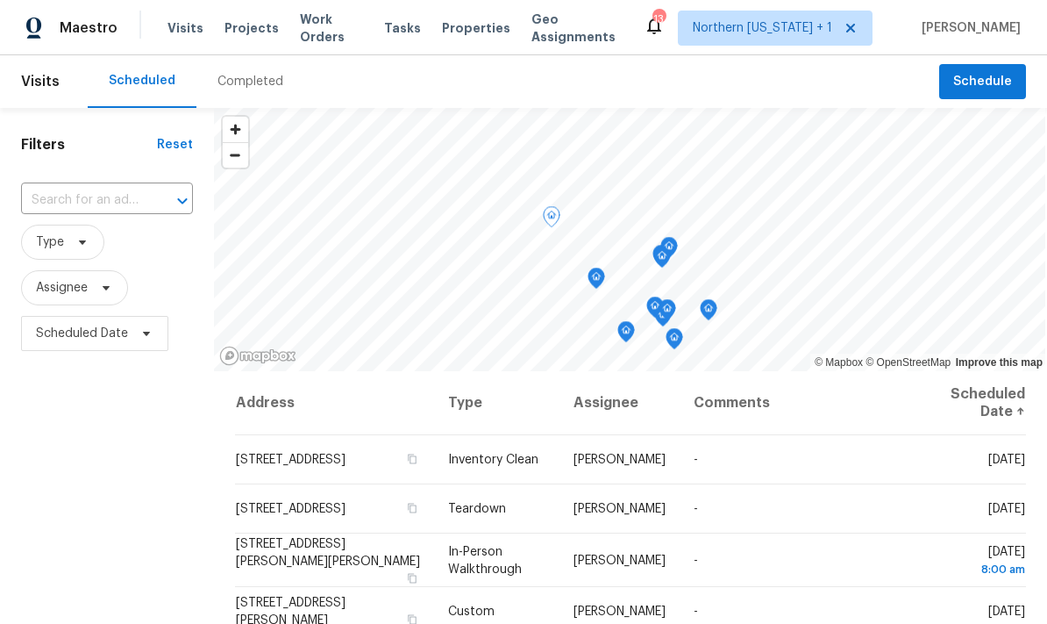
click at [0, 0] on icon at bounding box center [0, 0] width 0 height 0
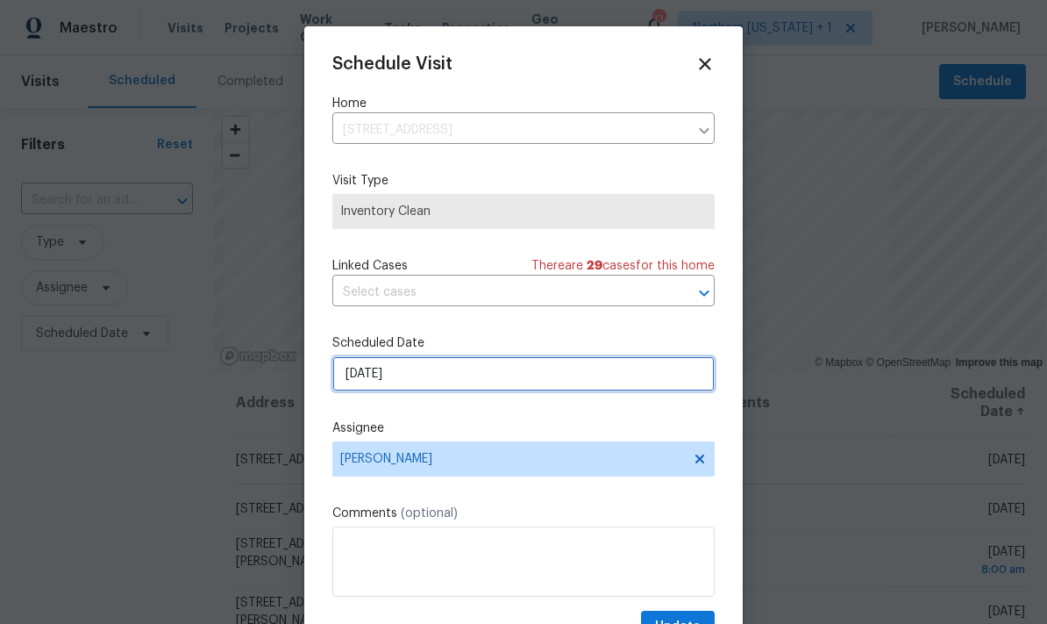
click at [345, 383] on input "8/28/2025" at bounding box center [523, 373] width 382 height 35
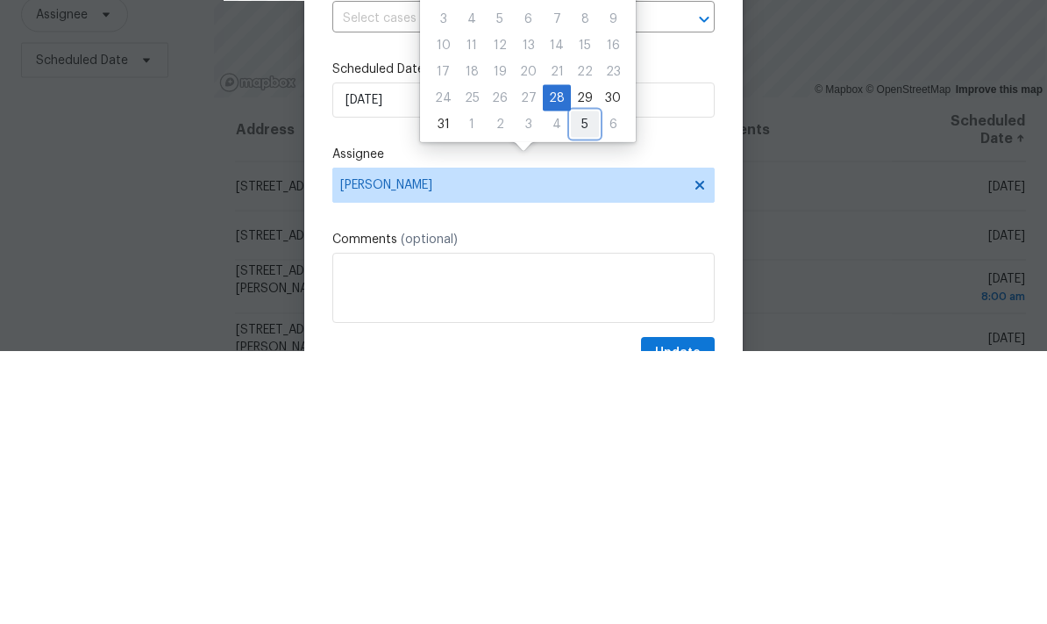
click at [575, 385] on div "5" at bounding box center [585, 397] width 28 height 25
type input "9/5/2025"
select select "8"
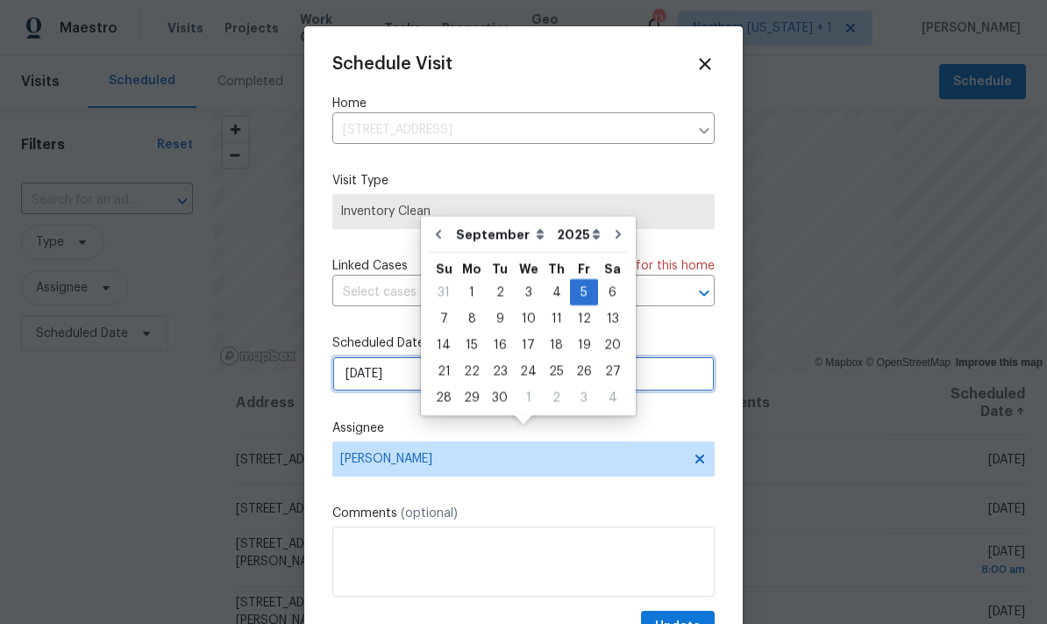
click at [653, 382] on input "9/5/2025" at bounding box center [523, 373] width 382 height 35
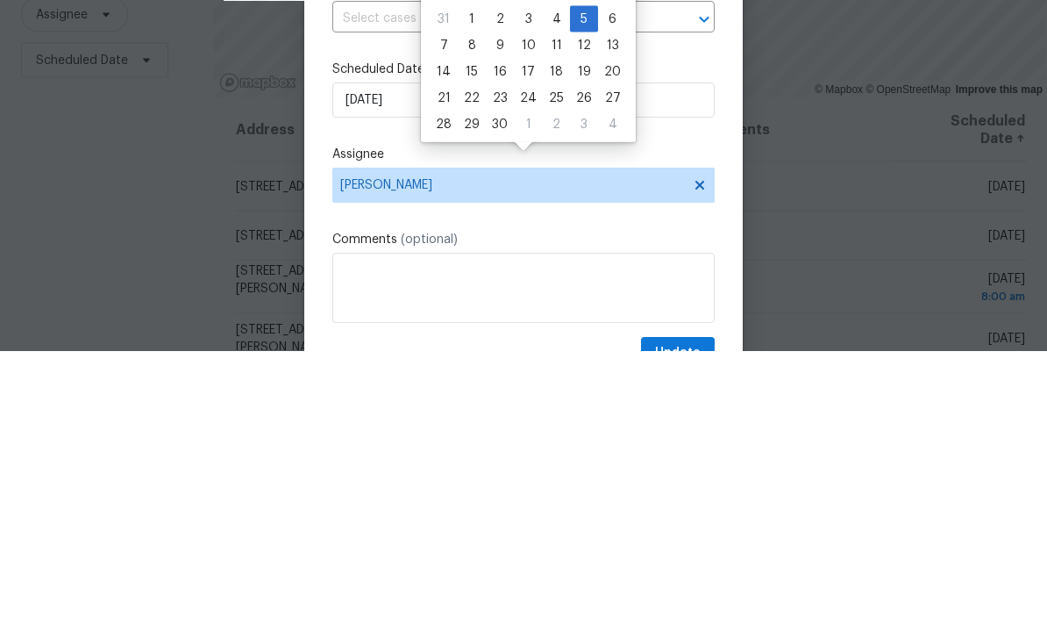
click at [677, 144] on div "Schedule Visit Home 385 32nd St, Boulder, CO 80305 ​ Visit Type Inventory Clean…" at bounding box center [523, 348] width 382 height 589
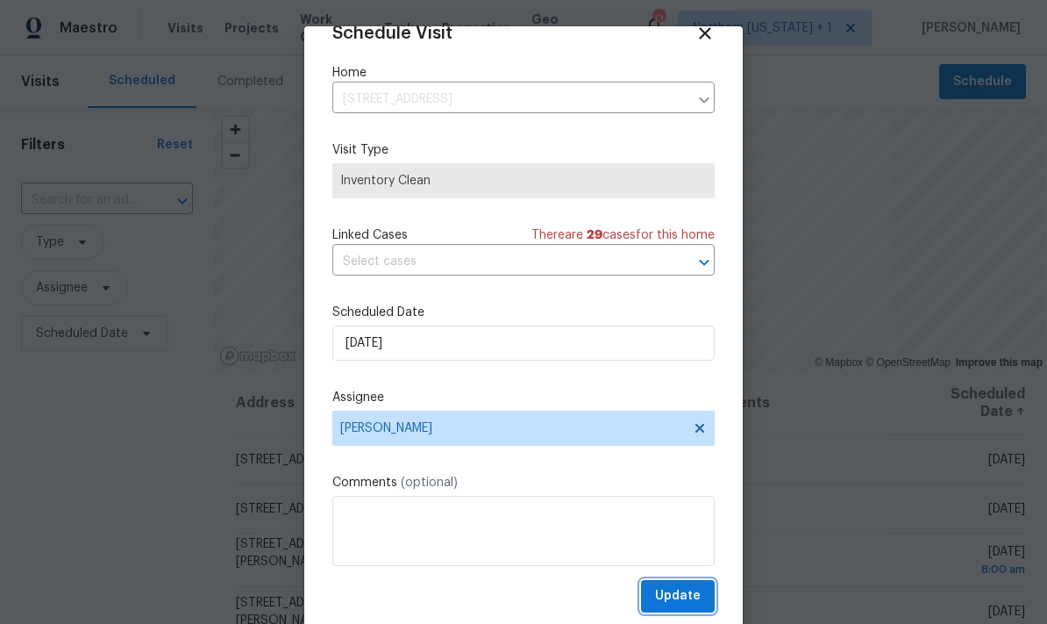
click at [701, 597] on button "Update" at bounding box center [678, 596] width 74 height 32
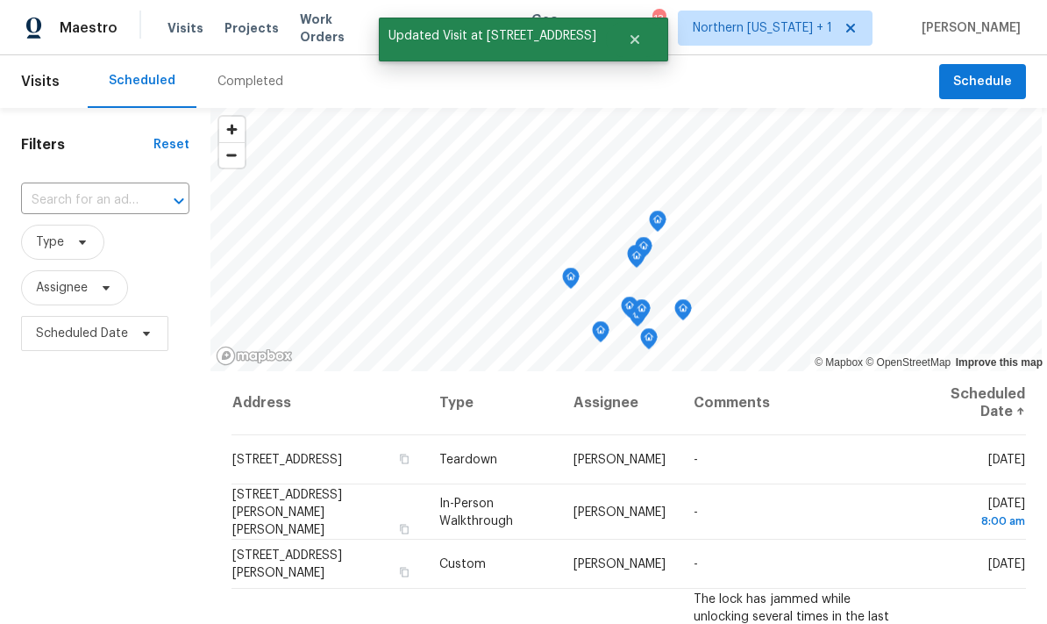
click at [0, 0] on icon at bounding box center [0, 0] width 0 height 0
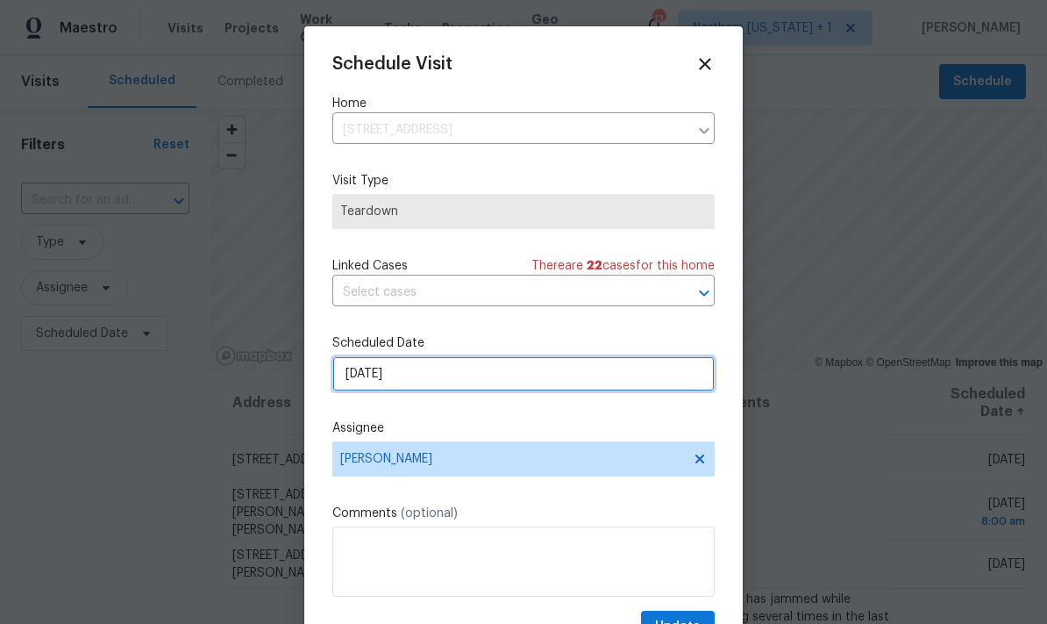
click at [346, 382] on input "8/28/2025" at bounding box center [523, 373] width 382 height 35
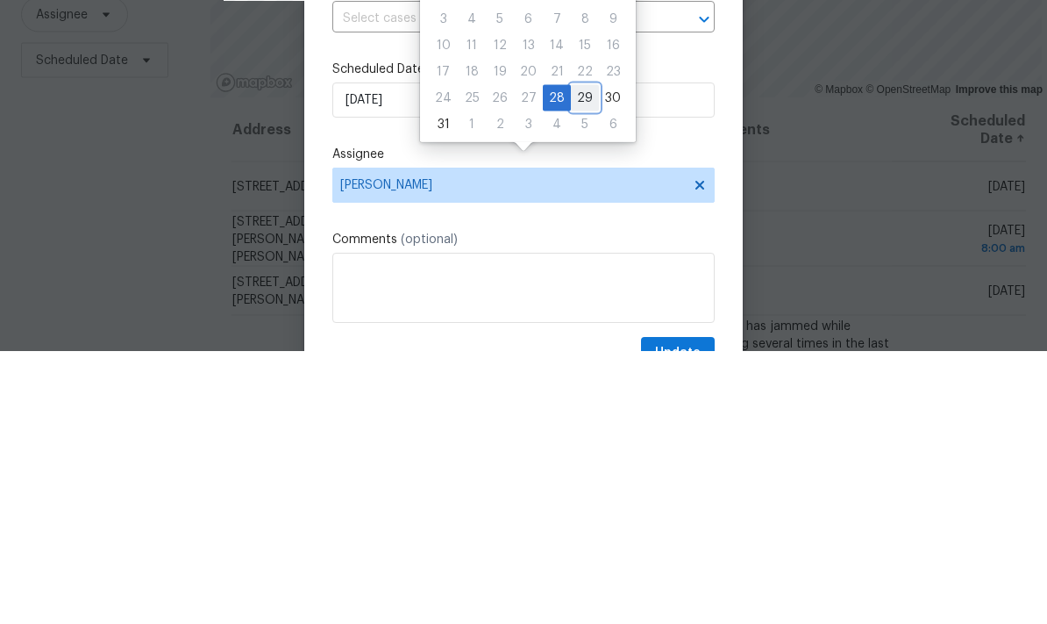
click at [581, 359] on div "29" at bounding box center [585, 371] width 28 height 25
type input "8/29/2025"
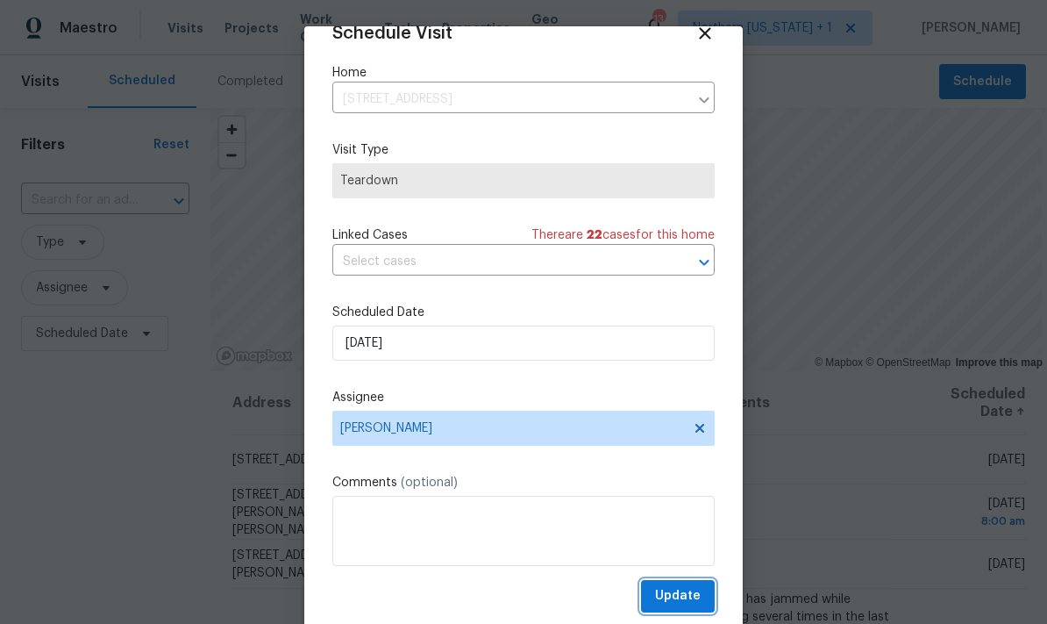
click at [703, 594] on button "Update" at bounding box center [678, 596] width 74 height 32
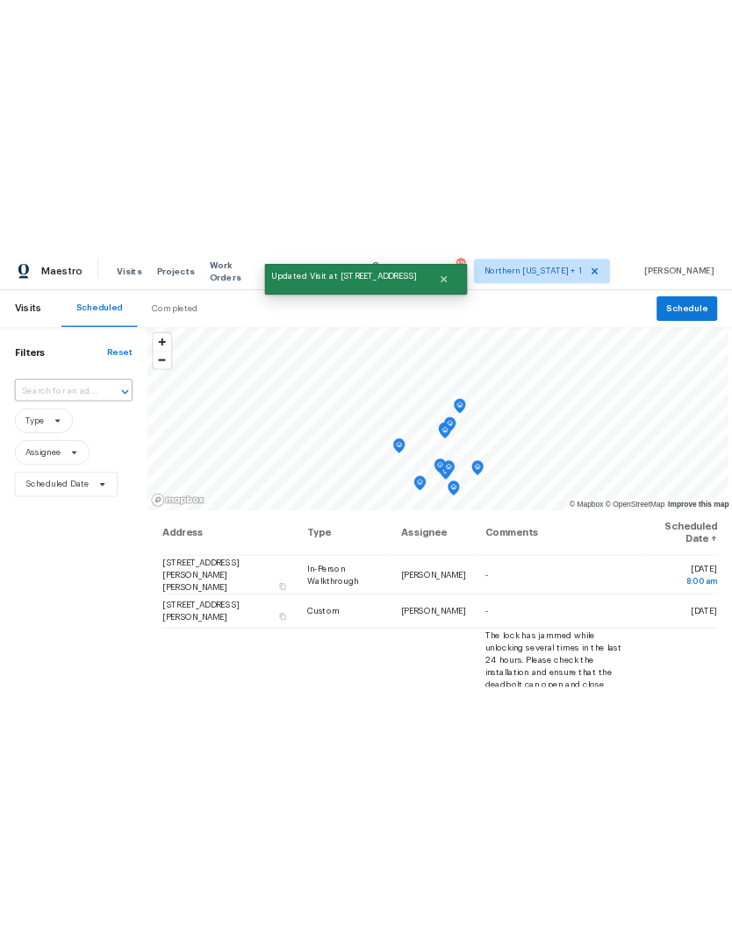
scroll to position [0, 0]
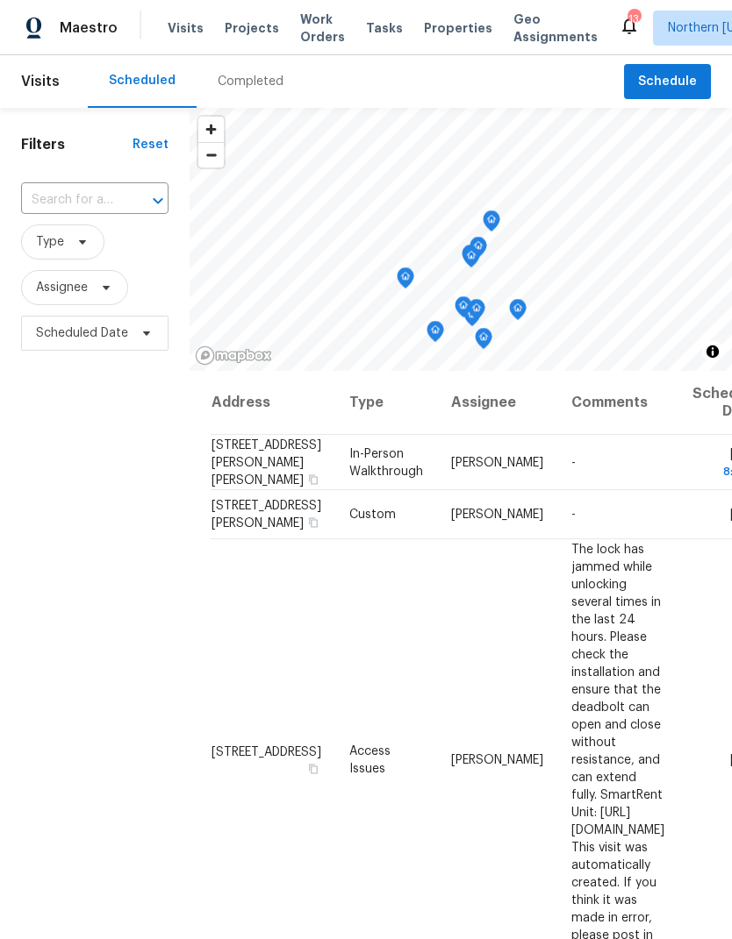
click at [50, 203] on input "text" at bounding box center [70, 200] width 98 height 27
type input "983 cas"
click at [59, 255] on li "983 Cascade Falls St, Severance, CO 80550" at bounding box center [93, 240] width 146 height 29
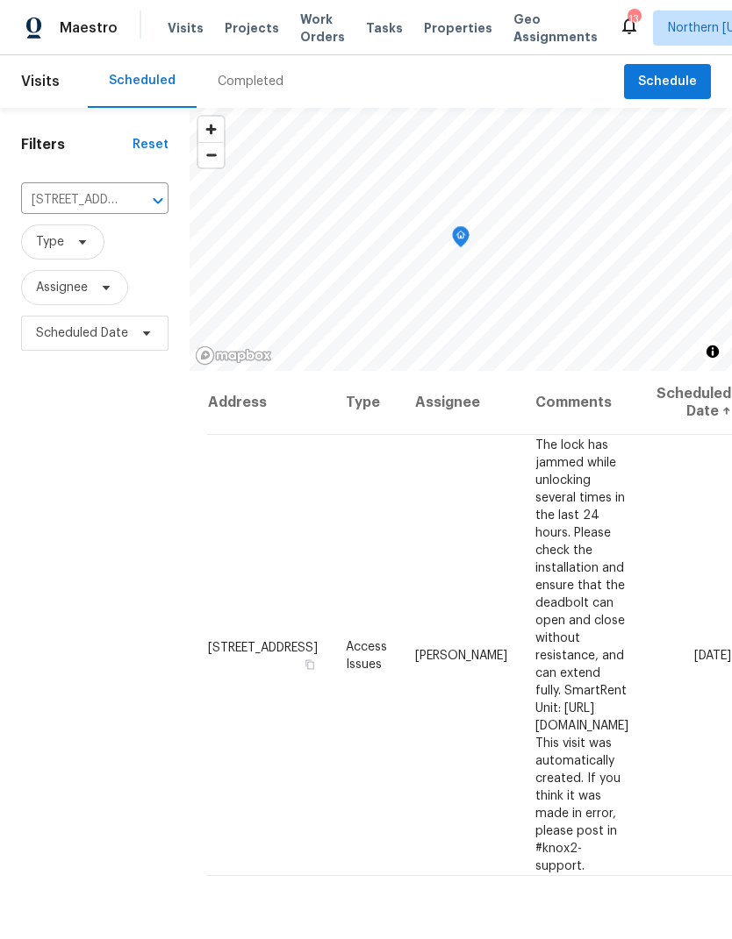
scroll to position [0, 111]
click at [0, 0] on icon at bounding box center [0, 0] width 0 height 0
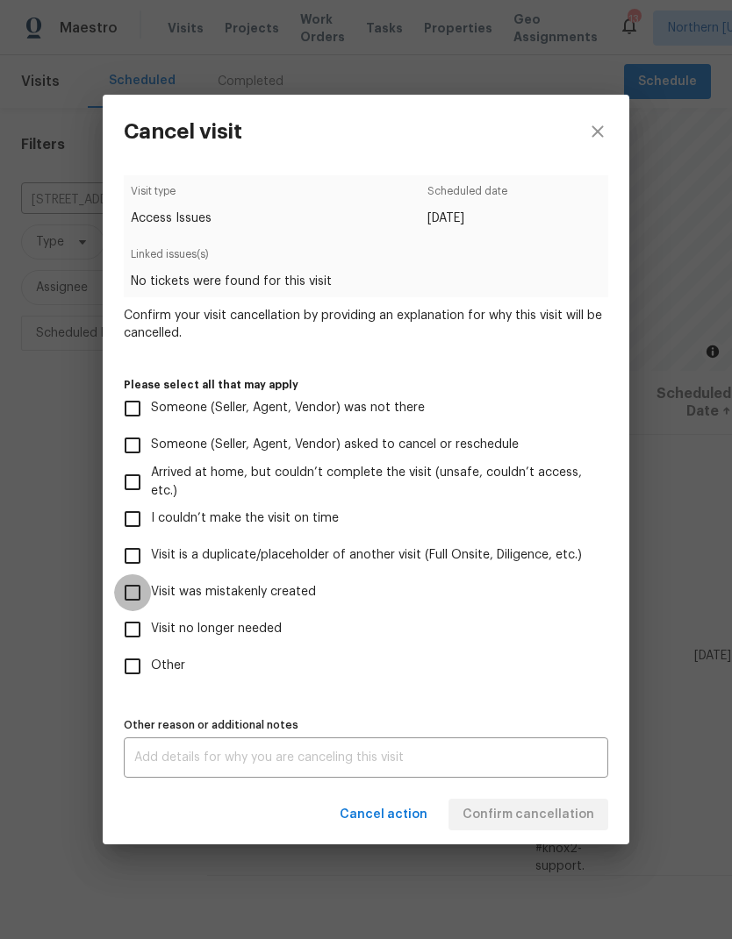
click at [148, 599] on input "Visit was mistakenly created" at bounding box center [132, 593] width 37 height 37
checkbox input "true"
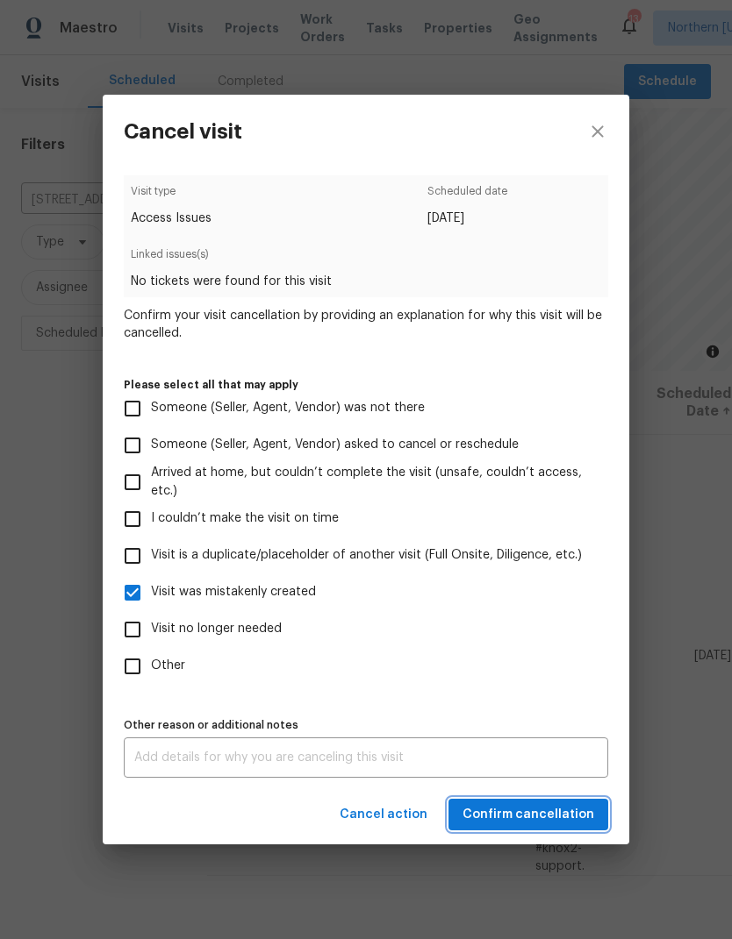
click at [554, 815] on span "Confirm cancellation" at bounding box center [528, 815] width 132 height 22
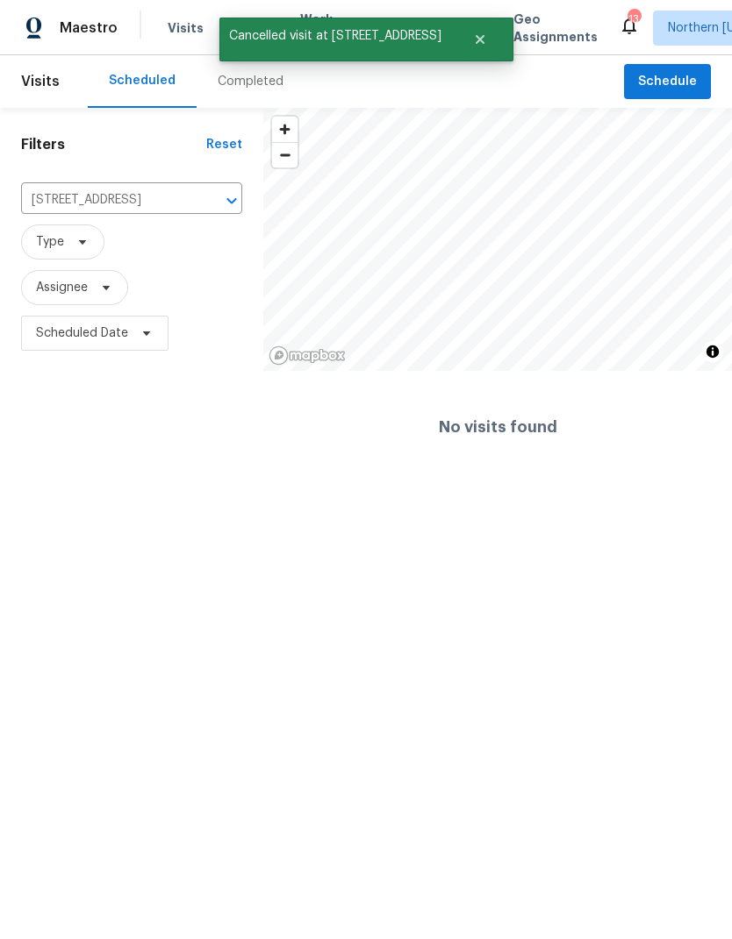
click at [213, 202] on icon "Clear" at bounding box center [209, 201] width 18 height 18
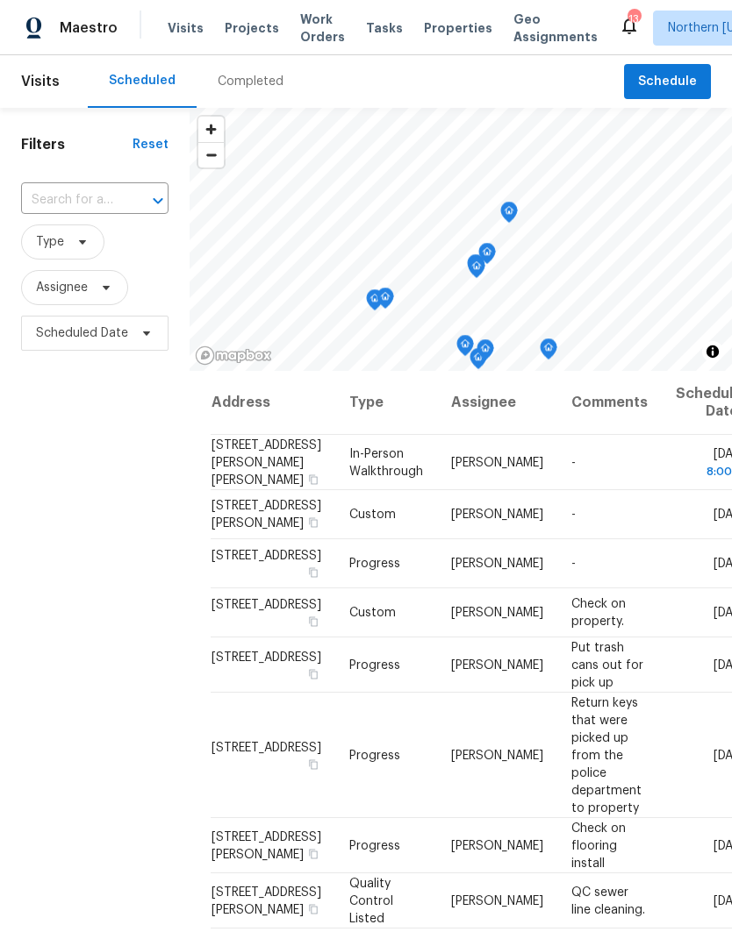
click at [230, 34] on span "Projects" at bounding box center [252, 28] width 54 height 18
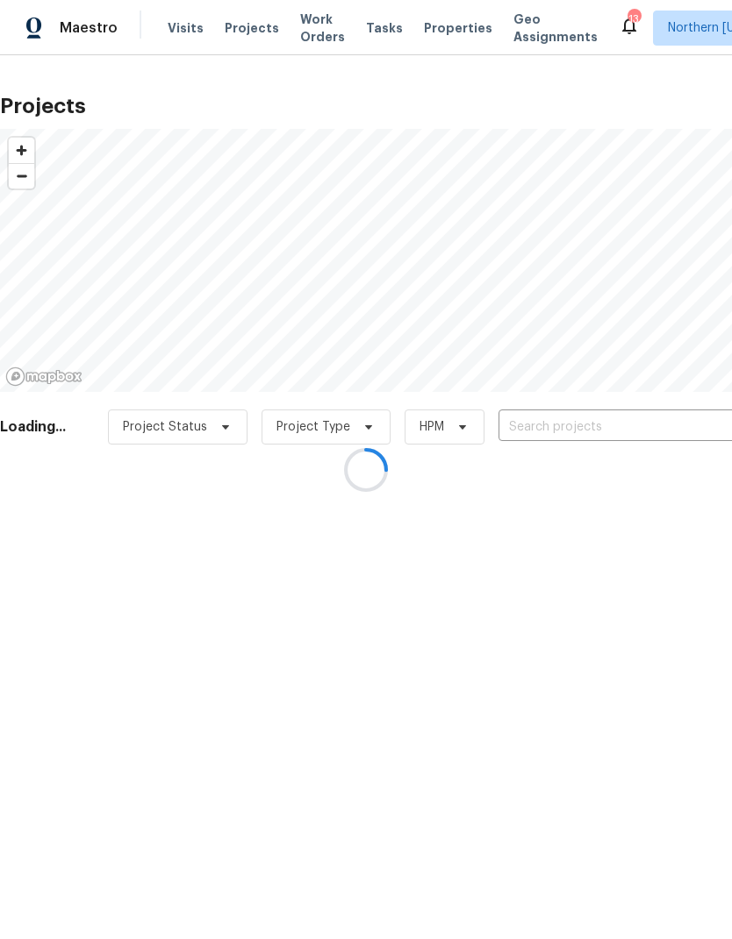
click at [161, 32] on div at bounding box center [366, 469] width 732 height 939
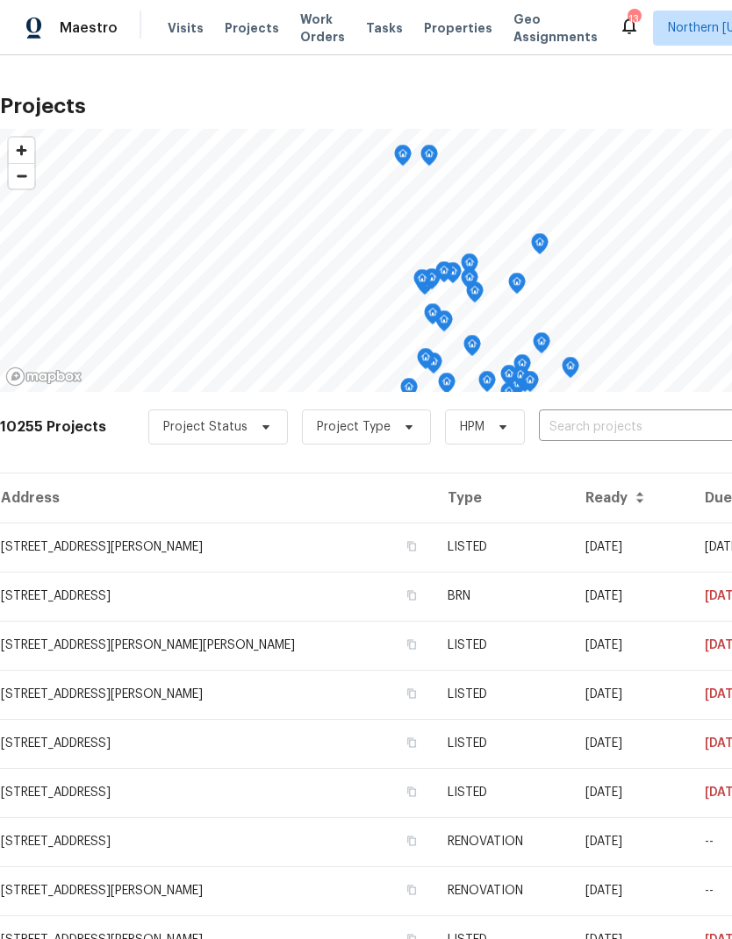
click at [187, 35] on span "Visits" at bounding box center [186, 28] width 36 height 18
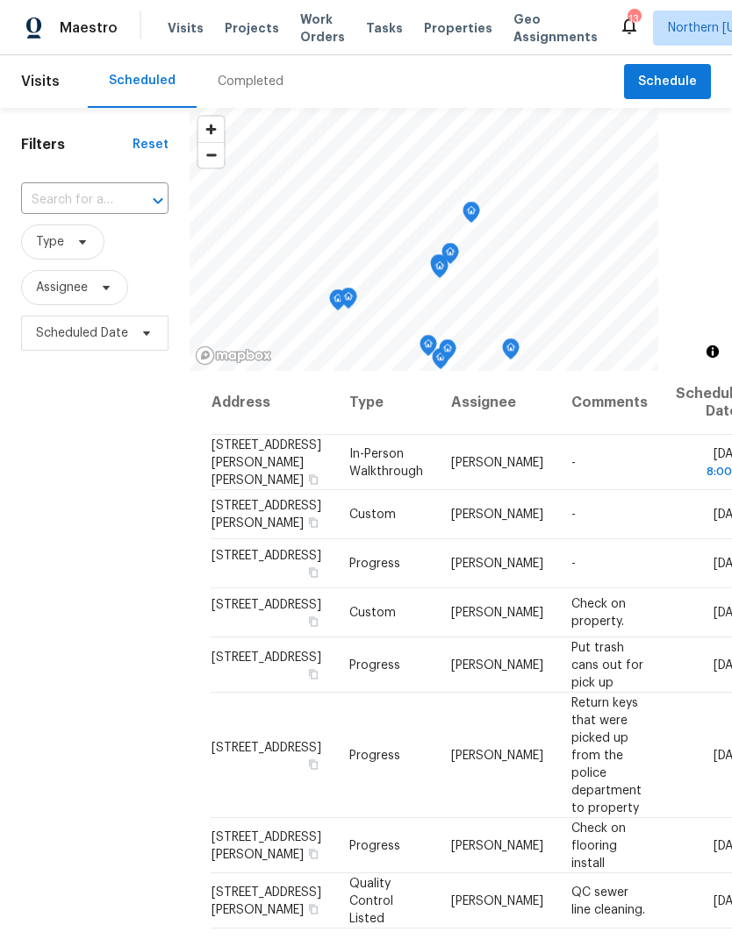
click at [74, 204] on input "text" at bounding box center [70, 200] width 98 height 27
type input "5701"
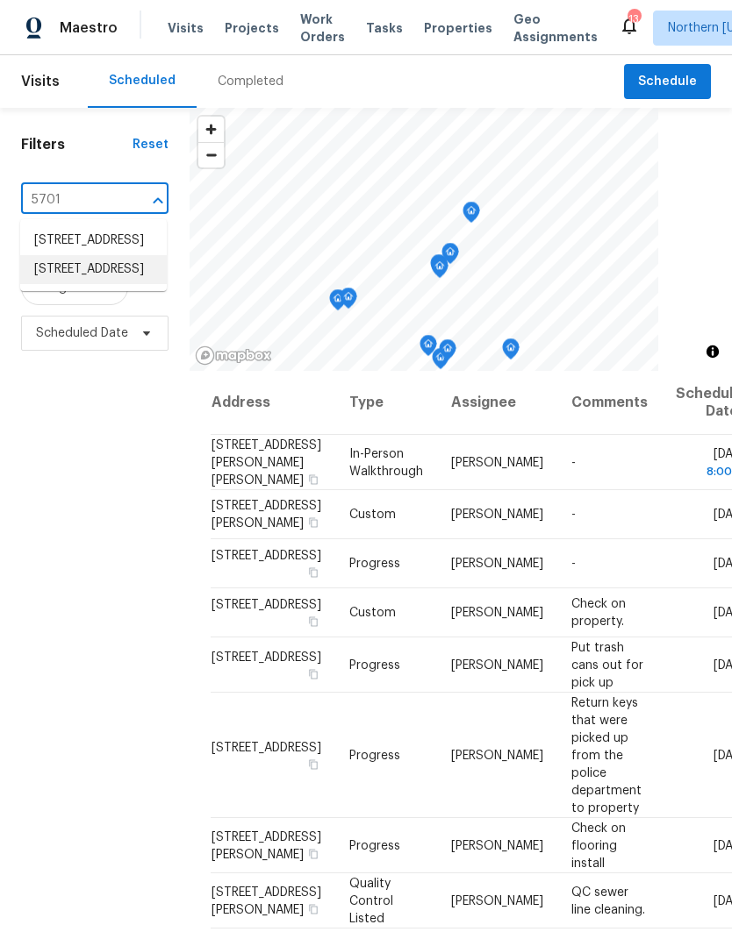
click at [56, 284] on li "5701 W 5th St, Greeley, CO 80634" at bounding box center [93, 269] width 146 height 29
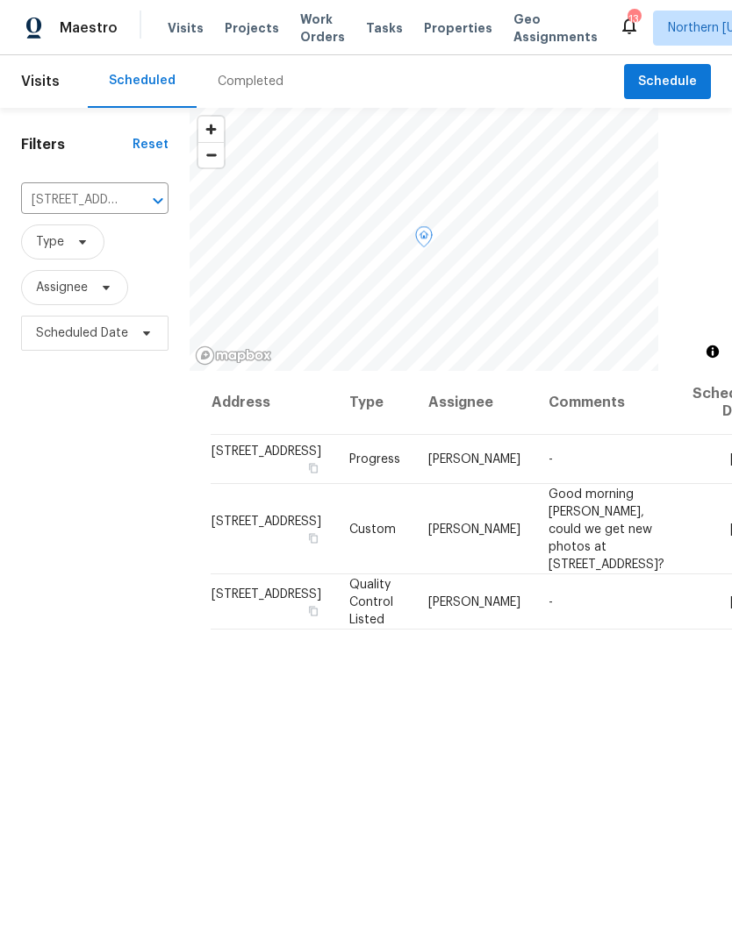
click at [0, 0] on icon at bounding box center [0, 0] width 0 height 0
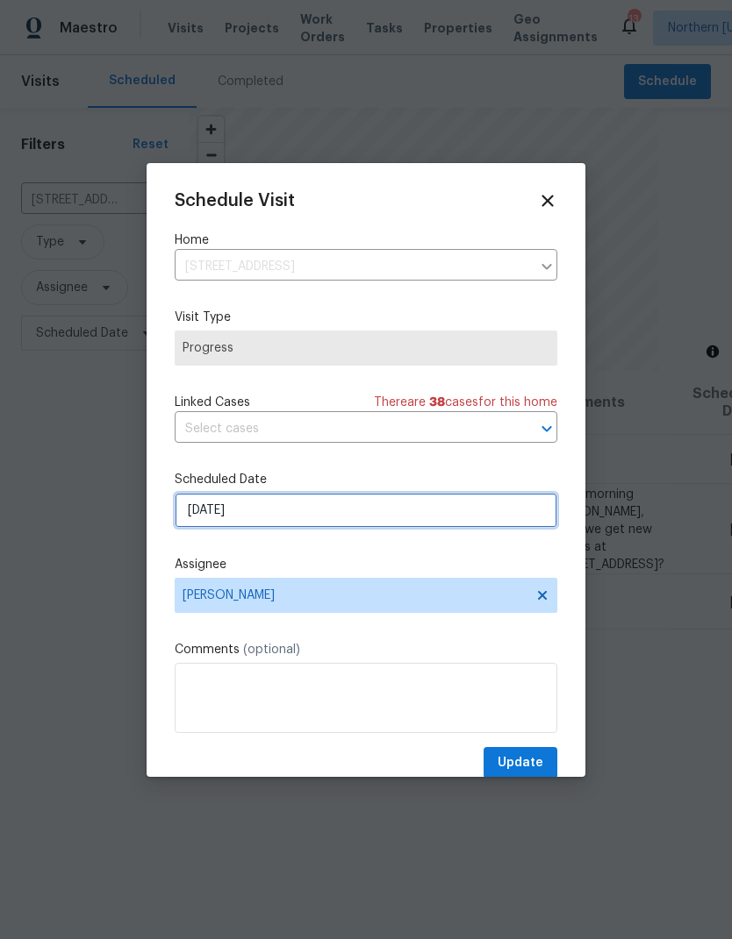
click at [206, 516] on input "8/29/2025" at bounding box center [366, 510] width 382 height 35
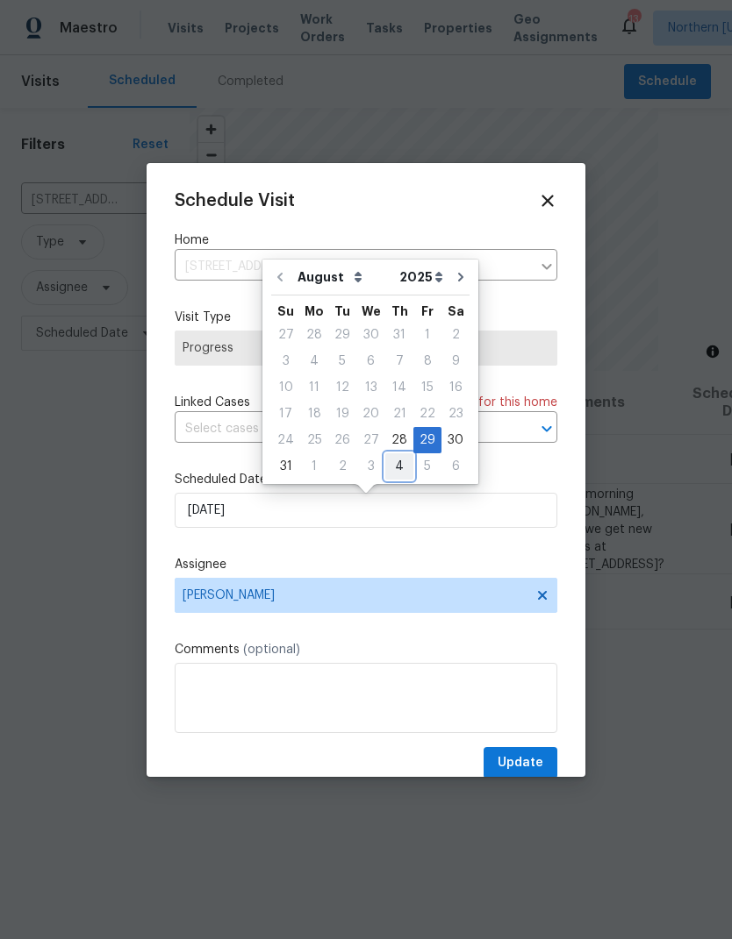
click at [392, 469] on div "4" at bounding box center [399, 466] width 28 height 25
type input "9/4/2025"
select select "8"
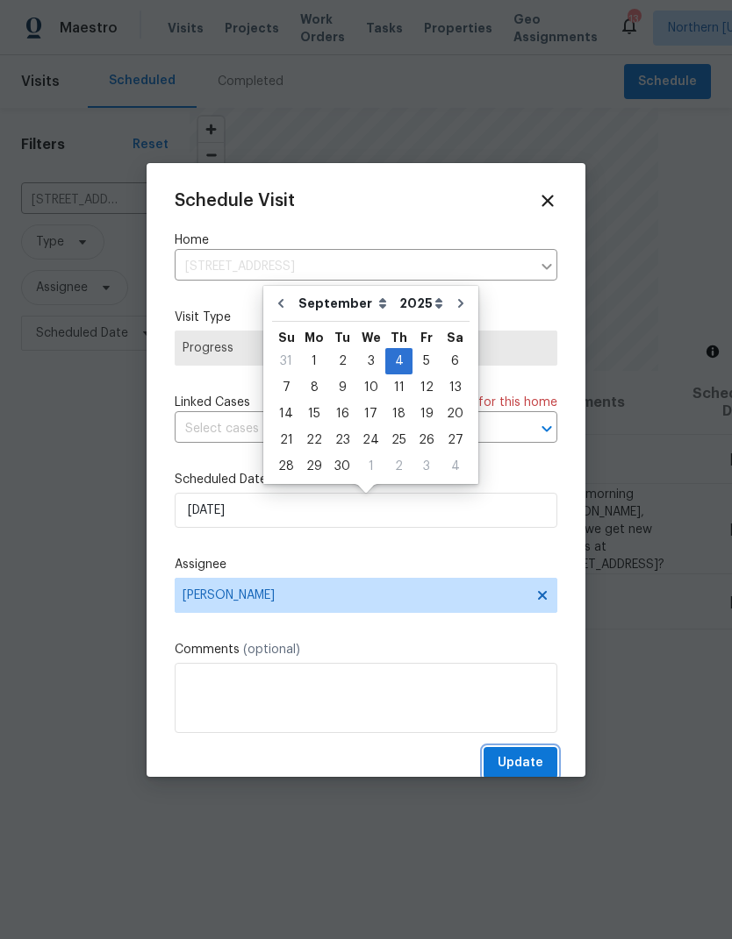
click at [545, 759] on button "Update" at bounding box center [520, 763] width 74 height 32
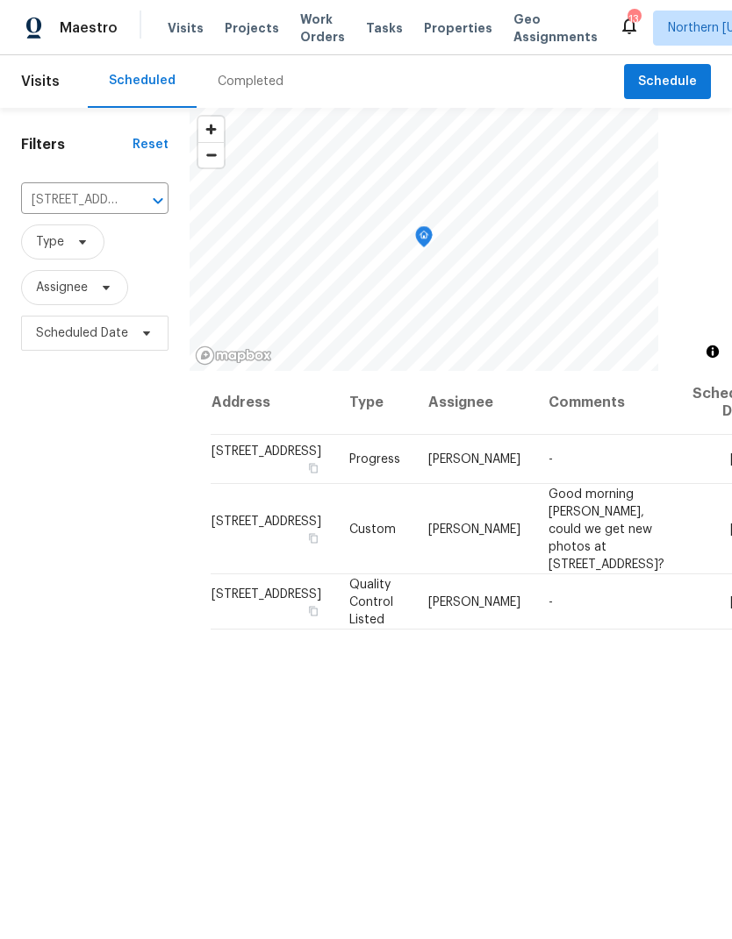
click at [89, 197] on input "5701 W 5th St, Greeley, CO 80634" at bounding box center [70, 200] width 98 height 27
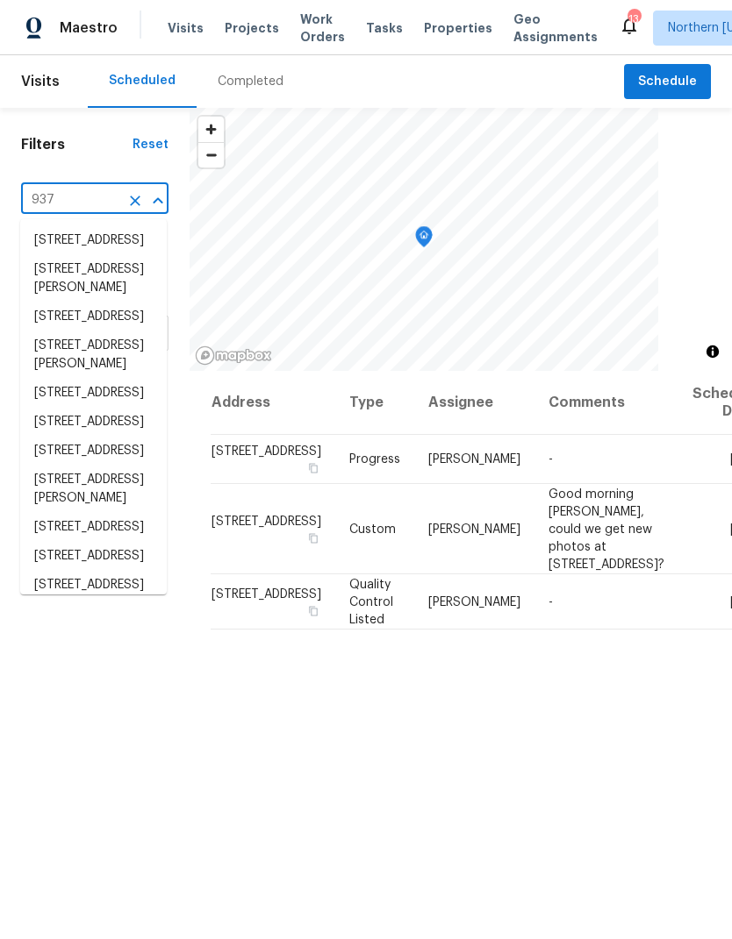
type input "937 m"
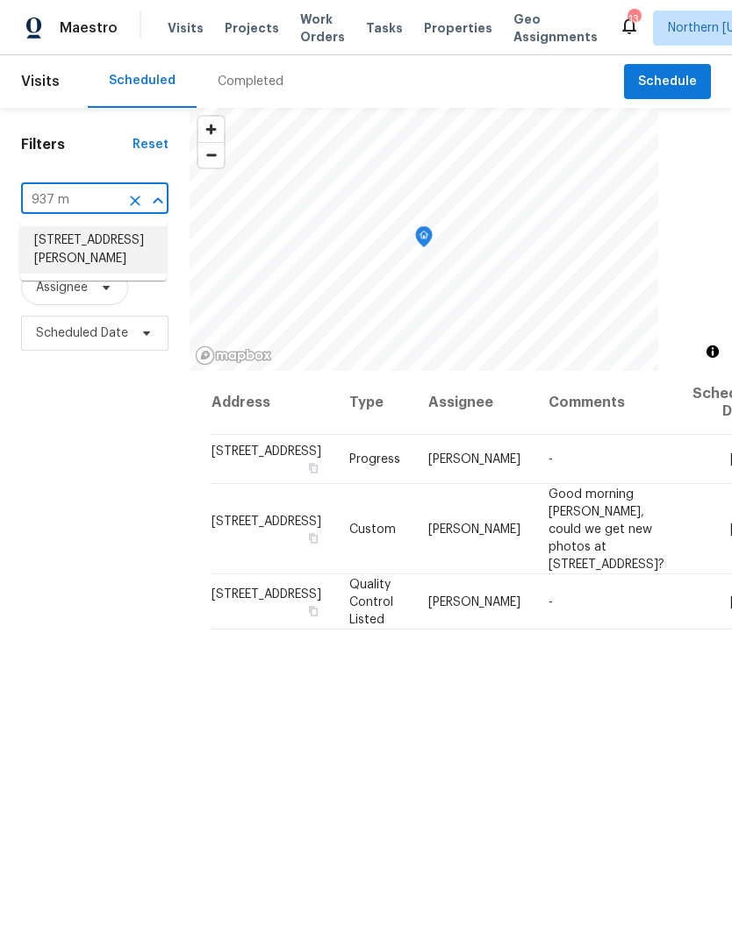
click at [51, 252] on li "937 Milner Pass Rd, Severance, CO 80550" at bounding box center [93, 249] width 146 height 47
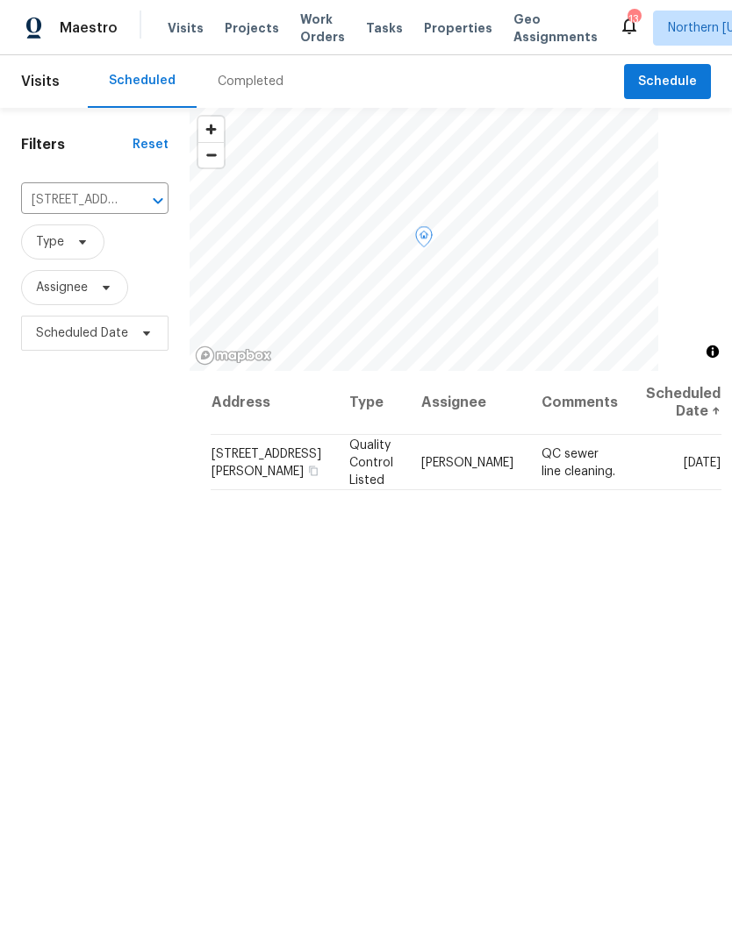
click at [0, 0] on span at bounding box center [0, 0] width 0 height 0
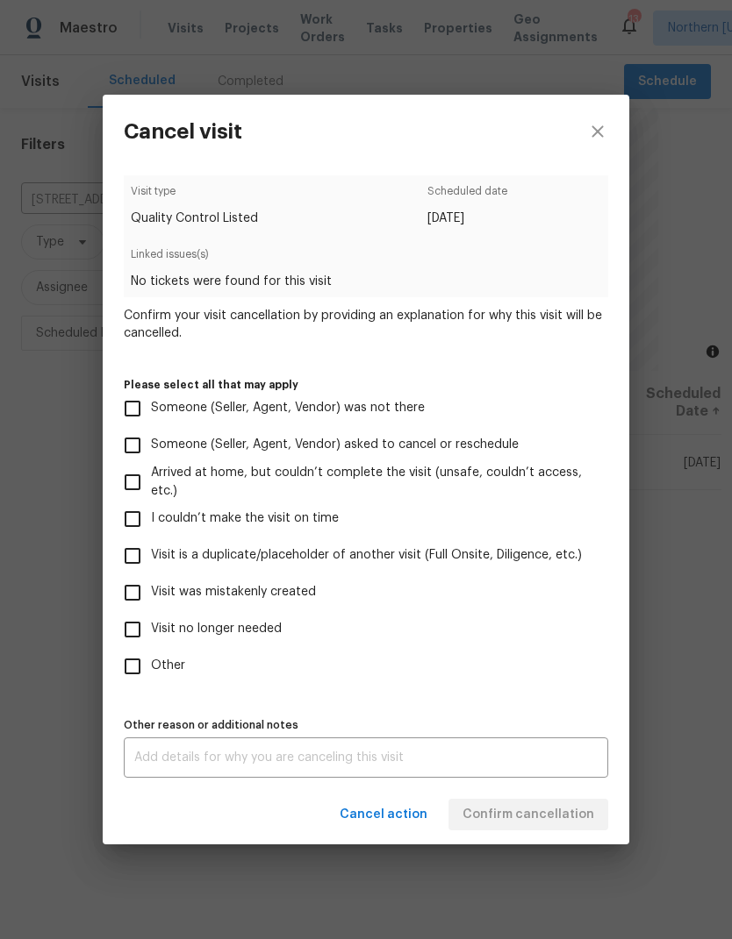
click at [145, 626] on input "Visit no longer needed" at bounding box center [132, 629] width 37 height 37
checkbox input "true"
click at [557, 756] on textarea at bounding box center [365, 758] width 463 height 12
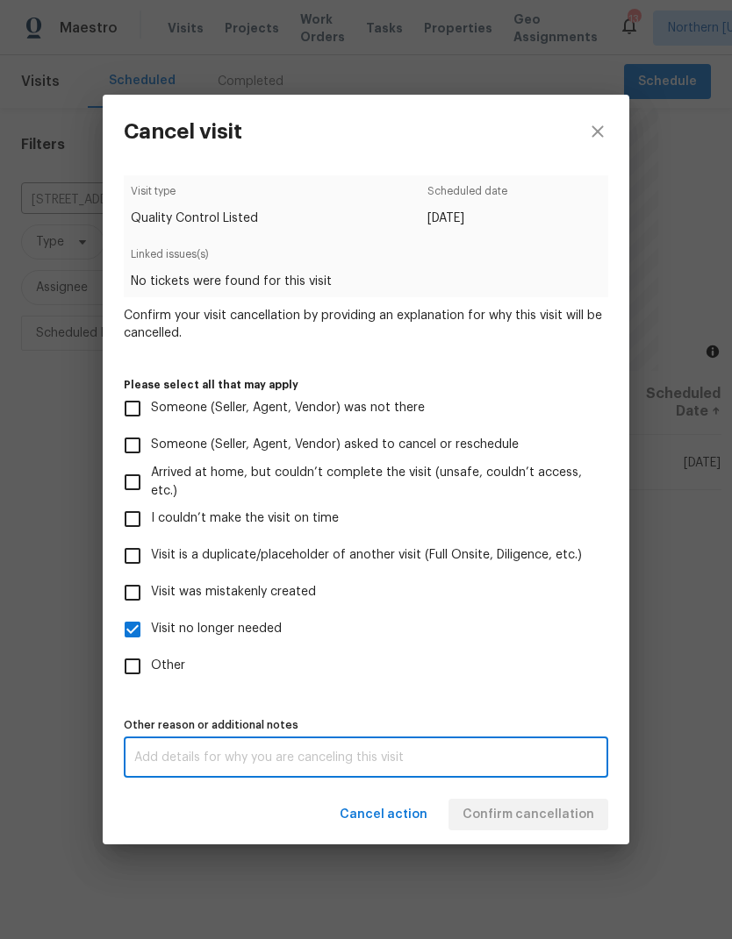
scroll to position [68, 0]
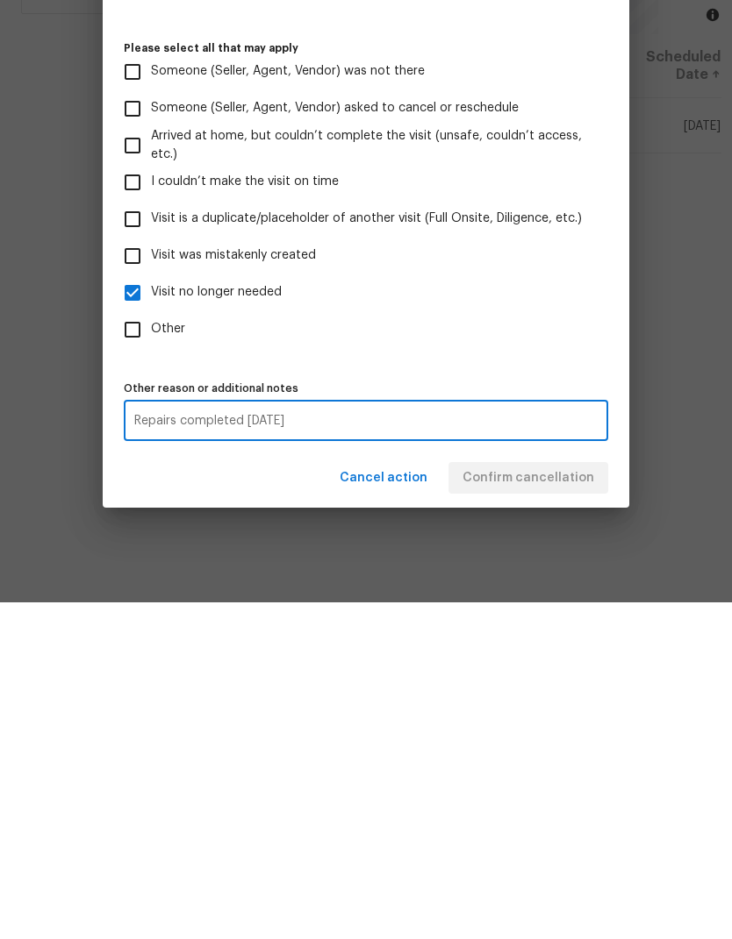
type textarea "Repairs completed today"
click at [576, 785] on div "Cancel action Confirm cancellation" at bounding box center [366, 815] width 526 height 61
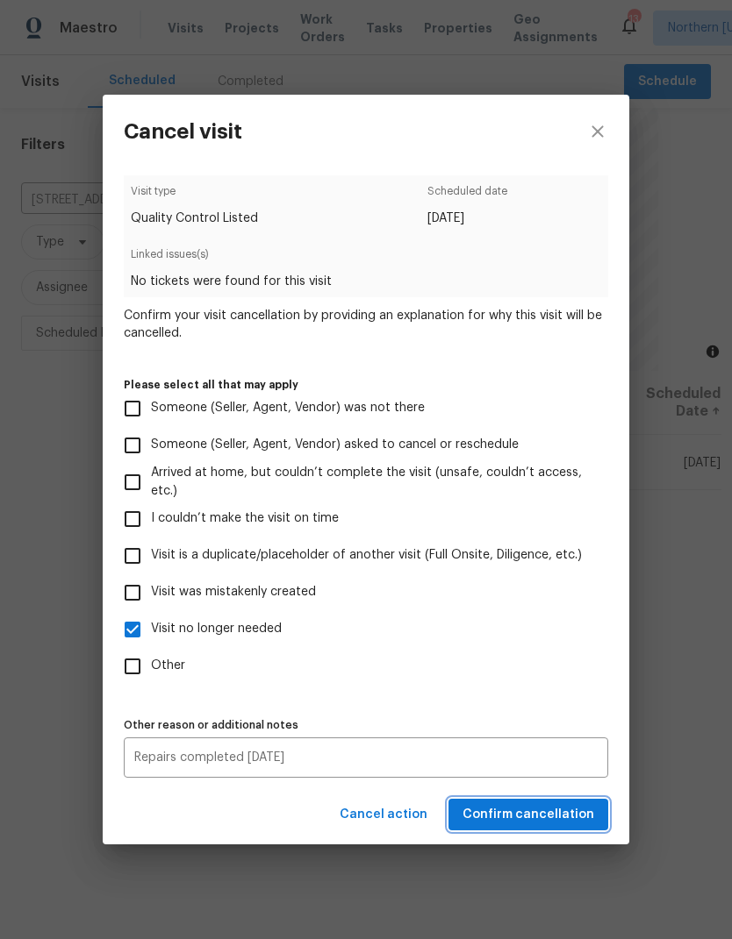
click at [546, 825] on span "Confirm cancellation" at bounding box center [528, 815] width 132 height 22
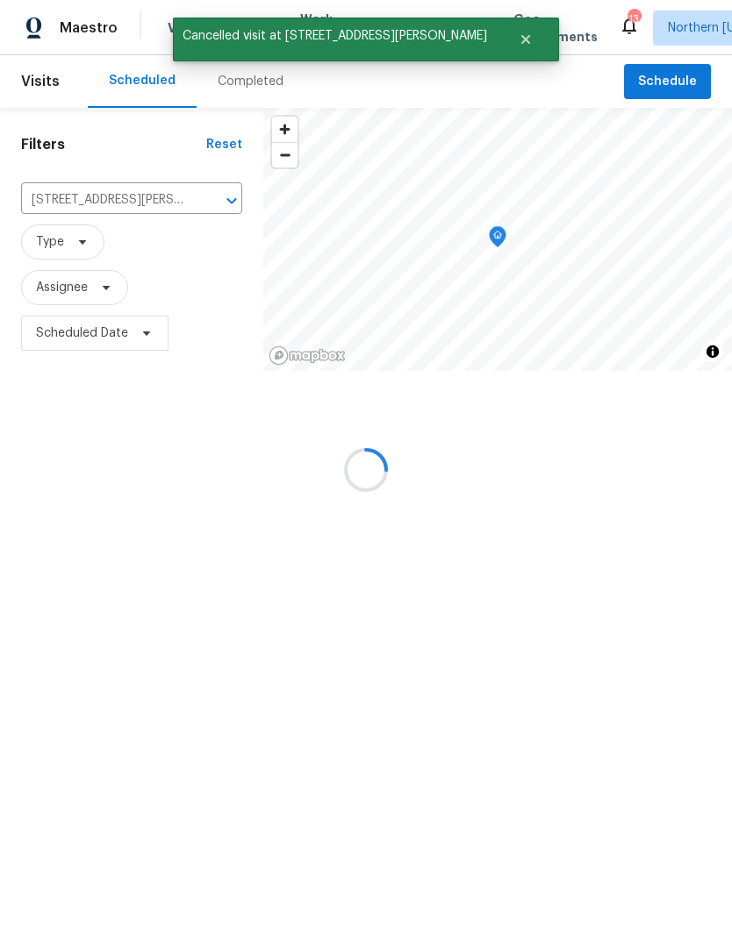
scroll to position [0, 0]
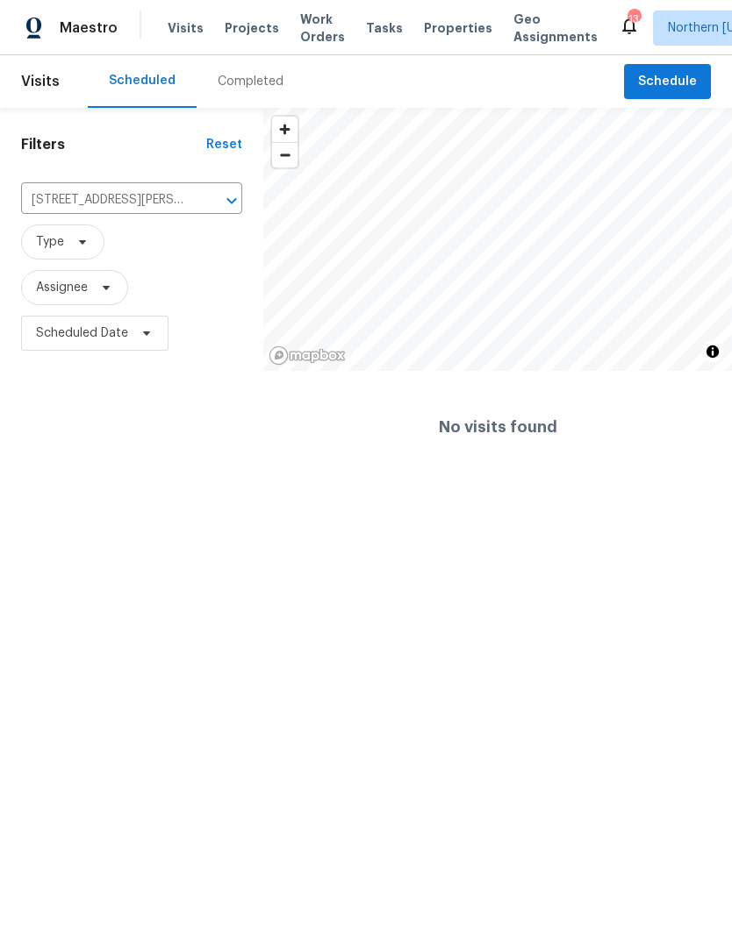
click at [76, 202] on input "937 Milner Pass Rd, Severance, CO 80550" at bounding box center [107, 200] width 172 height 27
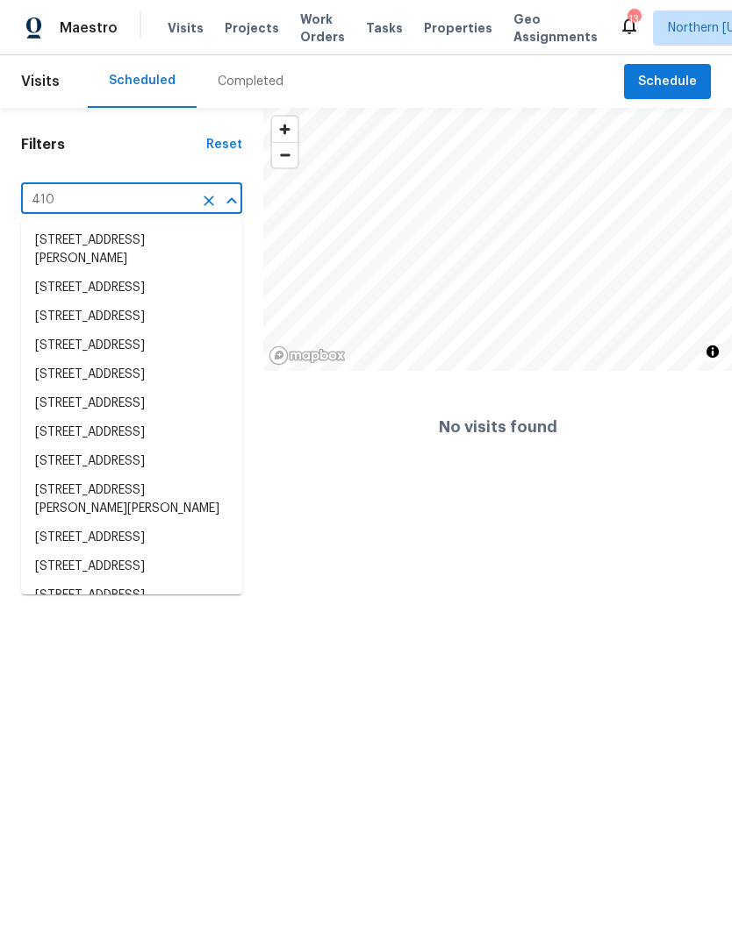
type input "4106"
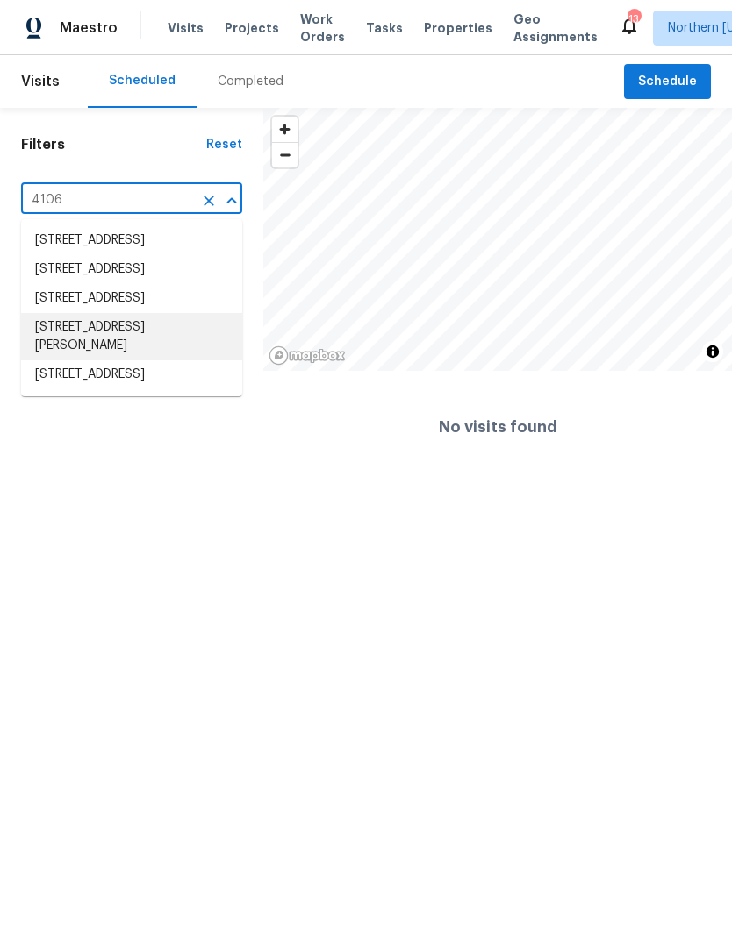
click at [51, 361] on li "4106 Cripple Creek Dr, Loveland, CO 80538" at bounding box center [131, 336] width 221 height 47
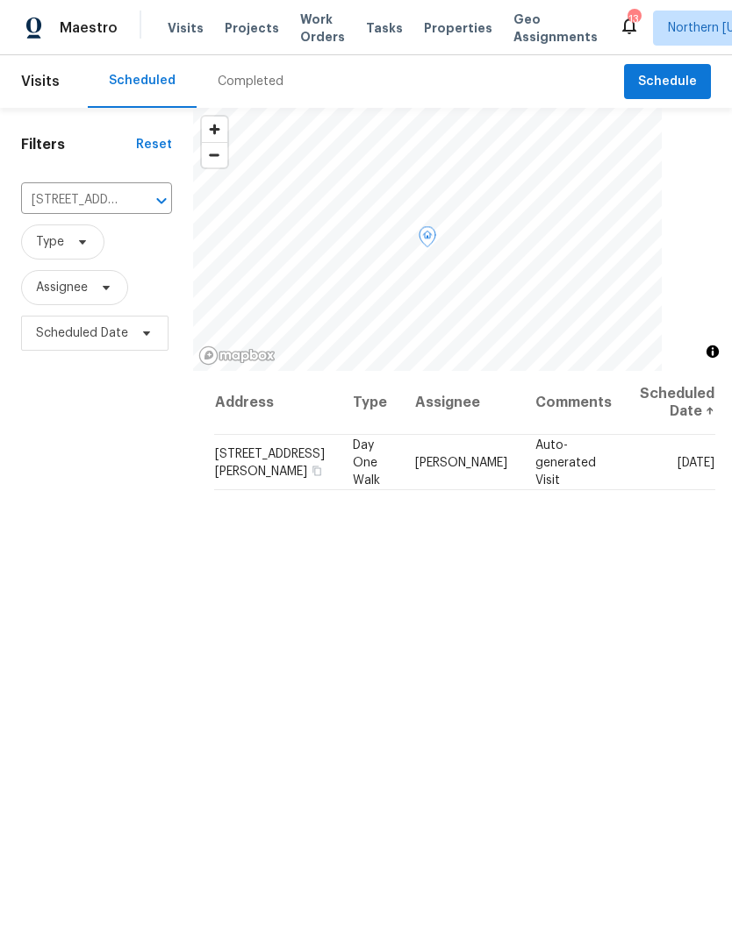
click at [0, 0] on icon at bounding box center [0, 0] width 0 height 0
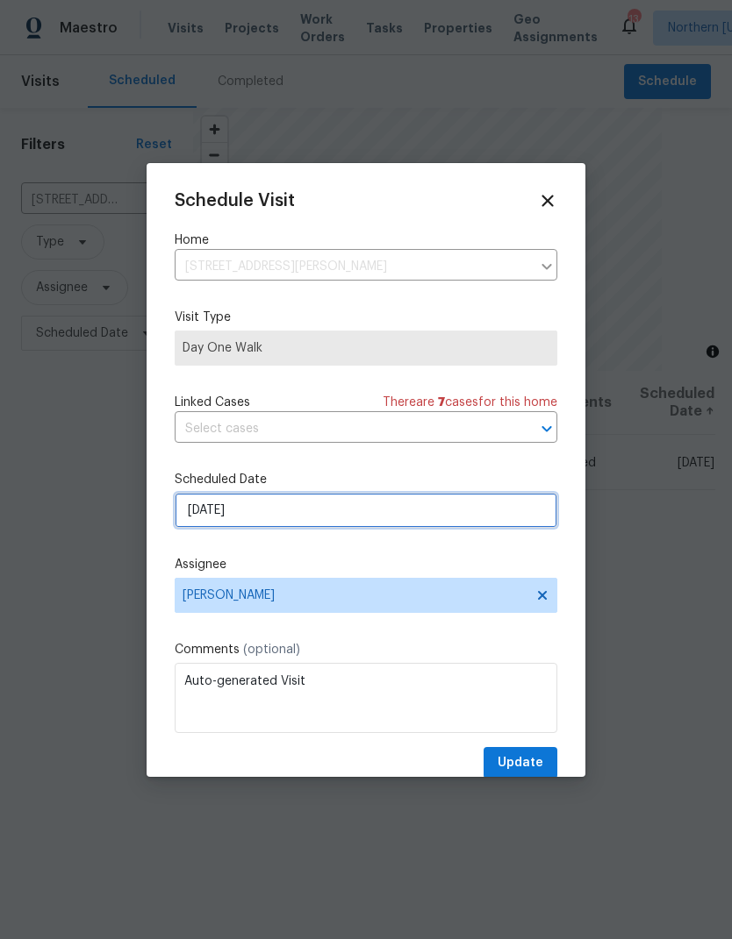
click at [205, 525] on input "9/4/2025" at bounding box center [366, 510] width 382 height 35
select select "8"
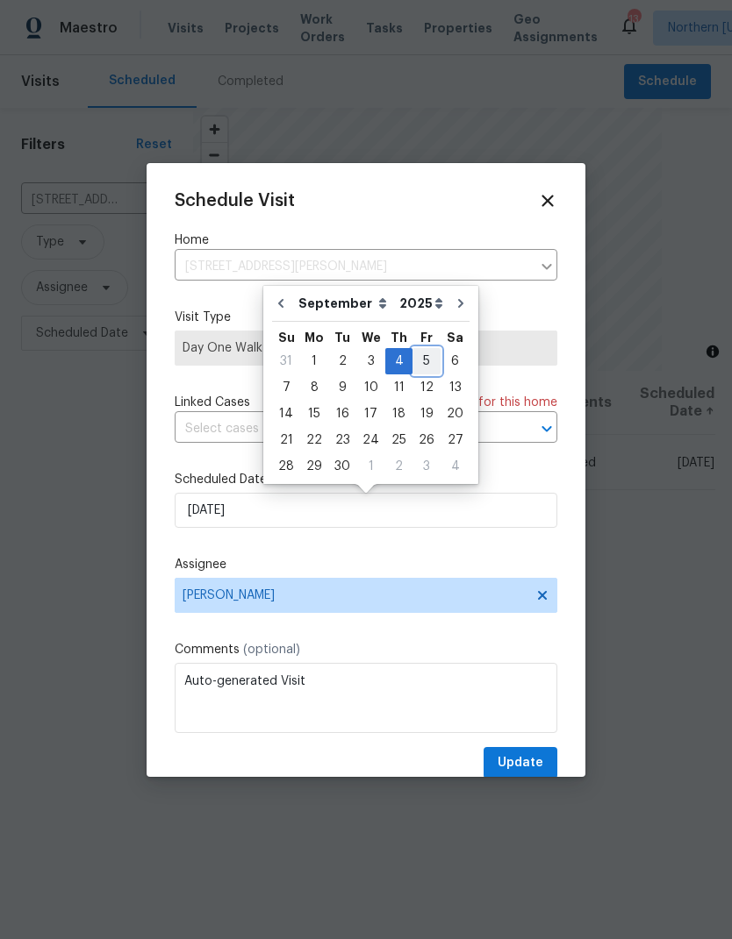
click at [423, 364] on div "5" at bounding box center [426, 361] width 28 height 25
type input "9/5/2025"
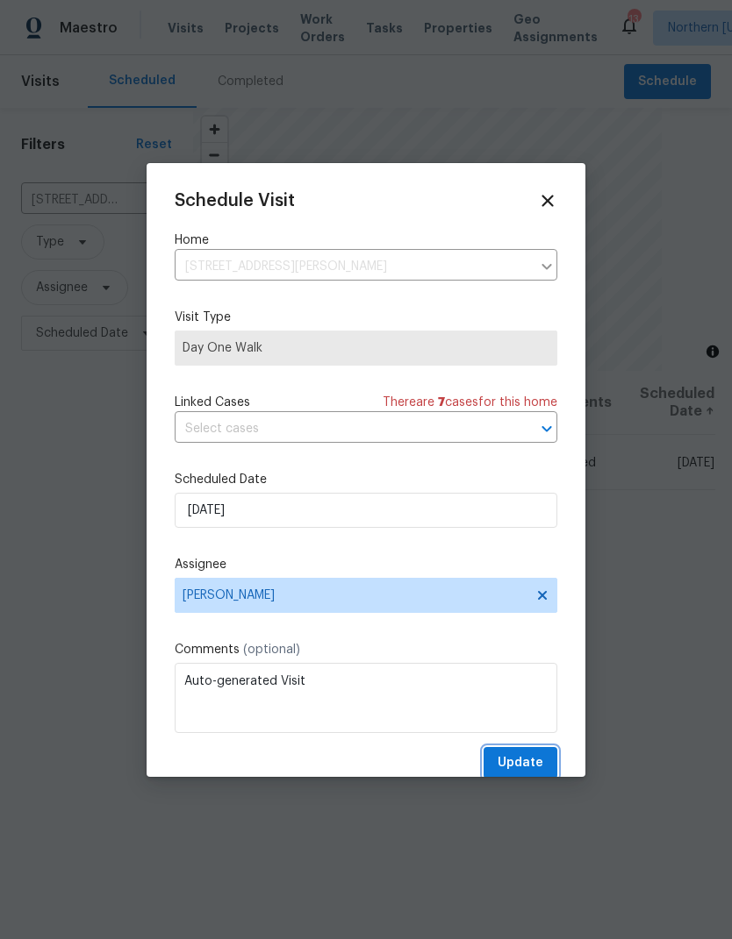
click at [528, 774] on span "Update" at bounding box center [520, 764] width 46 height 22
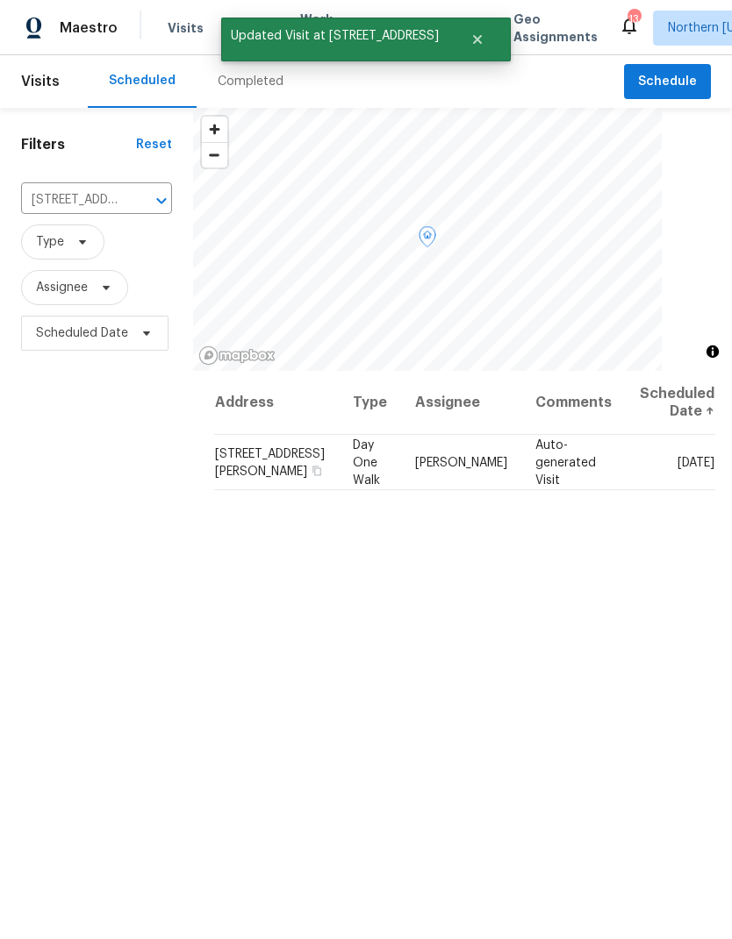
click at [0, 0] on icon at bounding box center [0, 0] width 0 height 0
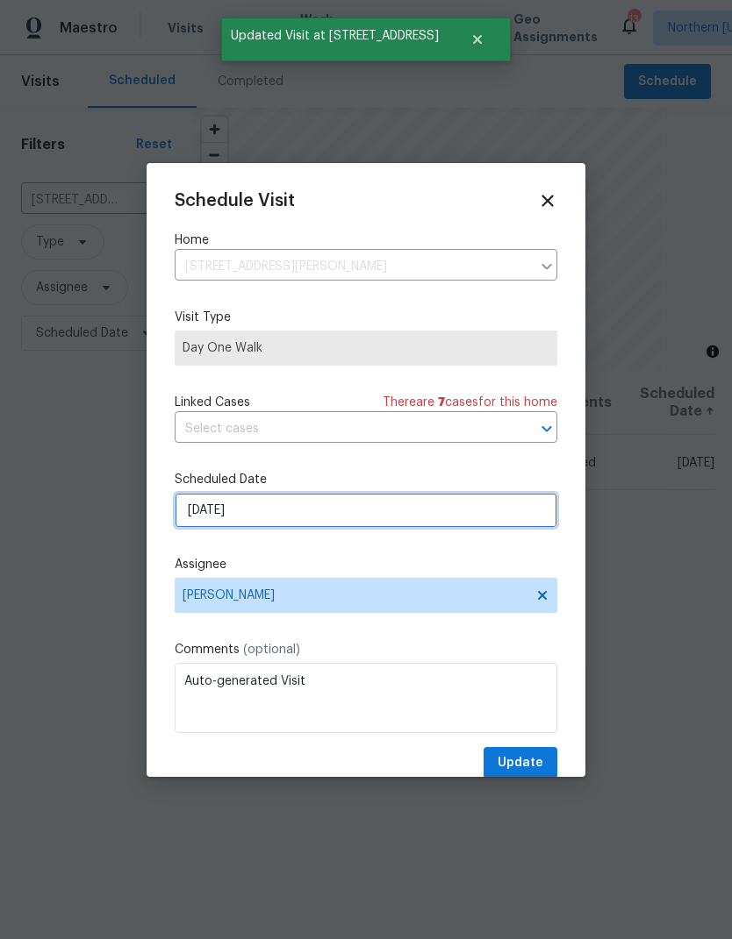
click at [210, 528] on input "9/5/2025" at bounding box center [366, 510] width 382 height 35
select select "8"
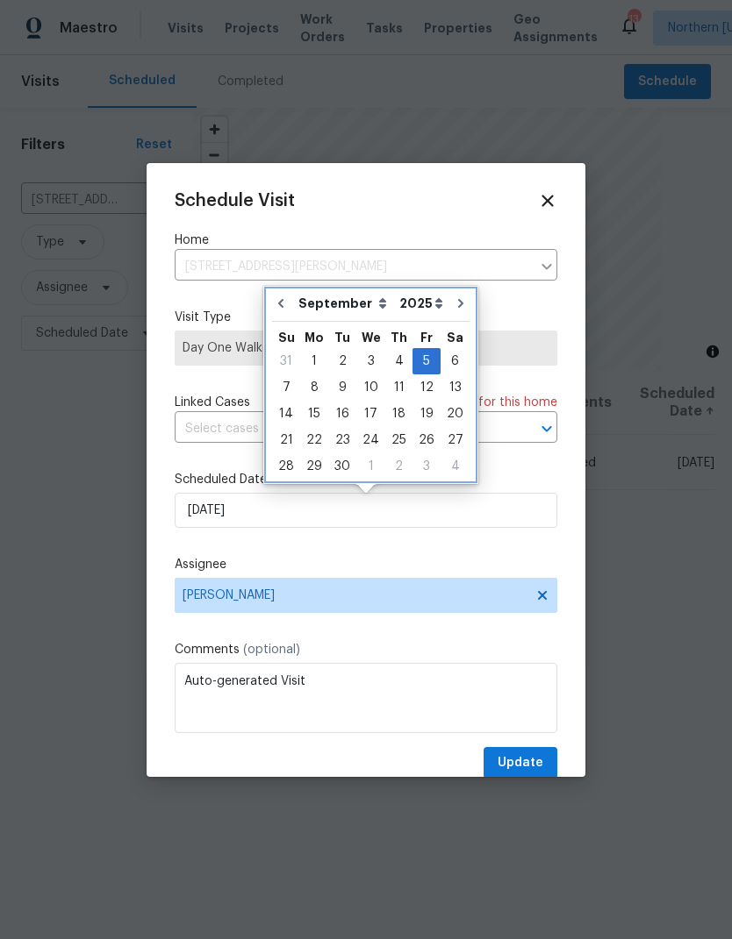
click at [282, 313] on button "Go to previous month" at bounding box center [281, 303] width 26 height 35
type input "8/29/2025"
select select "7"
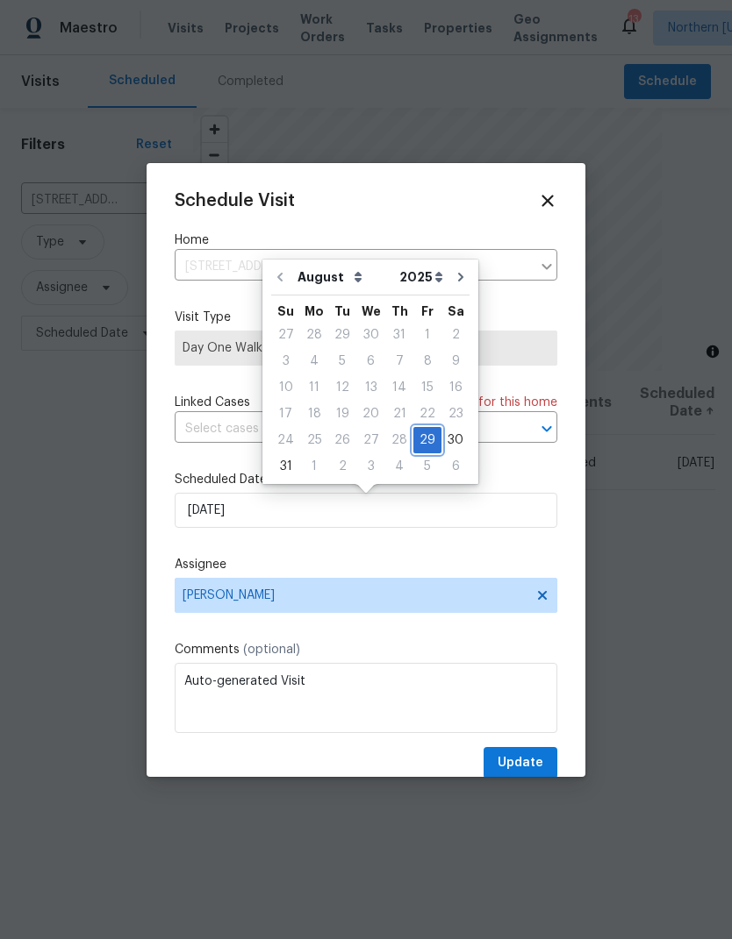
click at [423, 448] on div "29" at bounding box center [427, 440] width 28 height 25
click at [420, 447] on div "29" at bounding box center [427, 440] width 28 height 25
click at [493, 548] on div "Schedule Visit Home 4106 Cripple Creek Dr, Loveland, CO 80538 ​ Visit Type Day …" at bounding box center [366, 485] width 382 height 589
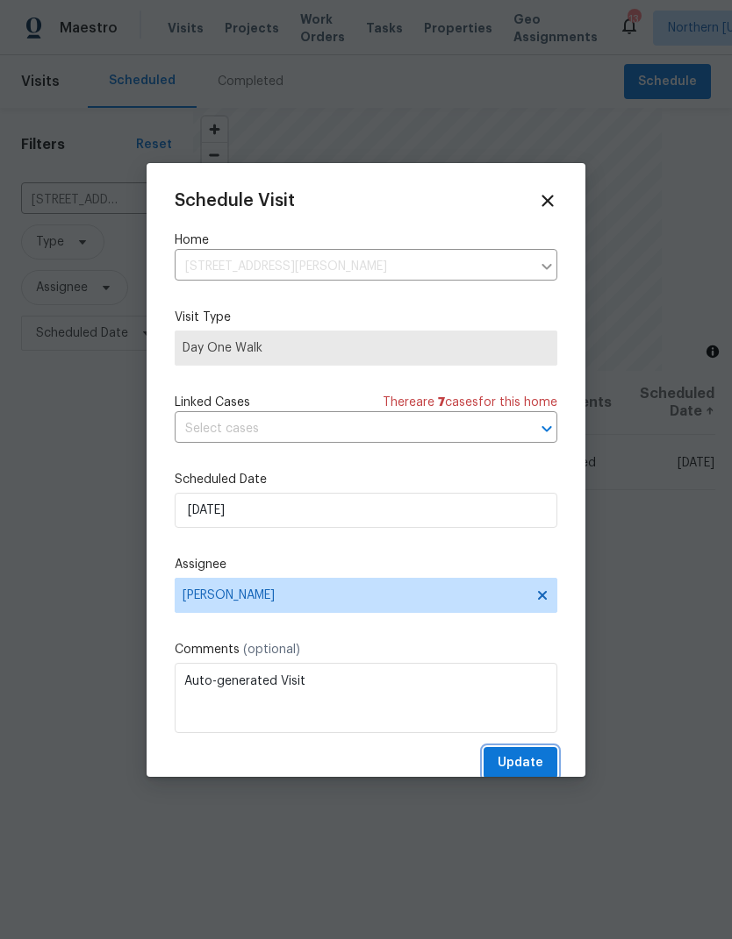
click at [517, 768] on span "Update" at bounding box center [520, 764] width 46 height 22
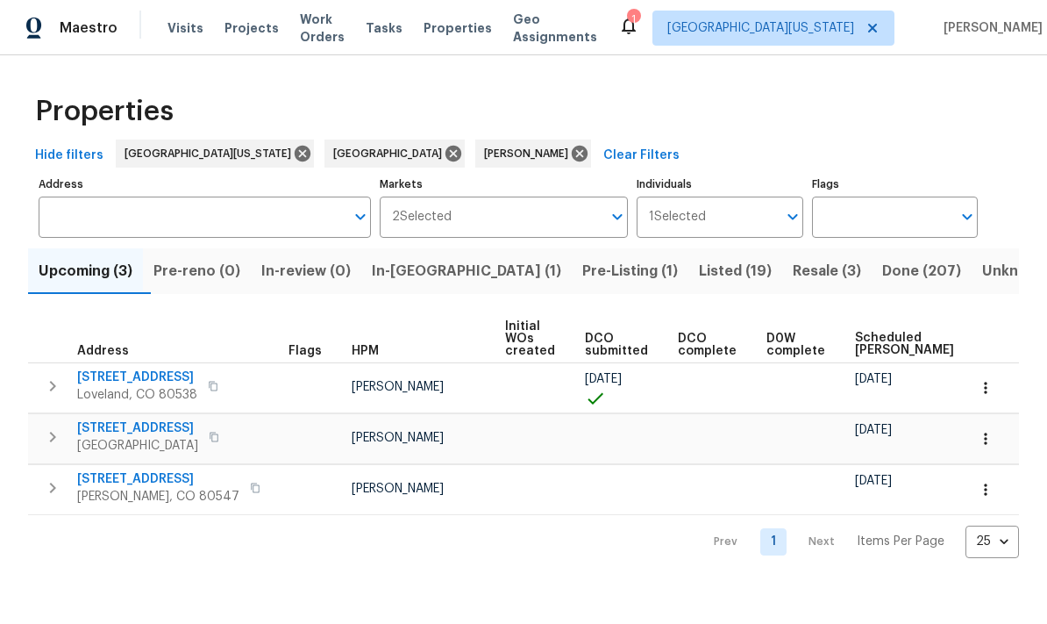
click at [731, 277] on span "Resale (3)" at bounding box center [827, 271] width 68 height 25
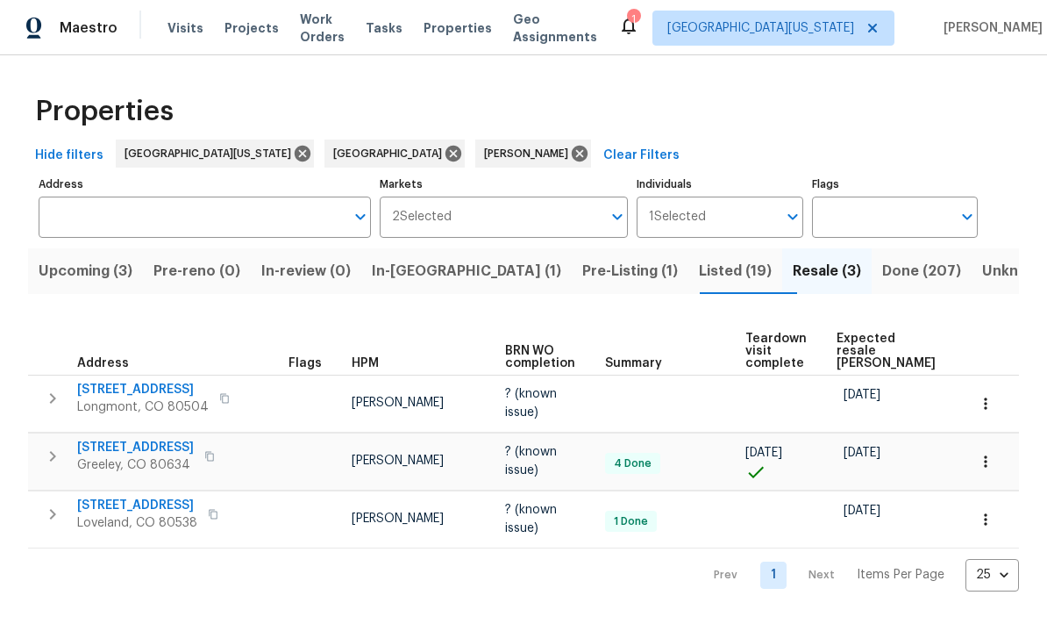
click at [731, 340] on span "Expected resale [PERSON_NAME]" at bounding box center [886, 350] width 99 height 37
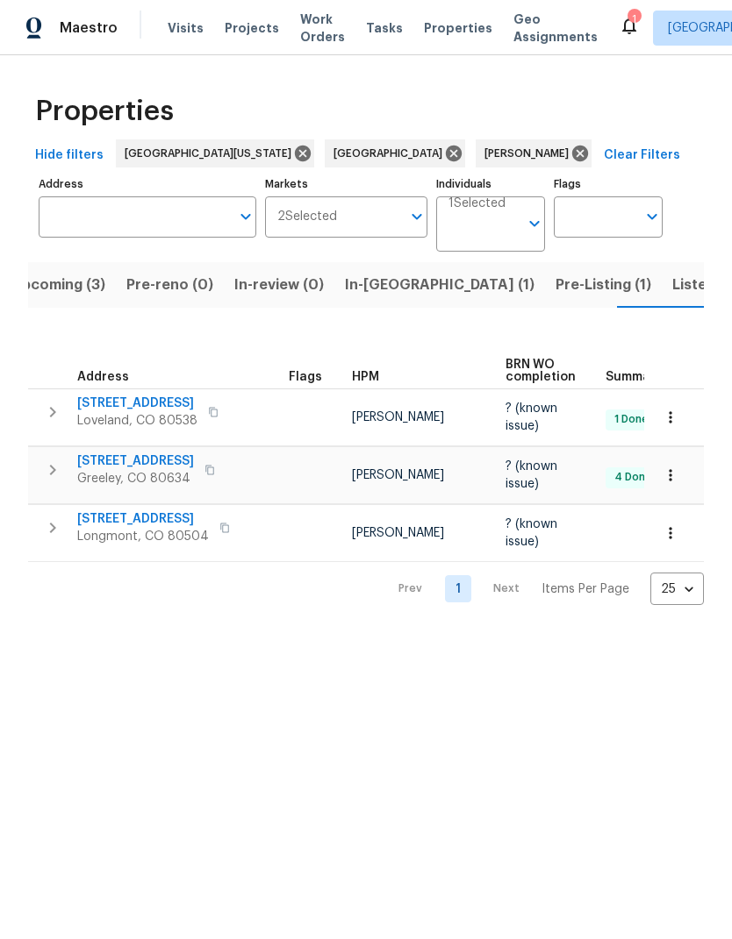
scroll to position [0, 27]
